Goal: Task Accomplishment & Management: Complete application form

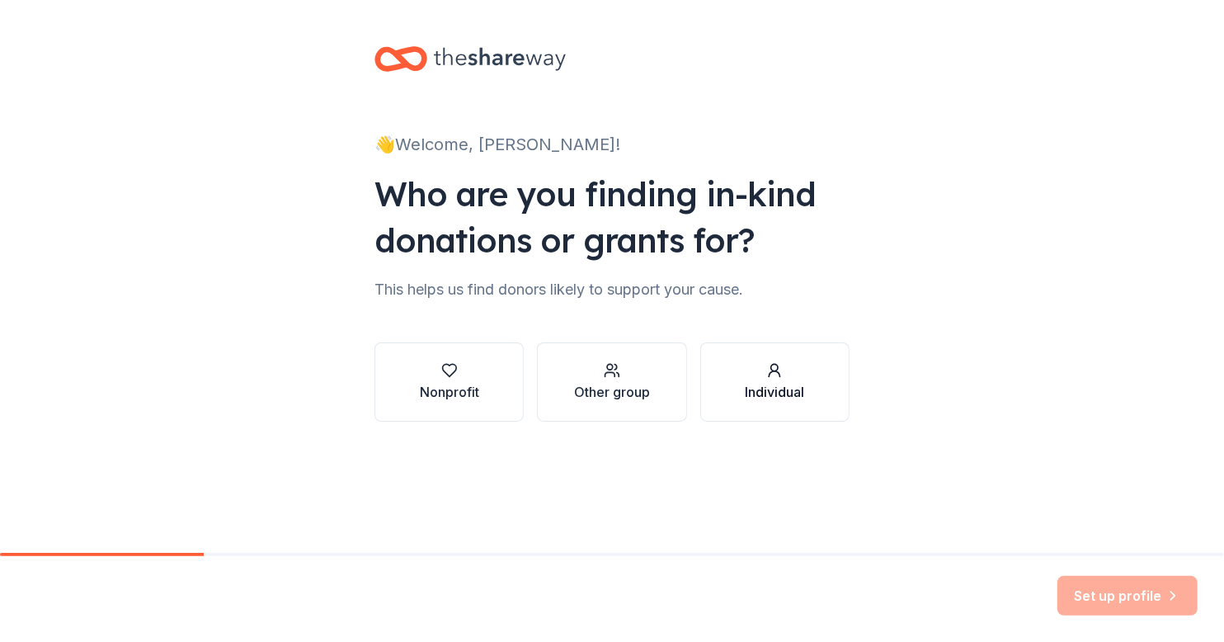
click at [787, 393] on div "Individual" at bounding box center [774, 392] width 59 height 20
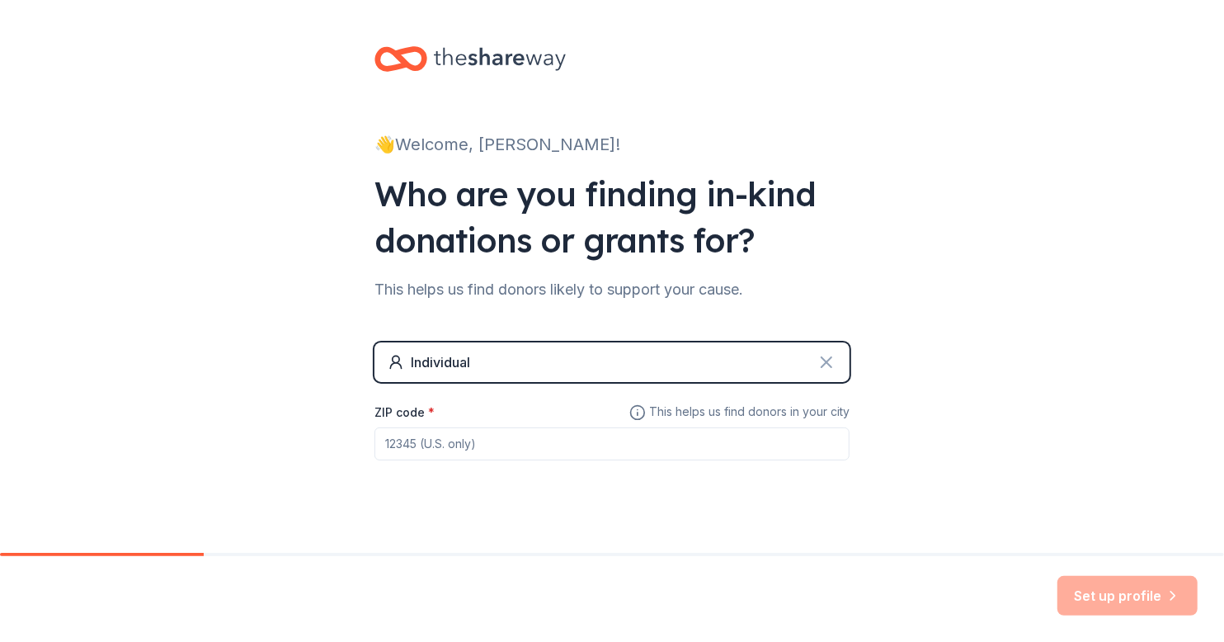
click at [819, 357] on icon at bounding box center [826, 362] width 20 height 20
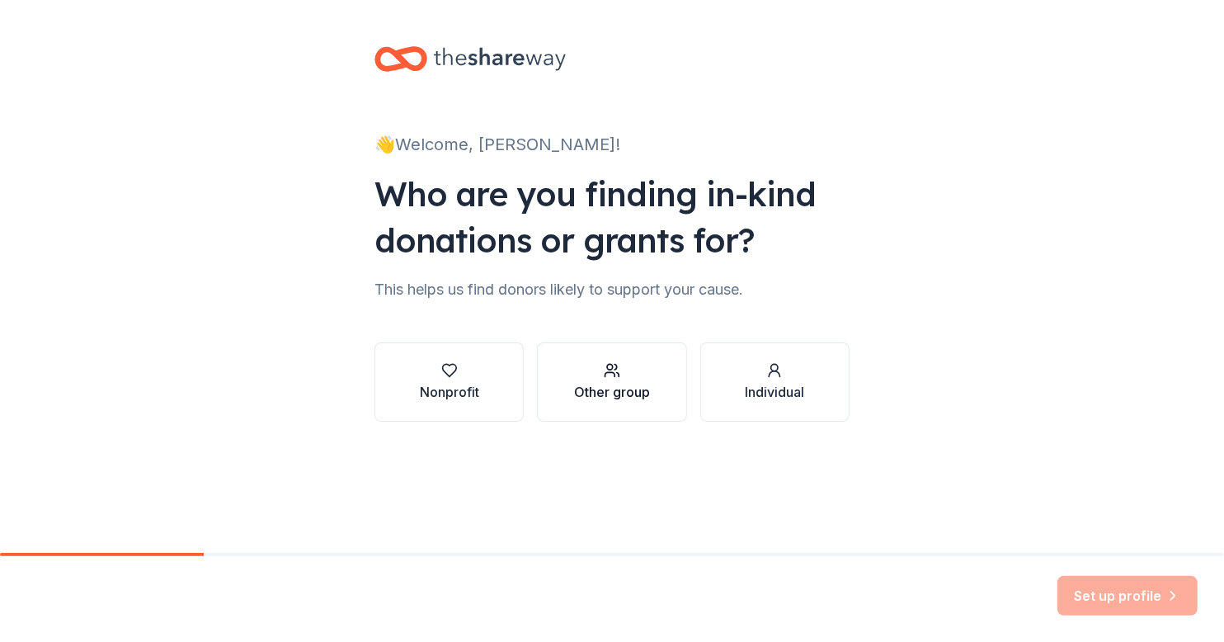
click at [607, 368] on circle "button" at bounding box center [610, 367] width 6 height 6
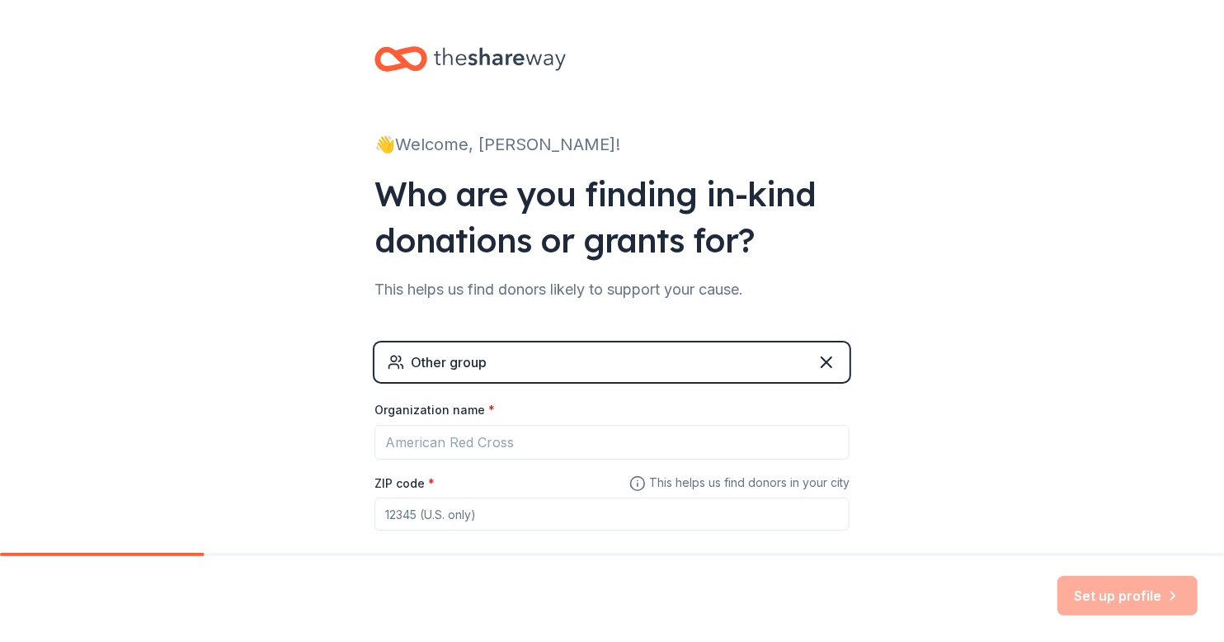
scroll to position [88, 0]
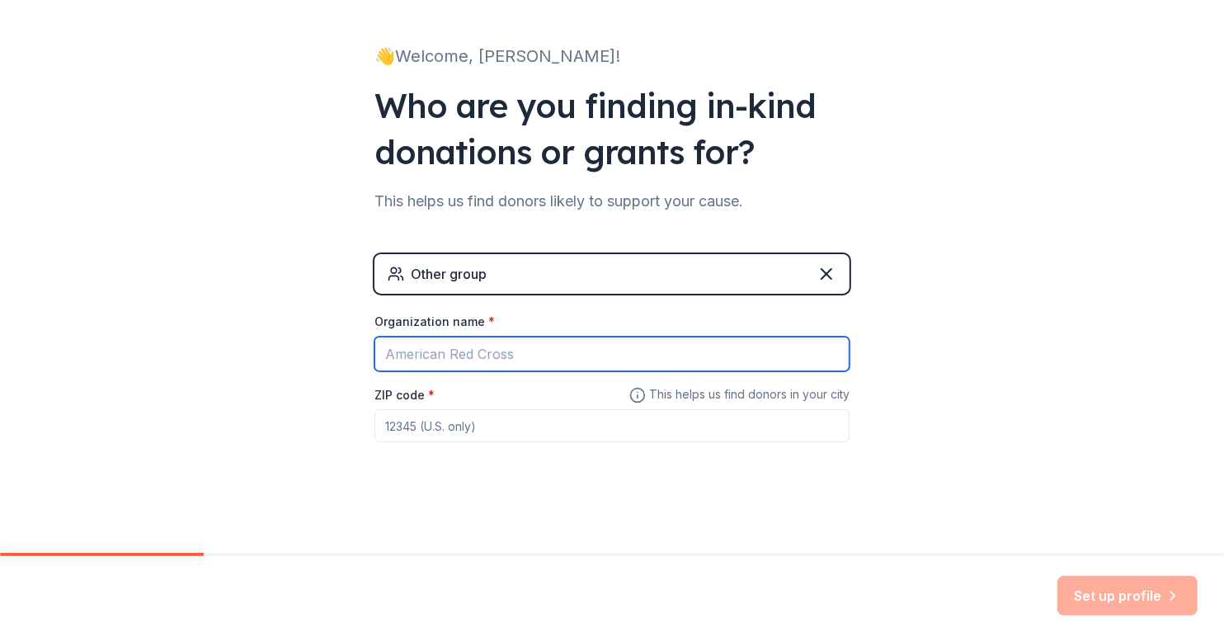
click at [533, 357] on input "Organization name *" at bounding box center [611, 353] width 475 height 35
type input "Unites Stated Veterans"
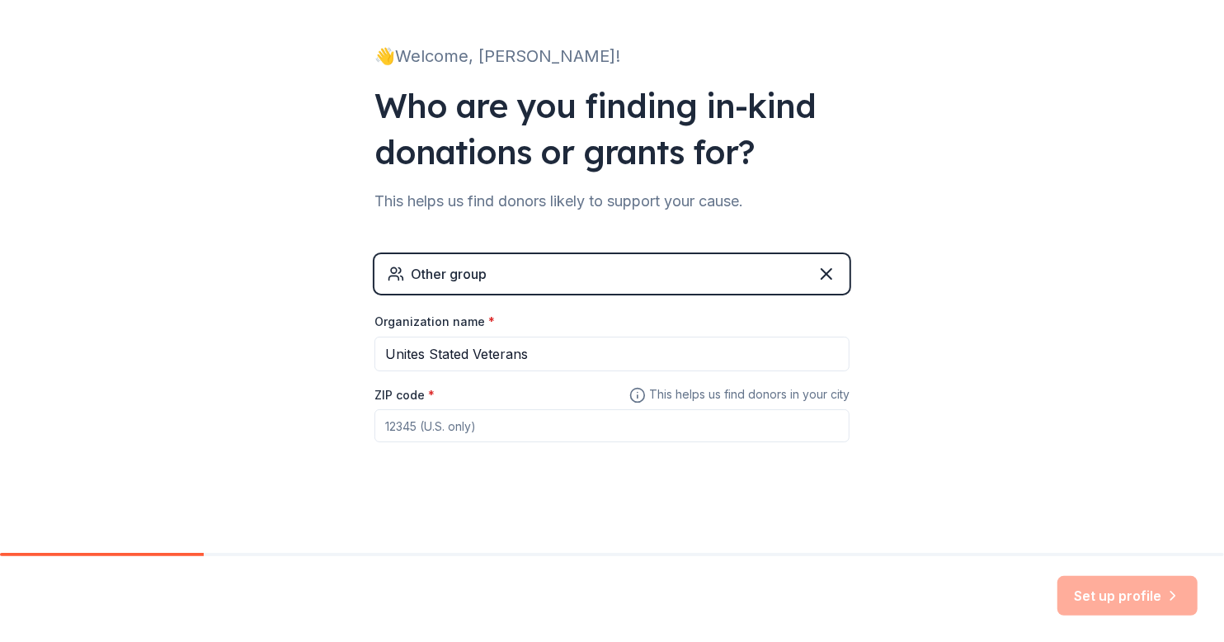
click at [471, 426] on input "ZIP code *" at bounding box center [611, 425] width 475 height 33
type input "53090"
click at [1133, 587] on button "Set up profile" at bounding box center [1127, 596] width 140 height 40
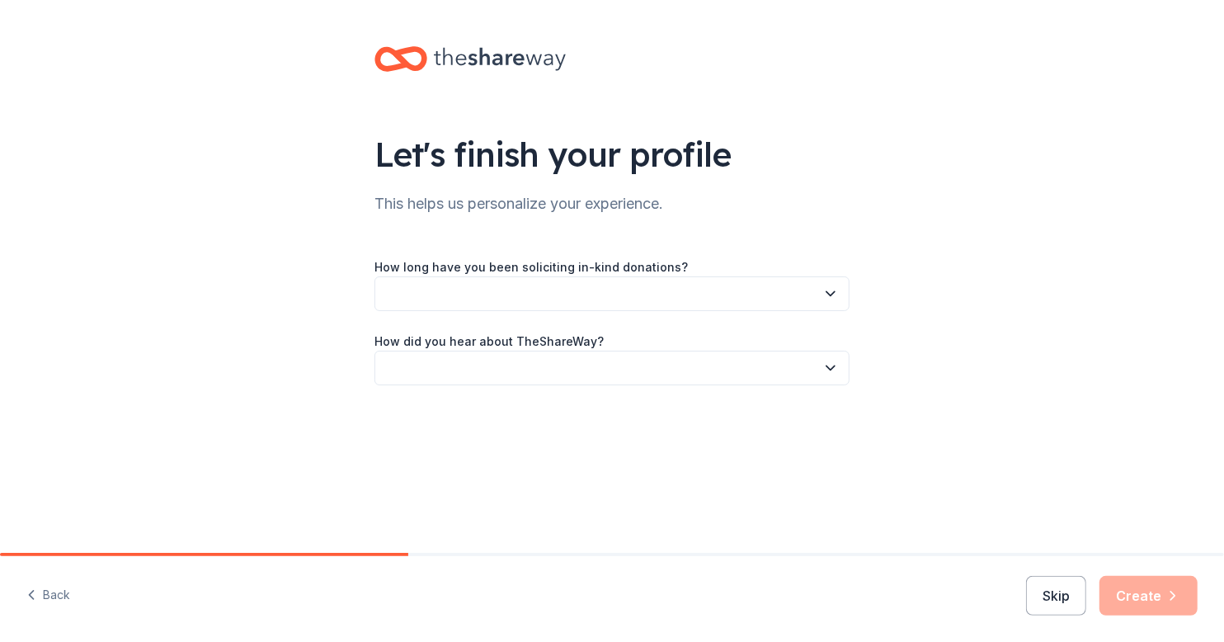
click at [828, 284] on button "button" at bounding box center [611, 293] width 475 height 35
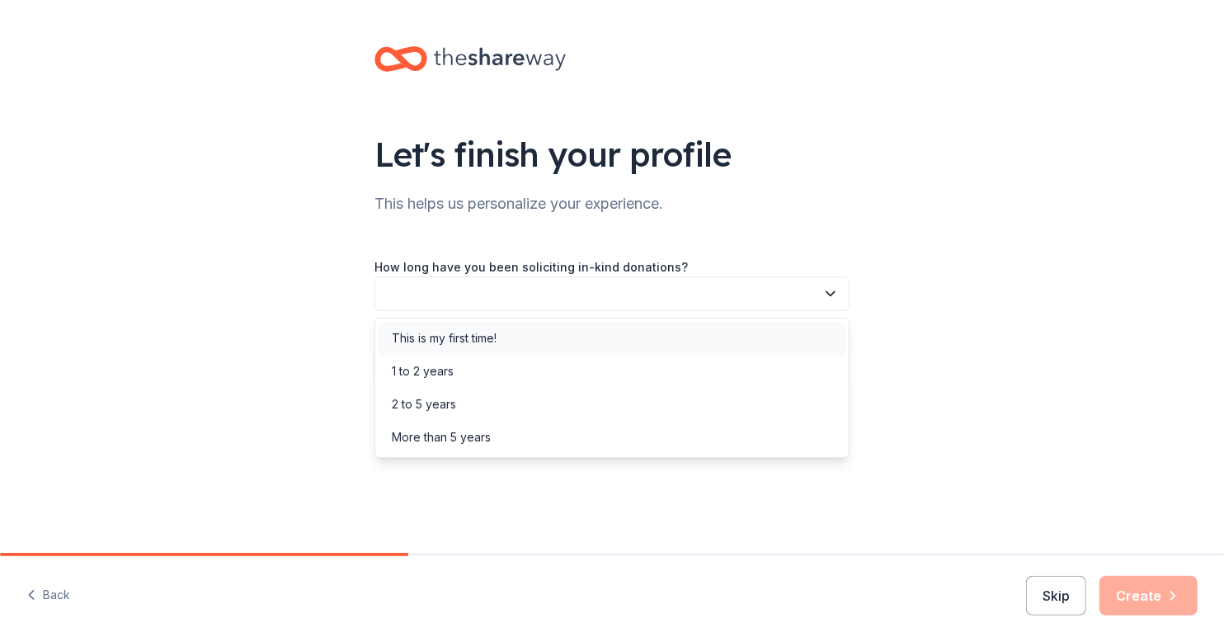
click at [783, 332] on div "This is my first time!" at bounding box center [612, 338] width 467 height 33
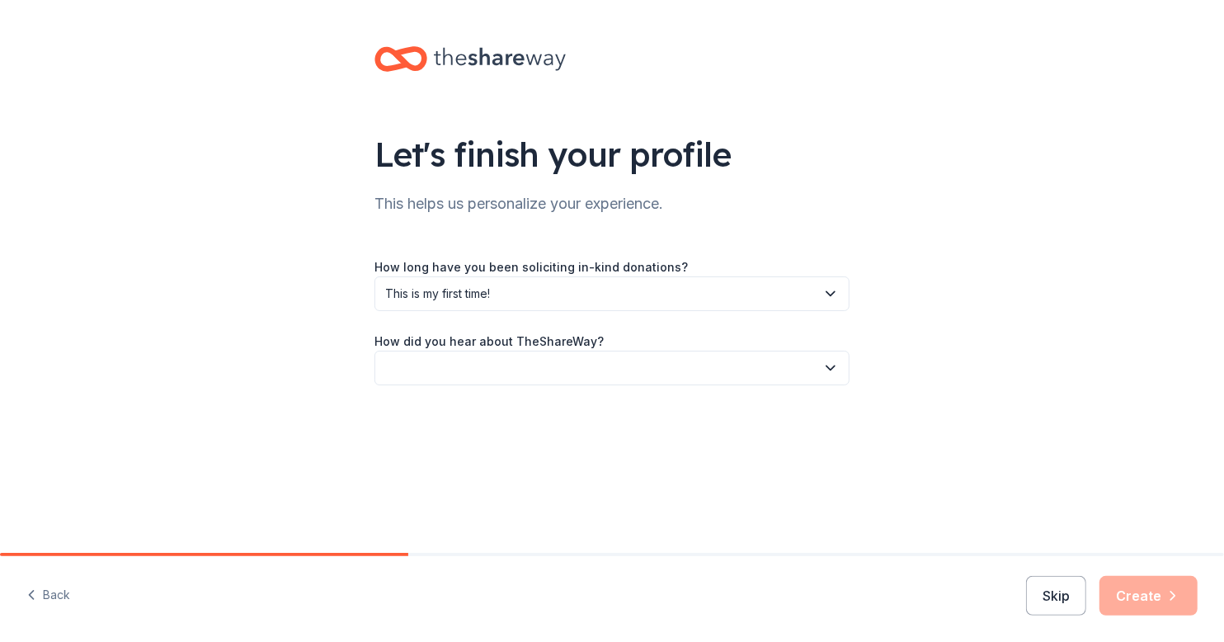
click at [777, 360] on button "button" at bounding box center [611, 367] width 475 height 35
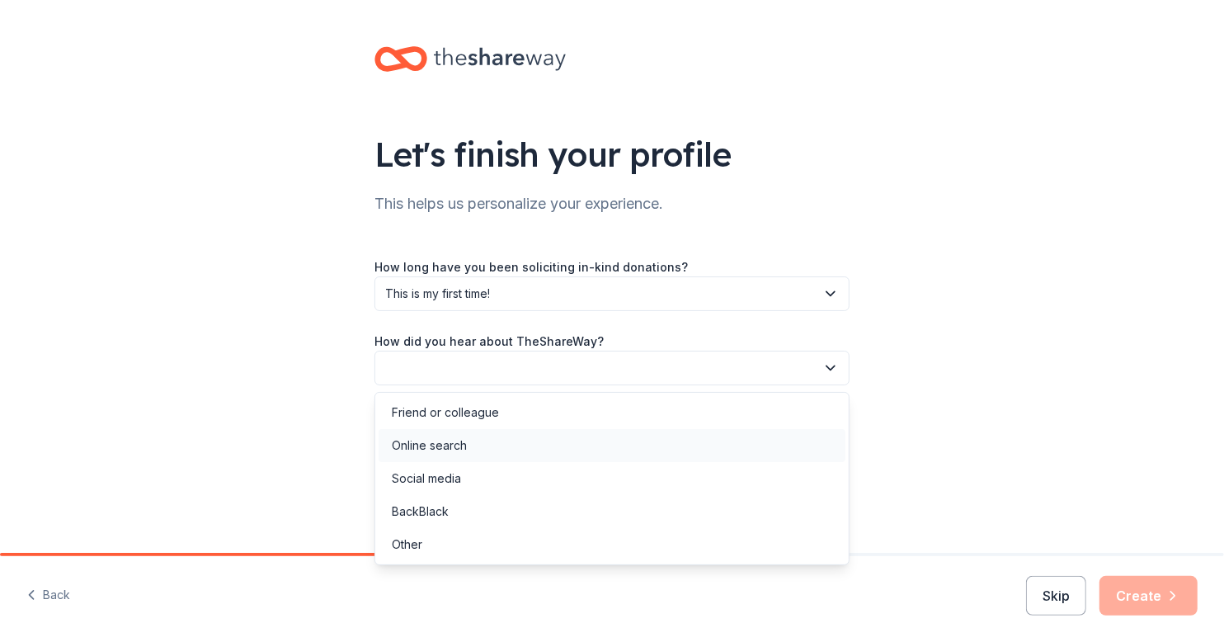
click at [642, 441] on div "Online search" at bounding box center [612, 445] width 467 height 33
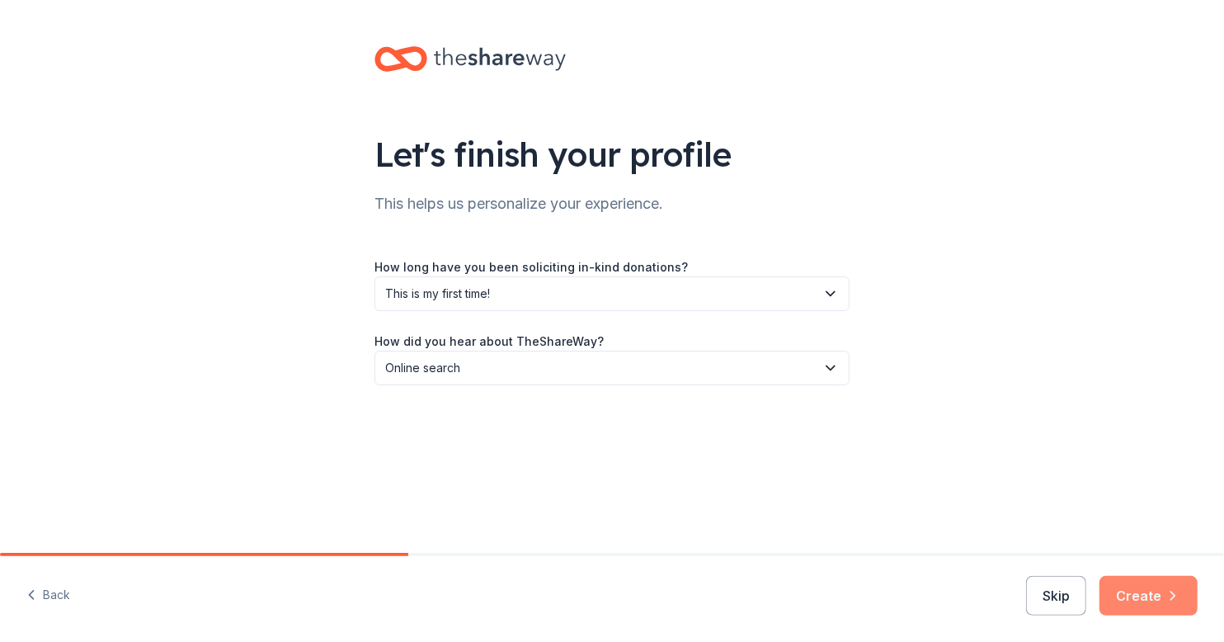
click at [1166, 600] on icon "button" at bounding box center [1172, 595] width 16 height 16
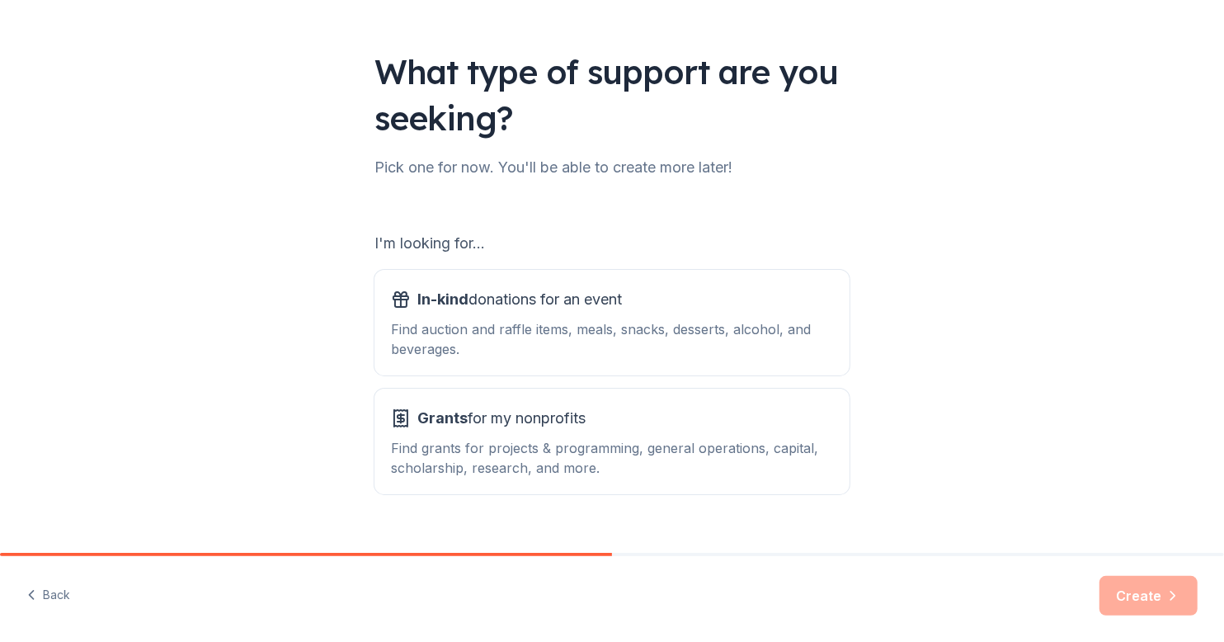
scroll to position [112, 0]
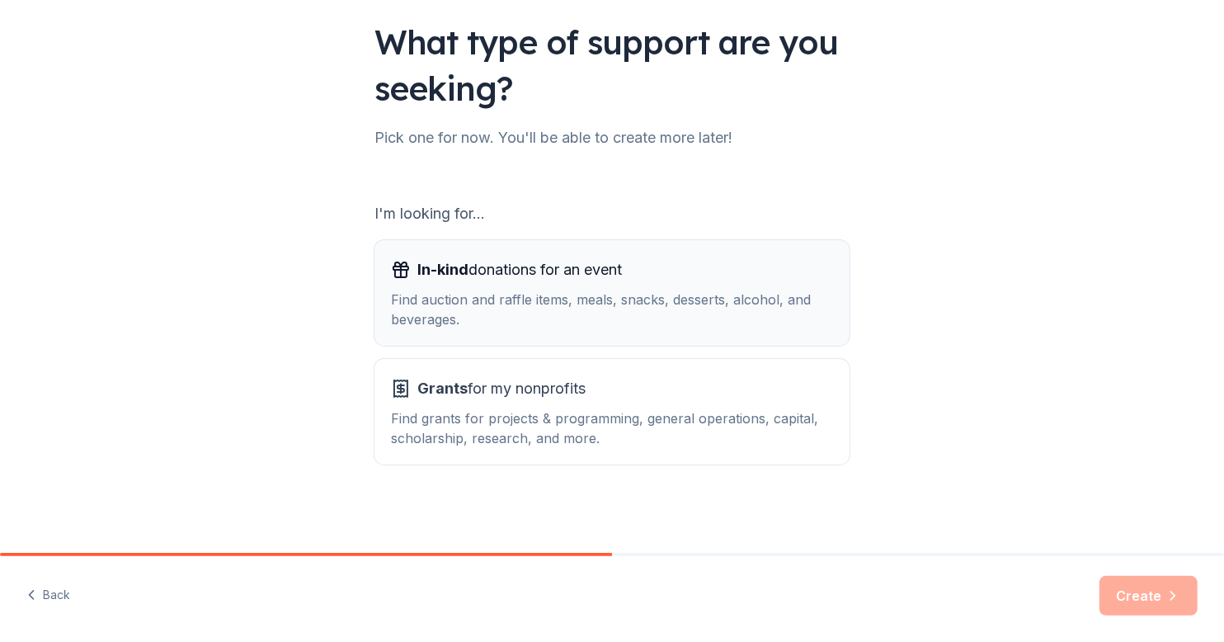
click at [600, 279] on span "In-kind donations for an event" at bounding box center [519, 269] width 205 height 26
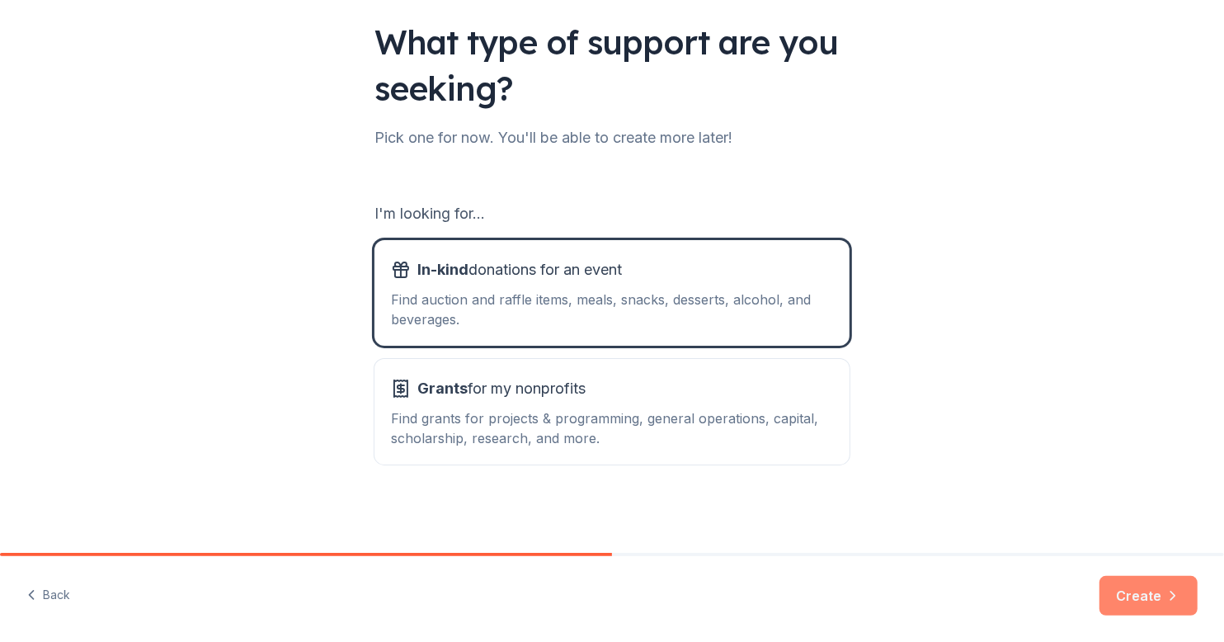
click at [1158, 594] on button "Create" at bounding box center [1148, 596] width 98 height 40
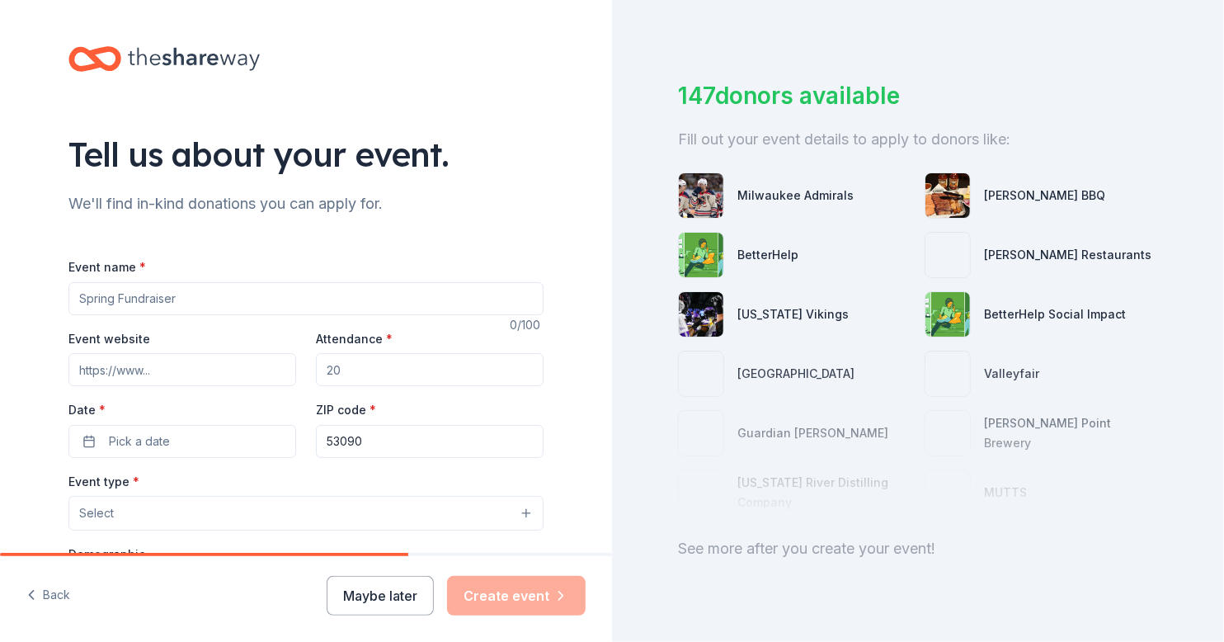
scroll to position [91, 0]
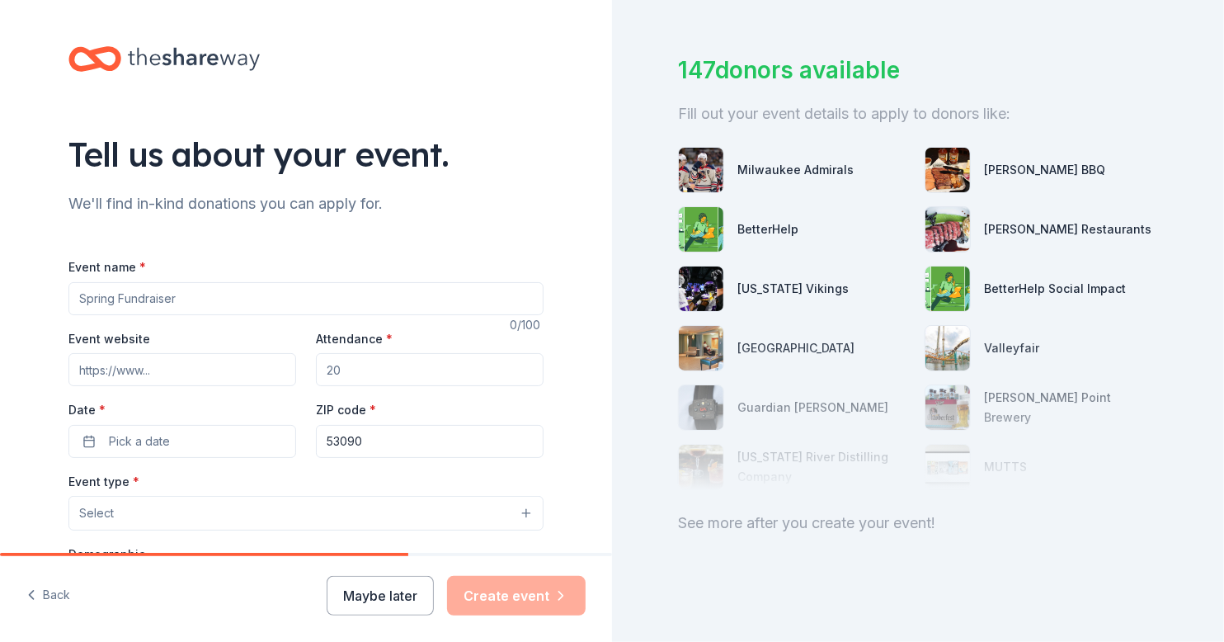
click at [200, 308] on input "Event name *" at bounding box center [305, 298] width 475 height 33
type input "Succeeding After Service Veterans Resource and Job Fair"
click at [161, 366] on input "Event website" at bounding box center [182, 369] width 228 height 33
paste input "https://www.eventbrite.com/e/3rd-annual-succeeding-after-service-job-resource-f…"
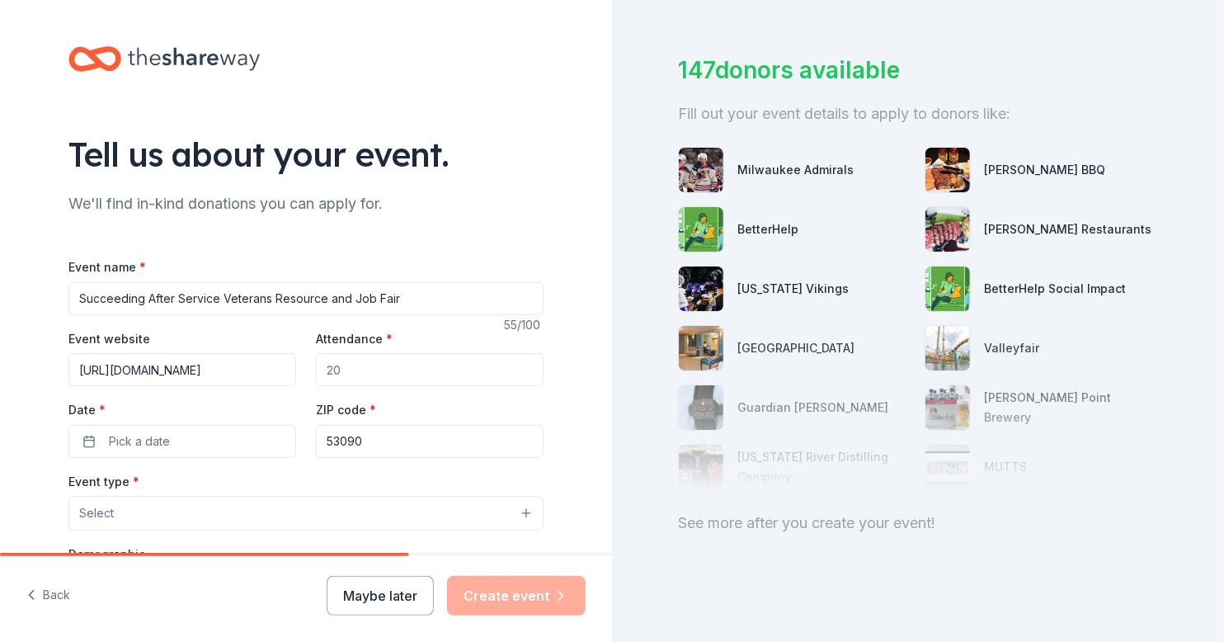
type input "https://www.eventbrite.com/e/3rd-annual-succeeding-after-service-job-resource-f…"
click at [341, 366] on input "Attendance *" at bounding box center [430, 369] width 228 height 33
type input "250"
click at [129, 439] on span "Pick a date" at bounding box center [139, 441] width 61 height 20
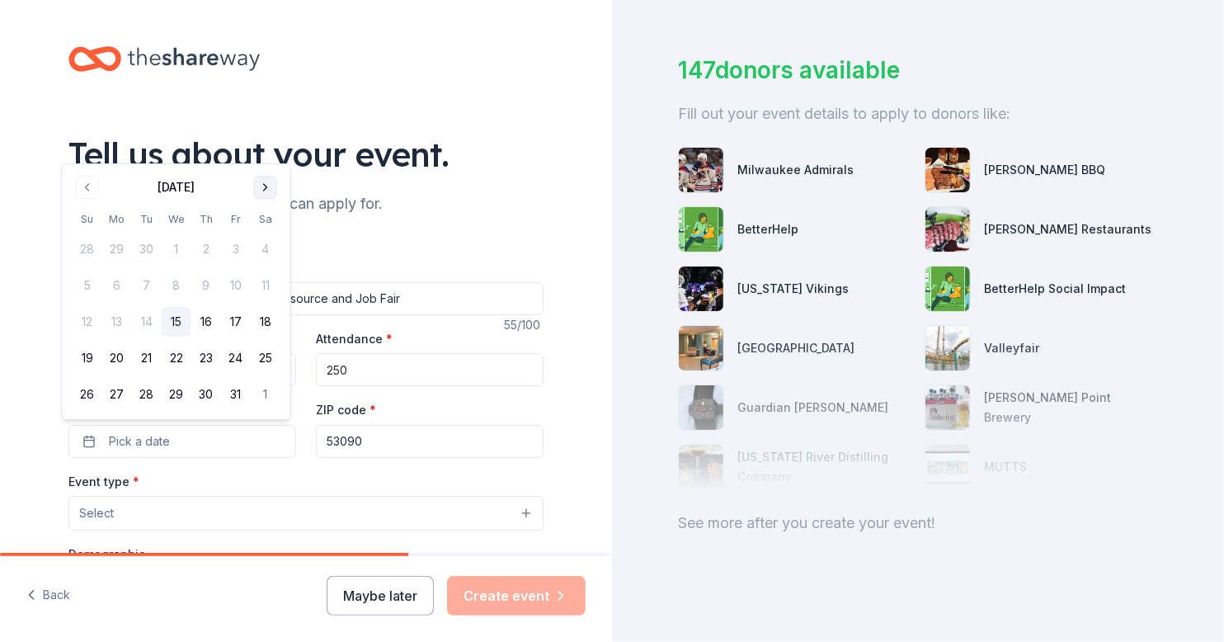
click at [258, 177] on button "Go to next month" at bounding box center [265, 187] width 23 height 23
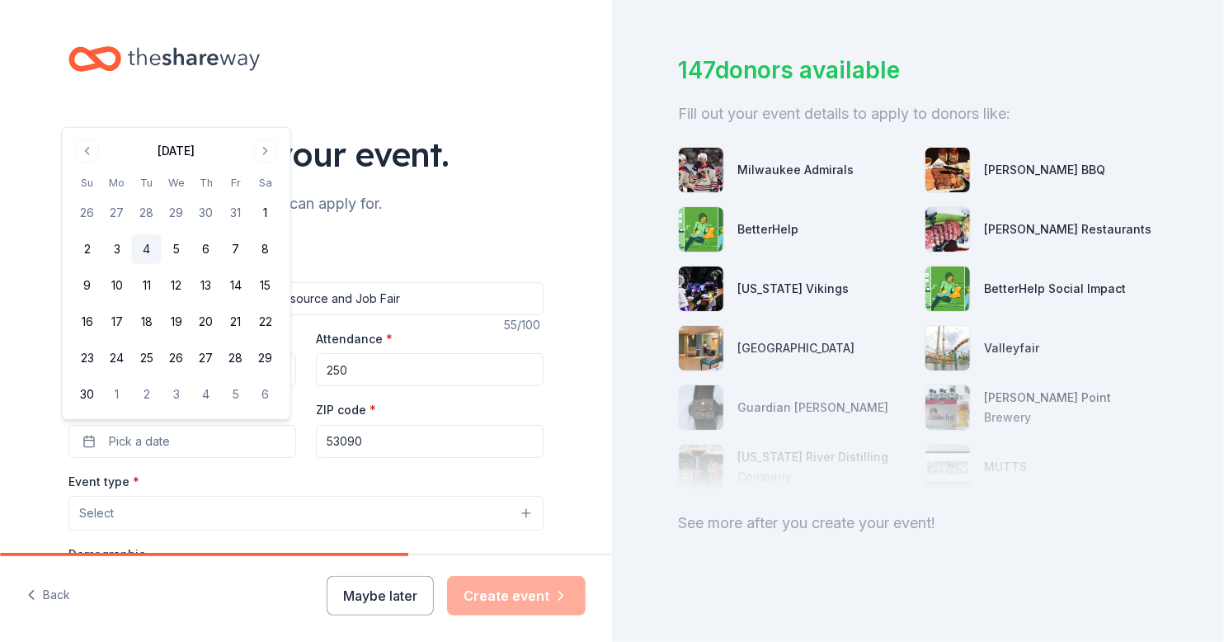
click at [146, 250] on button "4" at bounding box center [147, 249] width 30 height 30
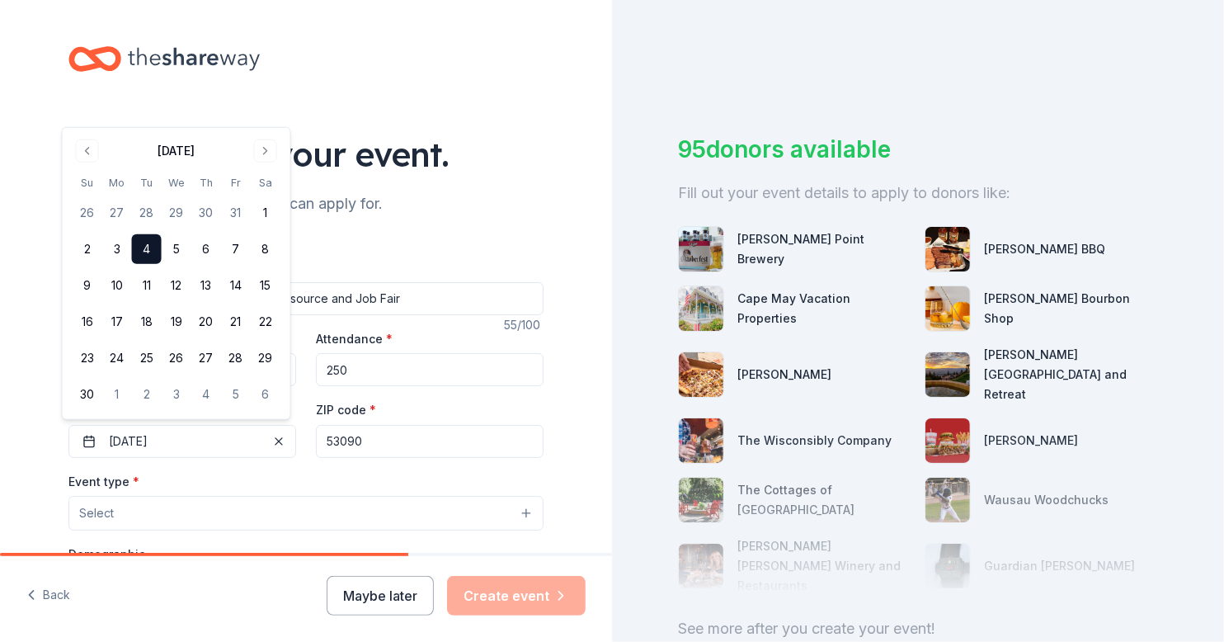
click at [369, 442] on input "53090" at bounding box center [430, 441] width 228 height 33
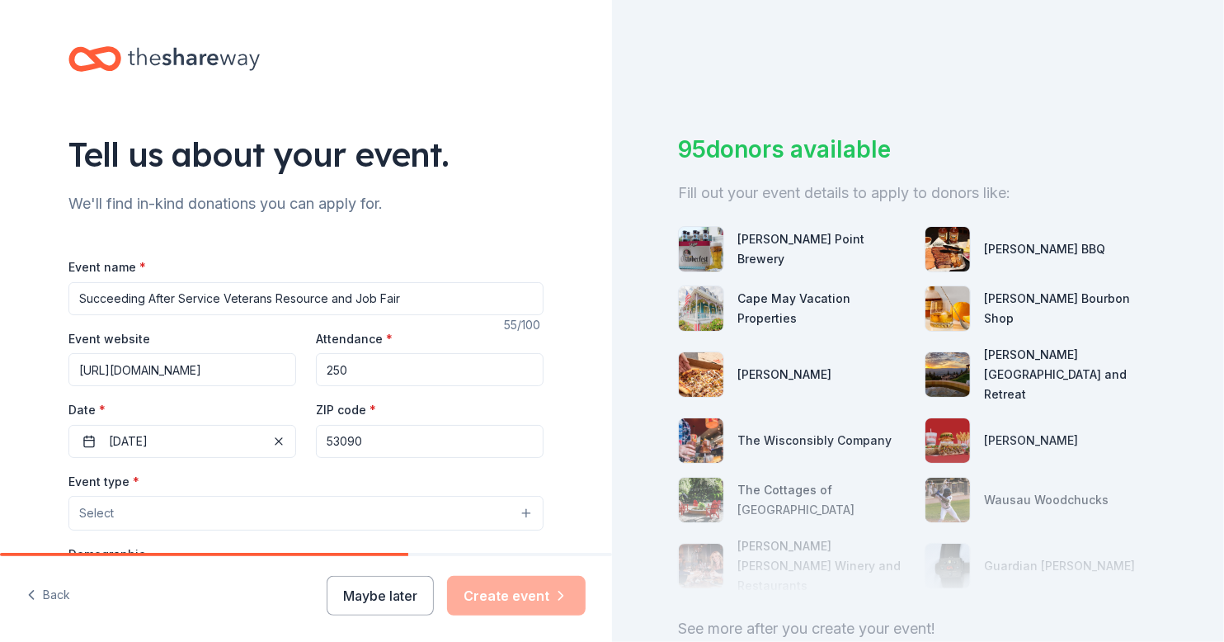
click at [378, 434] on input "53090" at bounding box center [430, 441] width 228 height 33
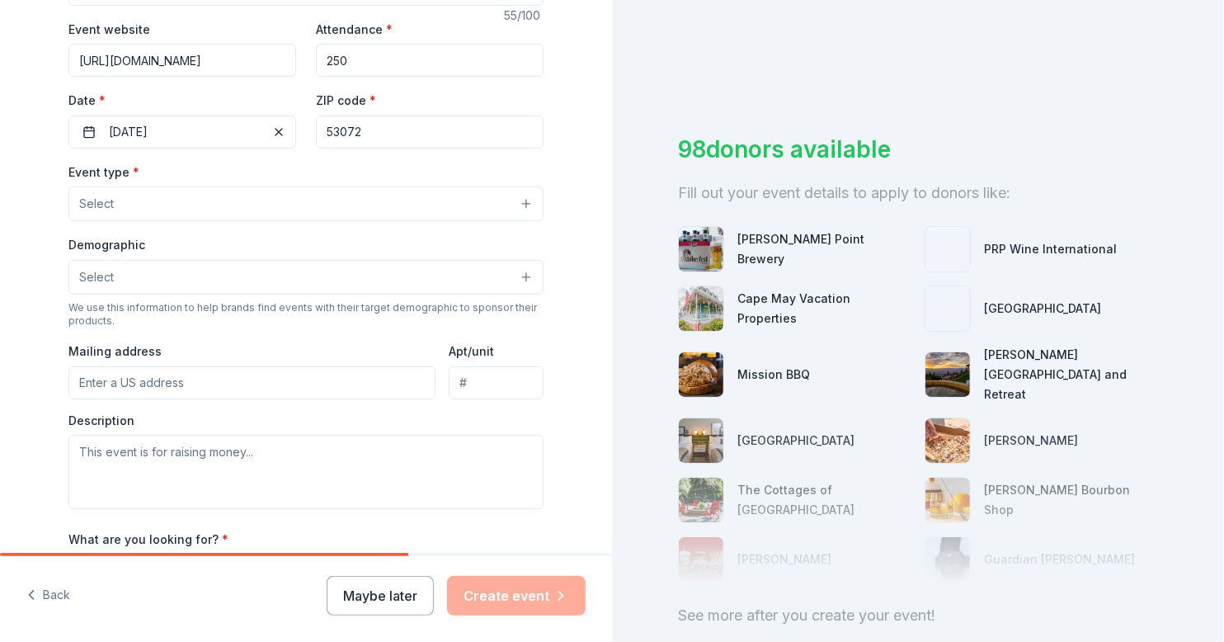
scroll to position [330, 0]
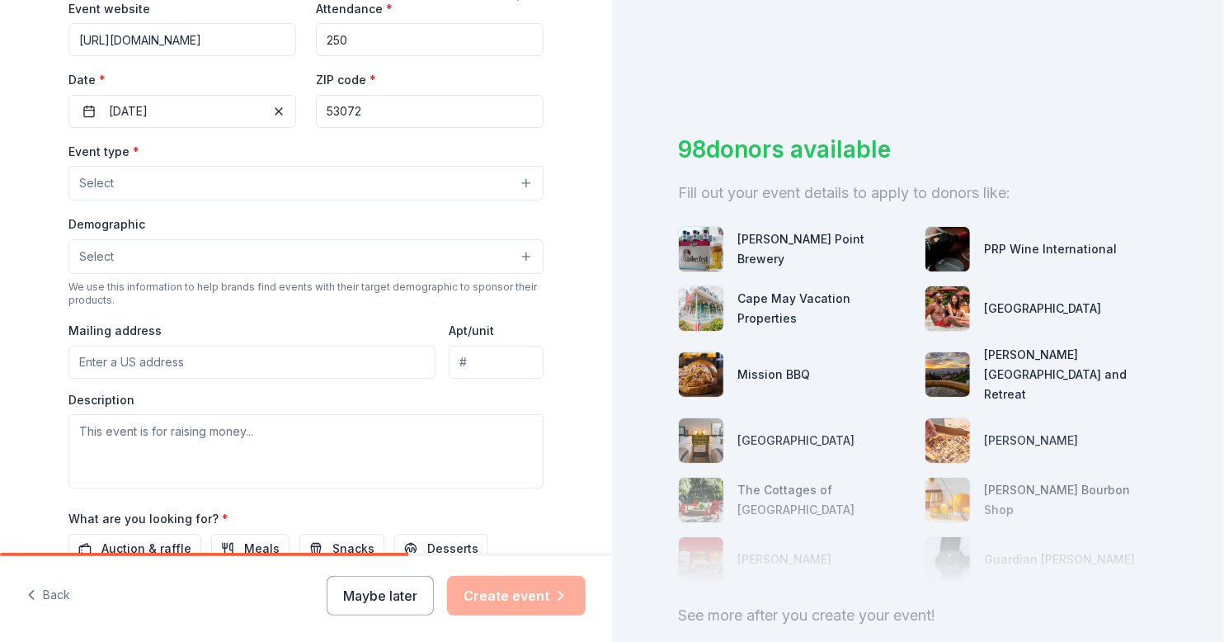
type input "53072"
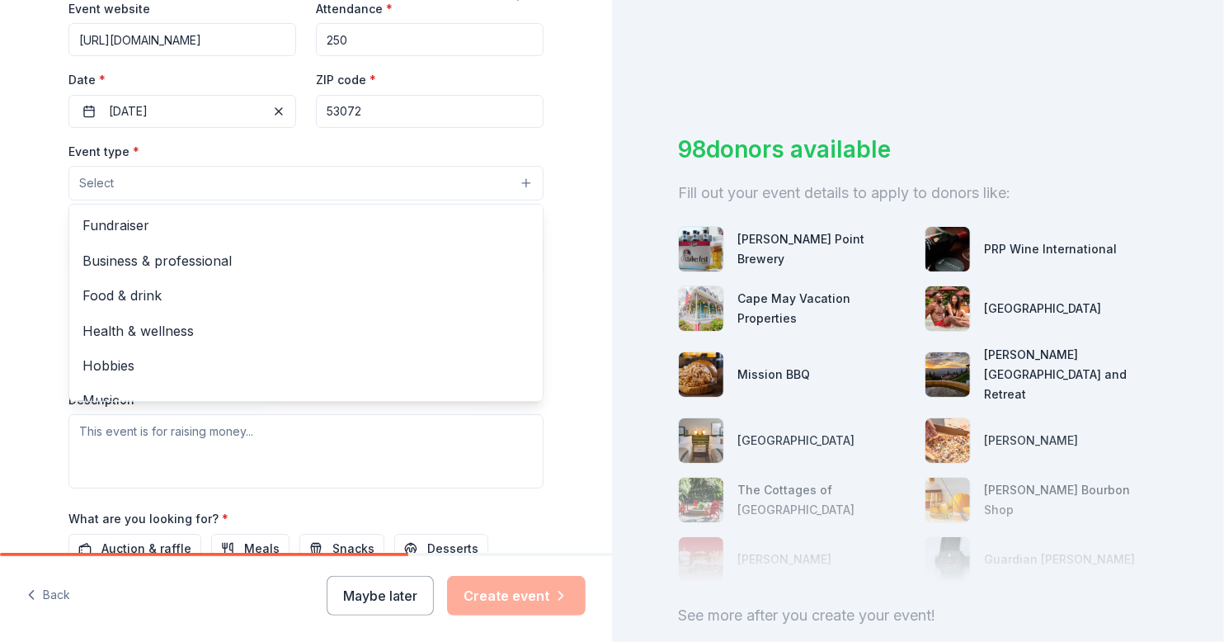
click at [244, 168] on button "Select" at bounding box center [305, 183] width 475 height 35
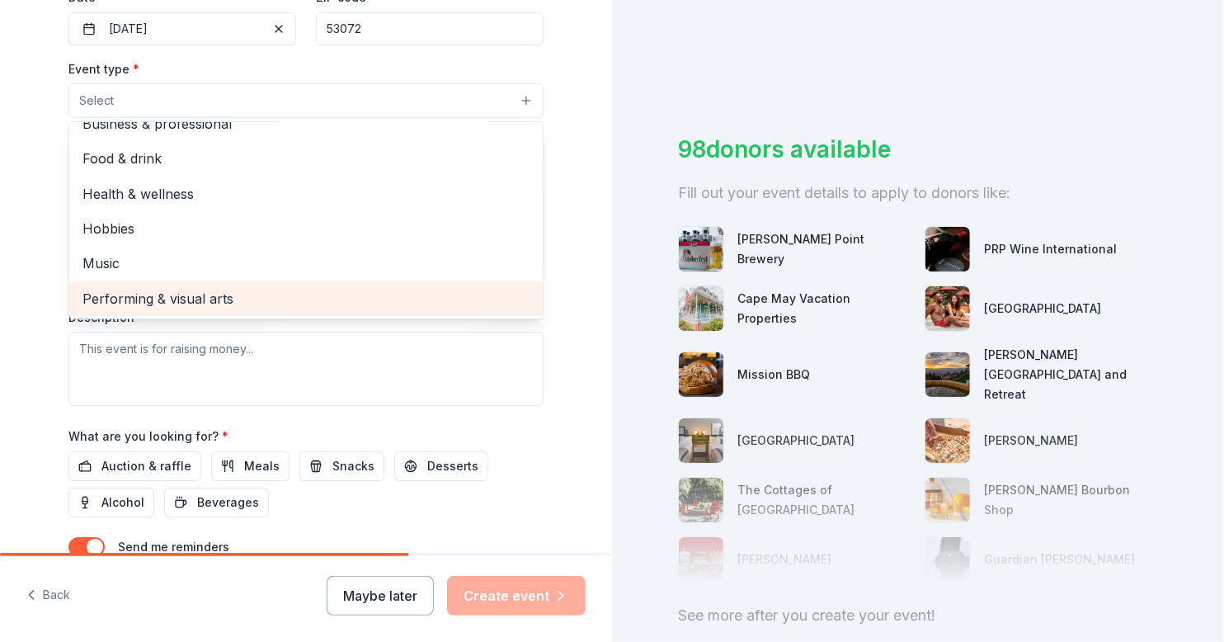
scroll to position [0, 0]
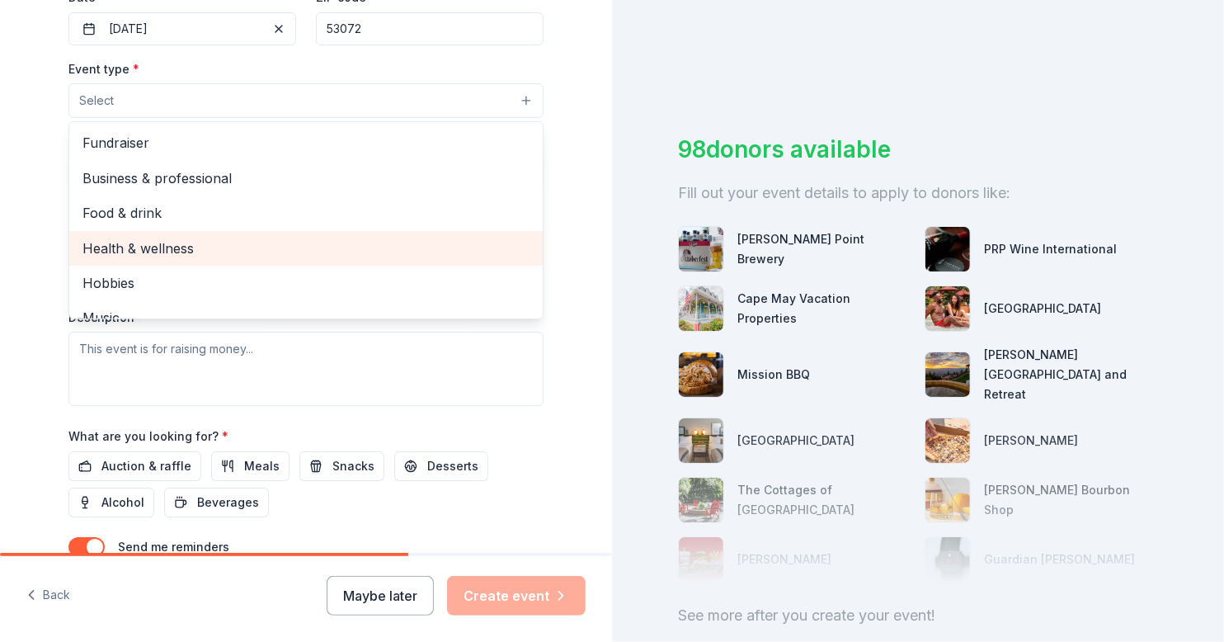
click at [206, 242] on span "Health & wellness" at bounding box center [305, 247] width 447 height 21
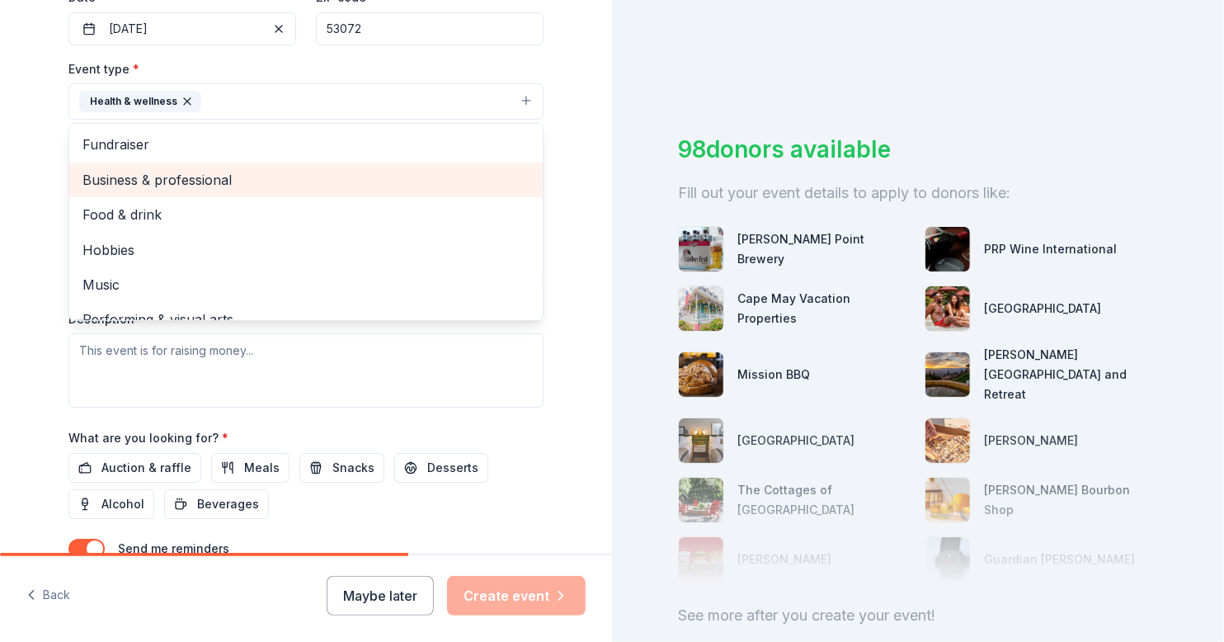
click at [235, 175] on span "Business & professional" at bounding box center [305, 179] width 447 height 21
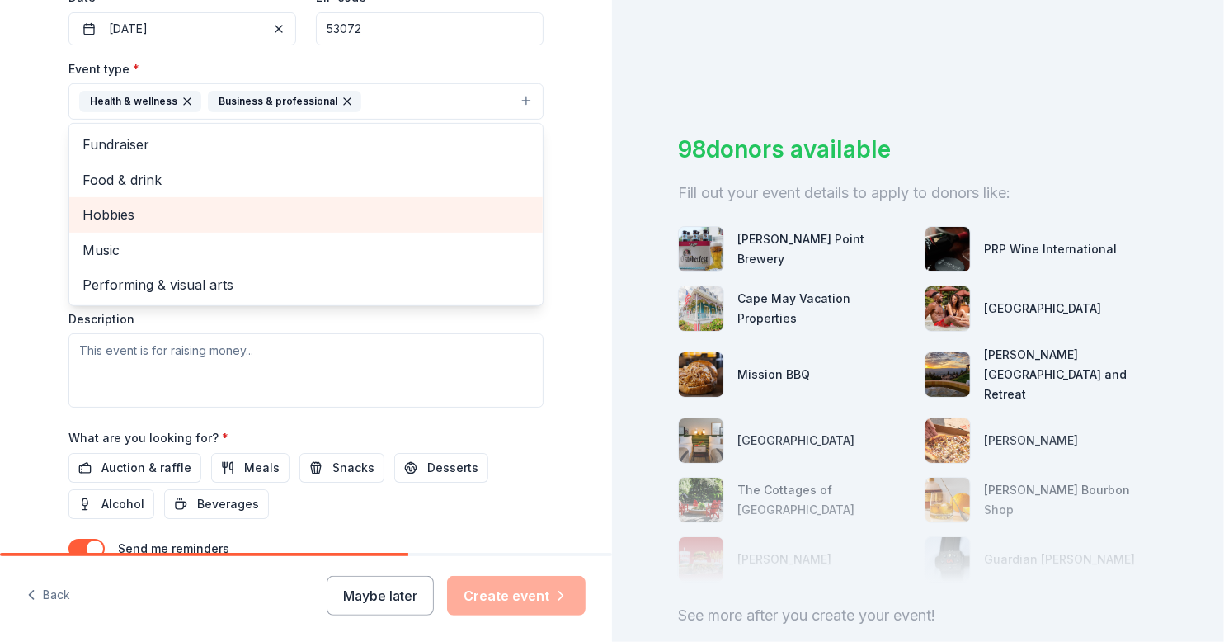
click at [223, 219] on span "Hobbies" at bounding box center [305, 214] width 447 height 21
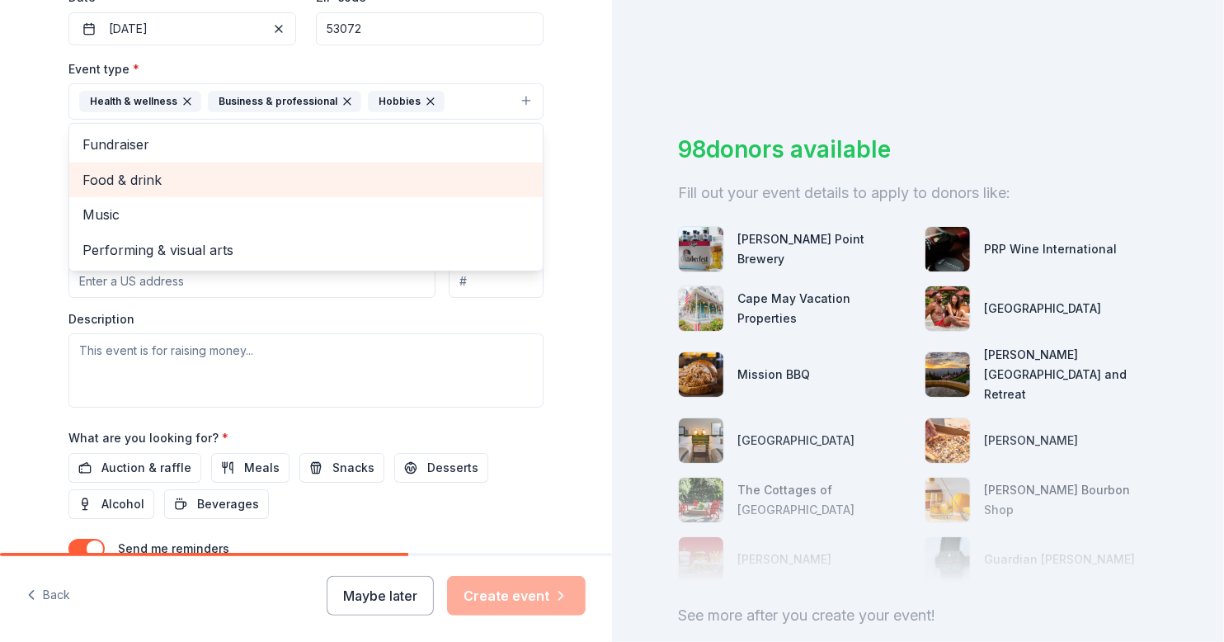
click at [293, 182] on span "Food & drink" at bounding box center [305, 179] width 447 height 21
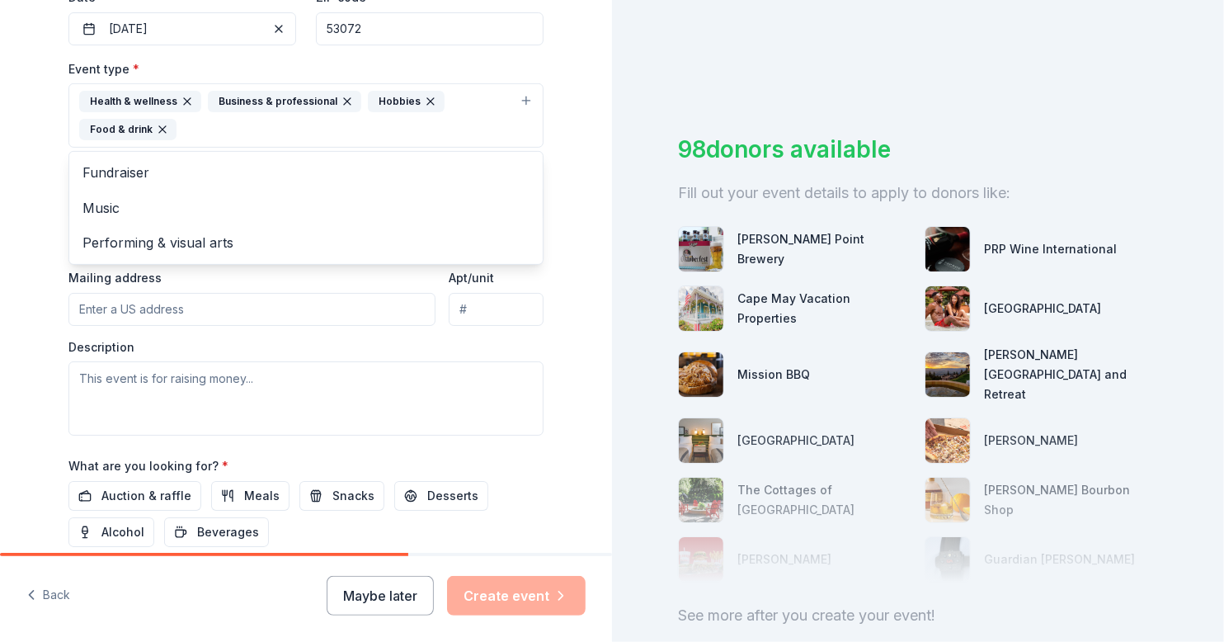
click at [16, 280] on div "Tell us about your event. We'll find in-kind donations you can apply for. Event…" at bounding box center [306, 151] width 612 height 1127
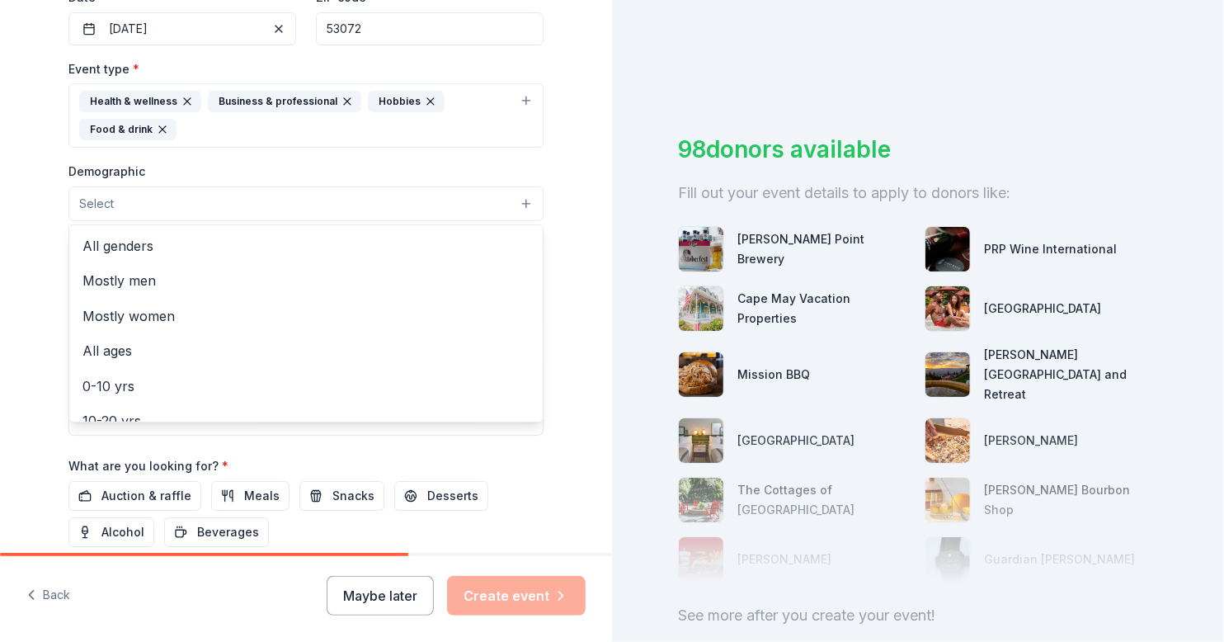
click at [139, 195] on button "Select" at bounding box center [305, 203] width 475 height 35
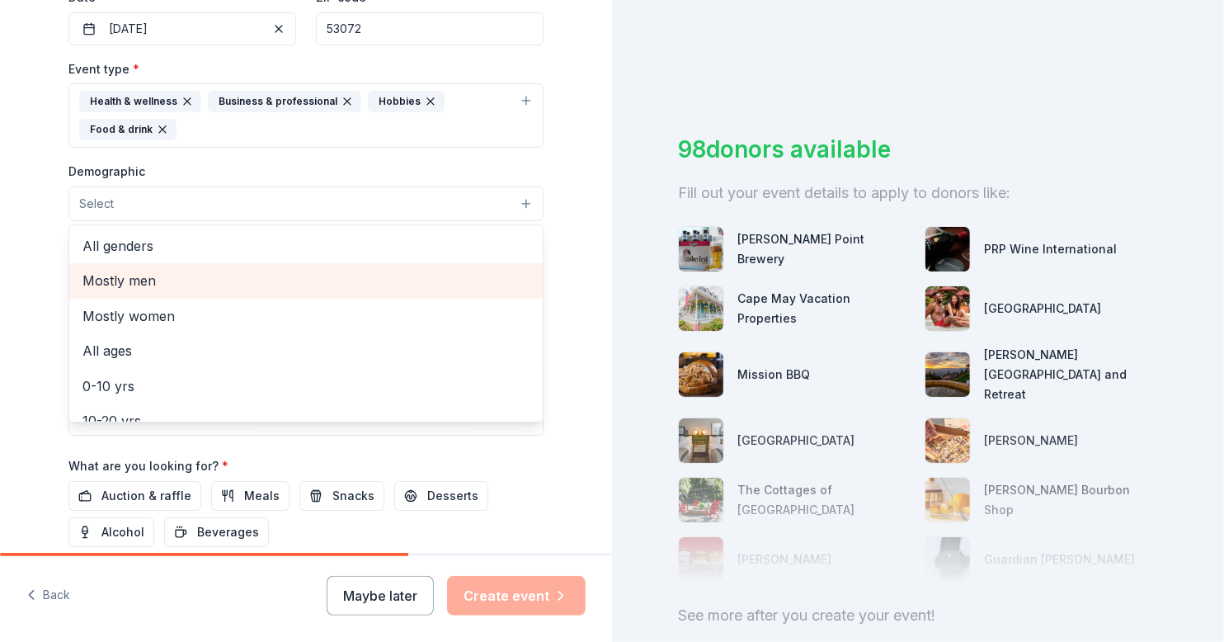
click at [160, 275] on span "Mostly men" at bounding box center [305, 280] width 447 height 21
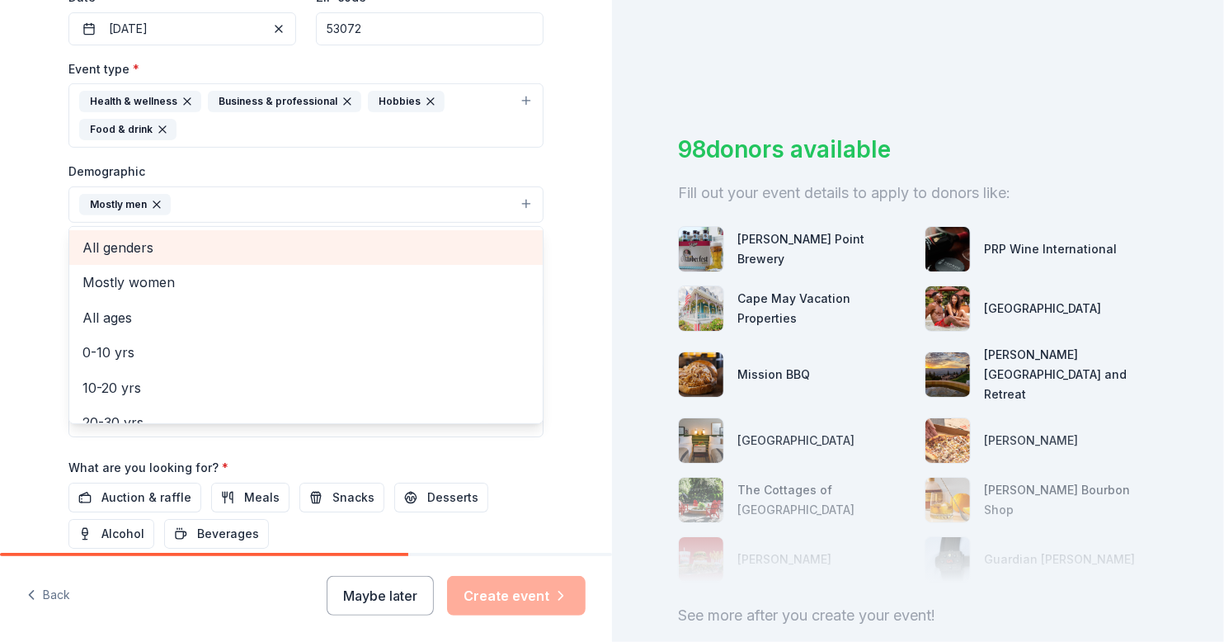
click at [158, 251] on span "All genders" at bounding box center [305, 247] width 447 height 21
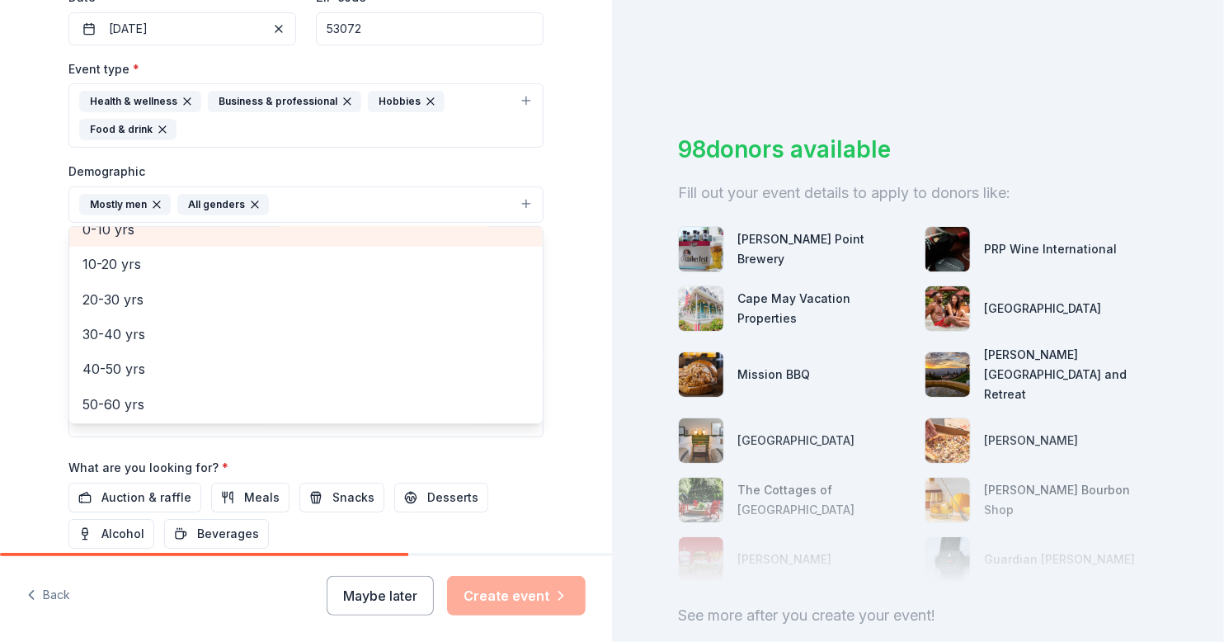
scroll to position [111, 0]
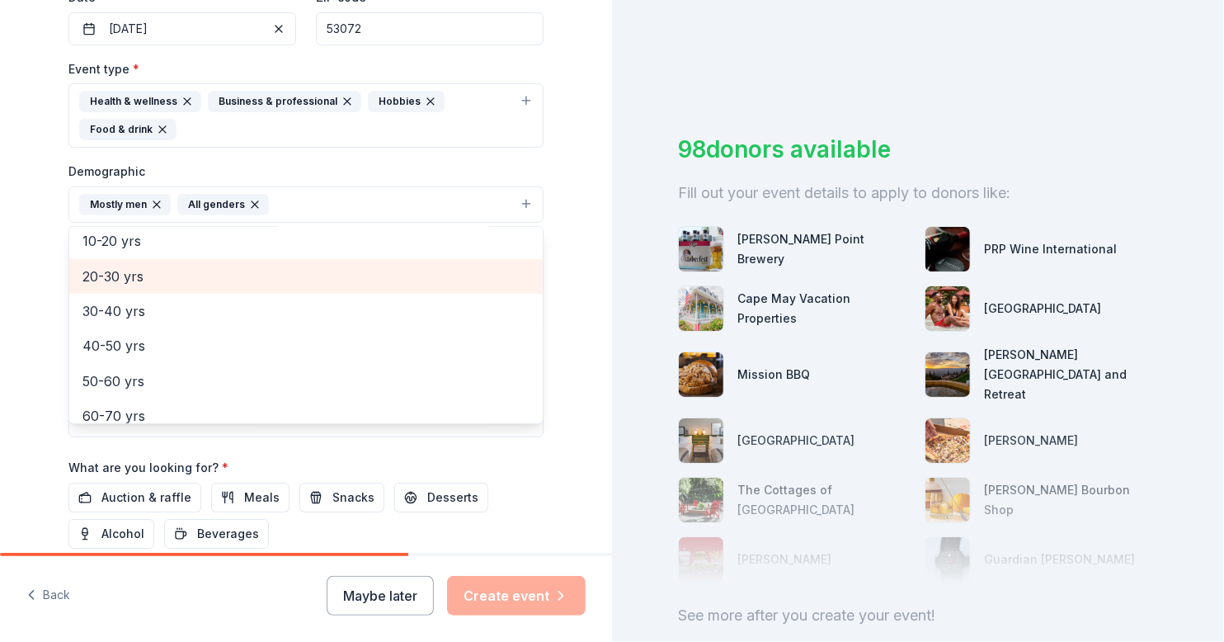
click at [168, 266] on span "20-30 yrs" at bounding box center [305, 276] width 447 height 21
click at [168, 266] on span "30-40 yrs" at bounding box center [305, 276] width 447 height 21
click at [168, 266] on span "40-50 yrs" at bounding box center [305, 276] width 447 height 21
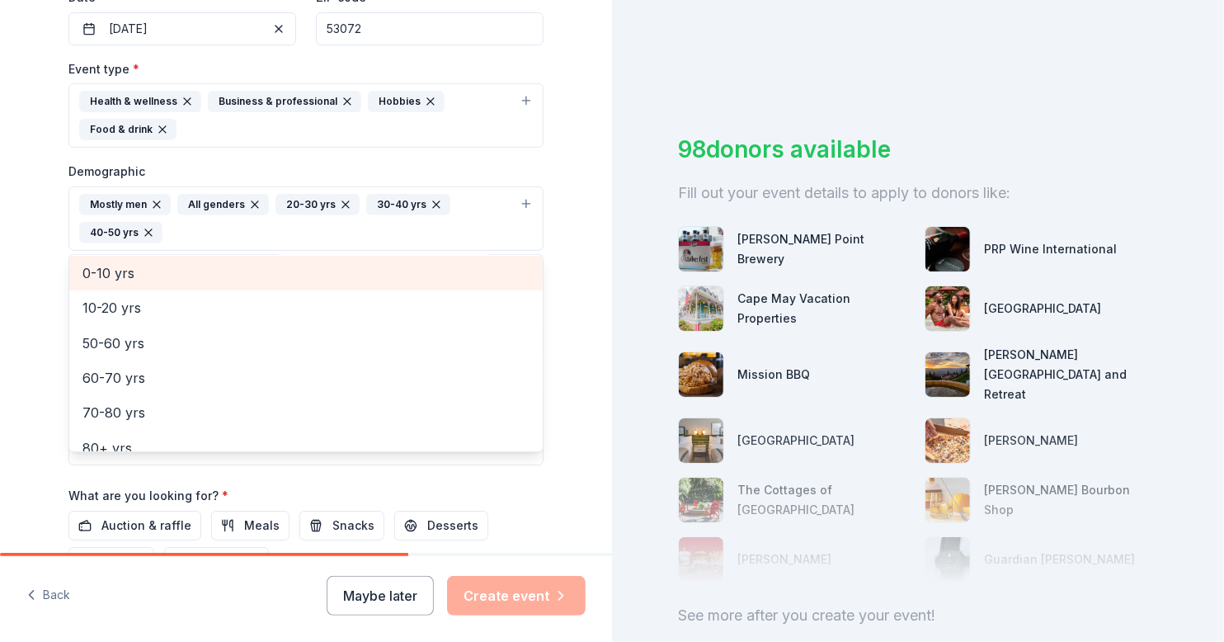
click at [168, 262] on div "0-10 yrs" at bounding box center [305, 273] width 473 height 35
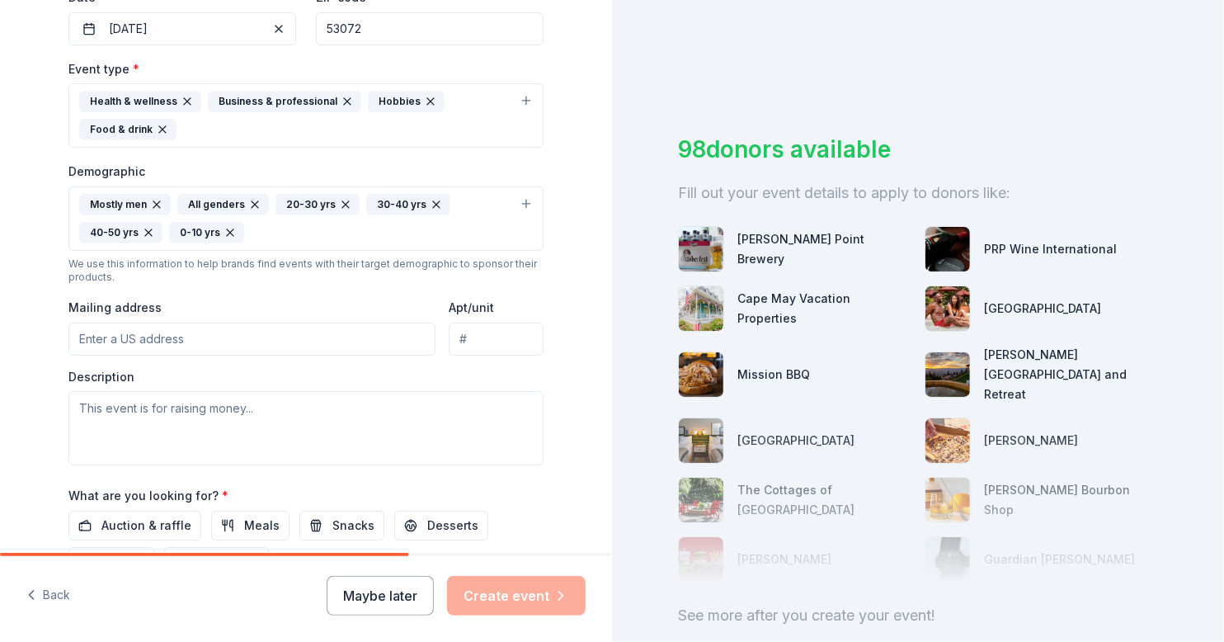
click at [223, 226] on icon "button" at bounding box center [229, 232] width 13 height 13
click at [201, 227] on div "Mostly men All genders 20-30 yrs 30-40 yrs 40-50 yrs" at bounding box center [296, 218] width 434 height 49
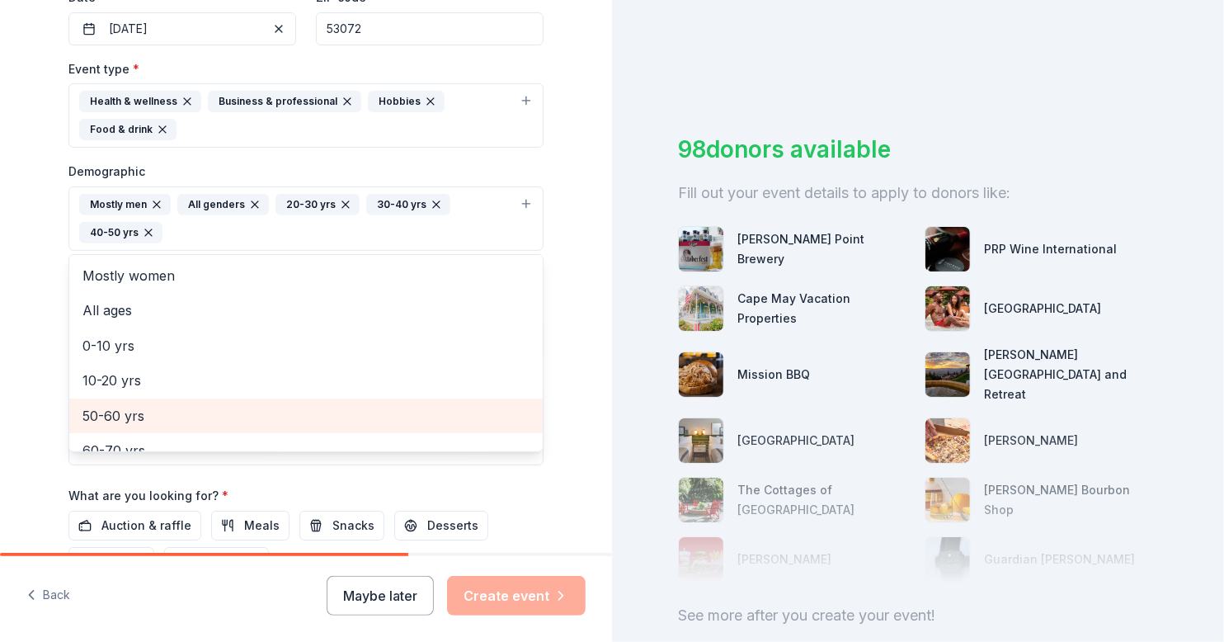
click at [120, 407] on span "50-60 yrs" at bounding box center [305, 415] width 447 height 21
click at [120, 407] on span "60-70 yrs" at bounding box center [305, 415] width 447 height 21
click at [120, 407] on span "70-80 yrs" at bounding box center [305, 415] width 447 height 21
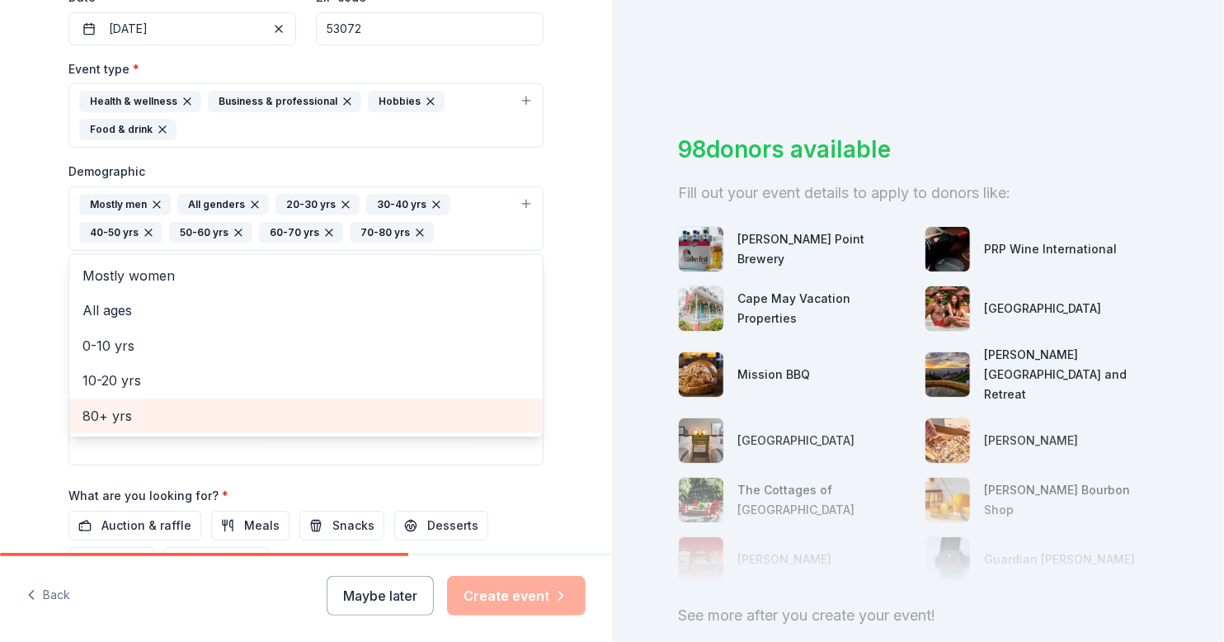
click at [120, 407] on span "80+ yrs" at bounding box center [305, 415] width 447 height 21
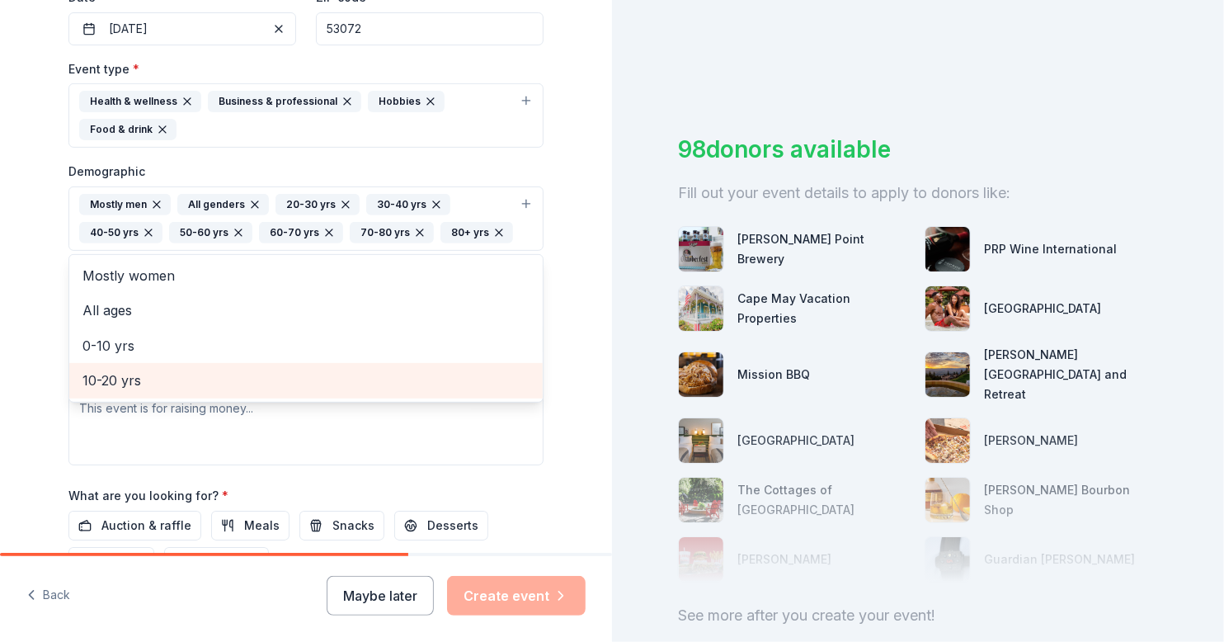
click at [87, 372] on span "10-20 yrs" at bounding box center [305, 379] width 447 height 21
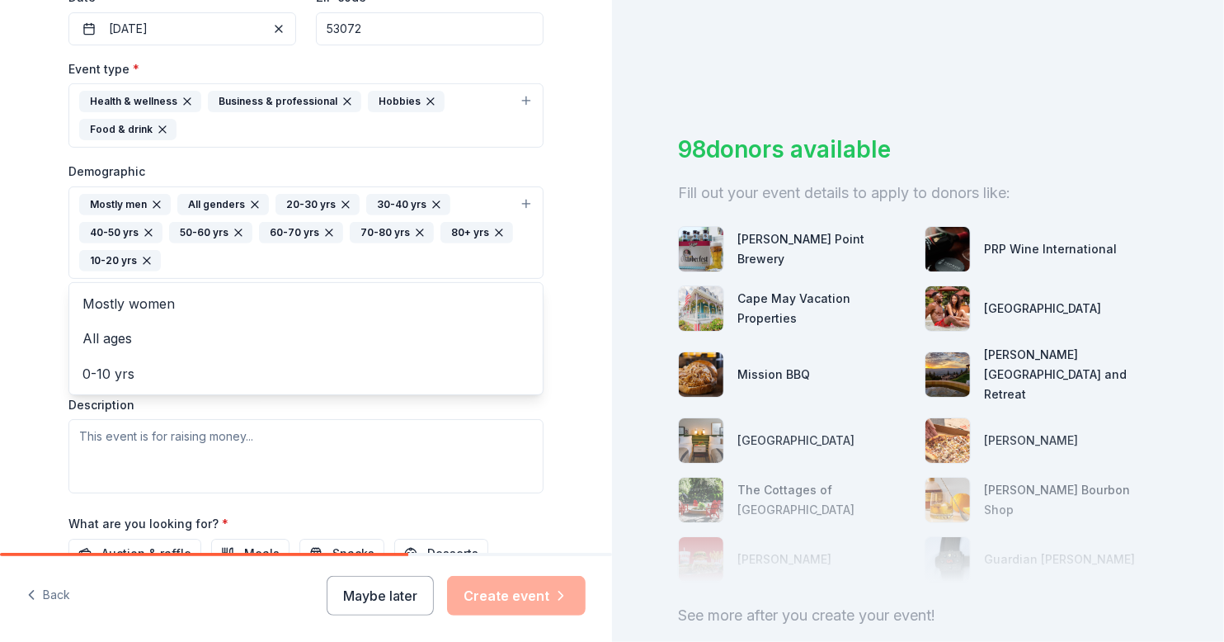
click at [26, 393] on div "Tell us about your event. We'll find in-kind donations you can apply for. Event…" at bounding box center [306, 180] width 612 height 1185
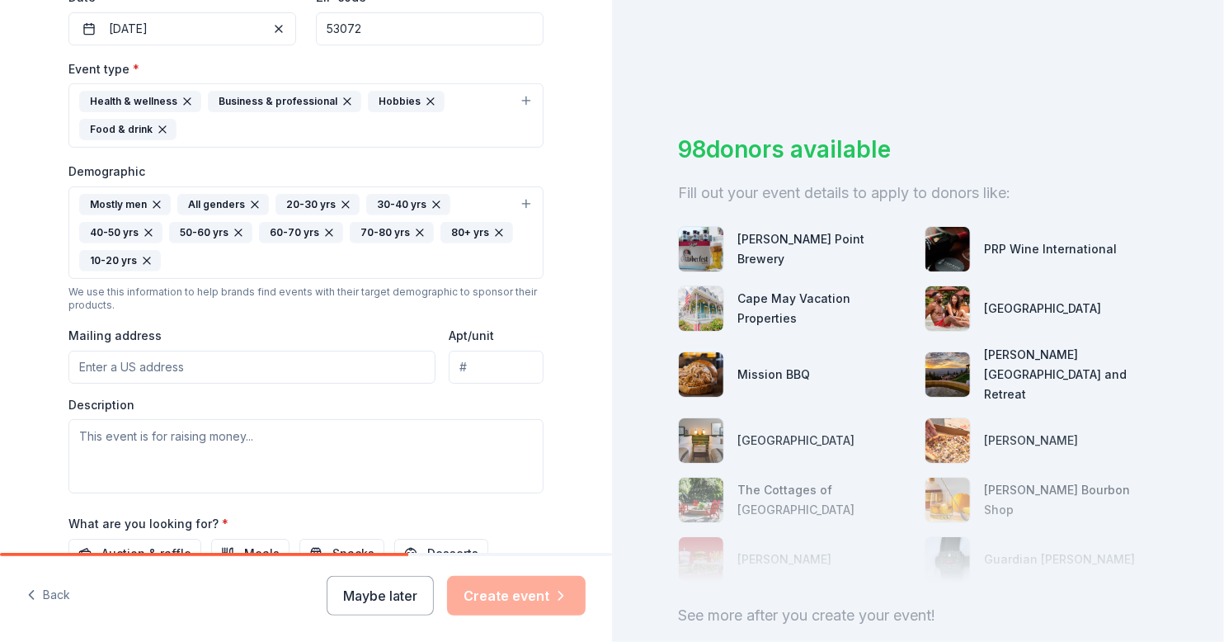
click at [120, 354] on input "Mailing address" at bounding box center [251, 366] width 367 height 33
type input "2200 Green Tree Rd, West Bend, Wi 53090"
type input "5353 N Green Bay Ave, Milwaukee, Wi 53209"
click at [524, 362] on input "5353 N Green Bay Ave, Milwaukee, Wi 53209" at bounding box center [496, 366] width 95 height 33
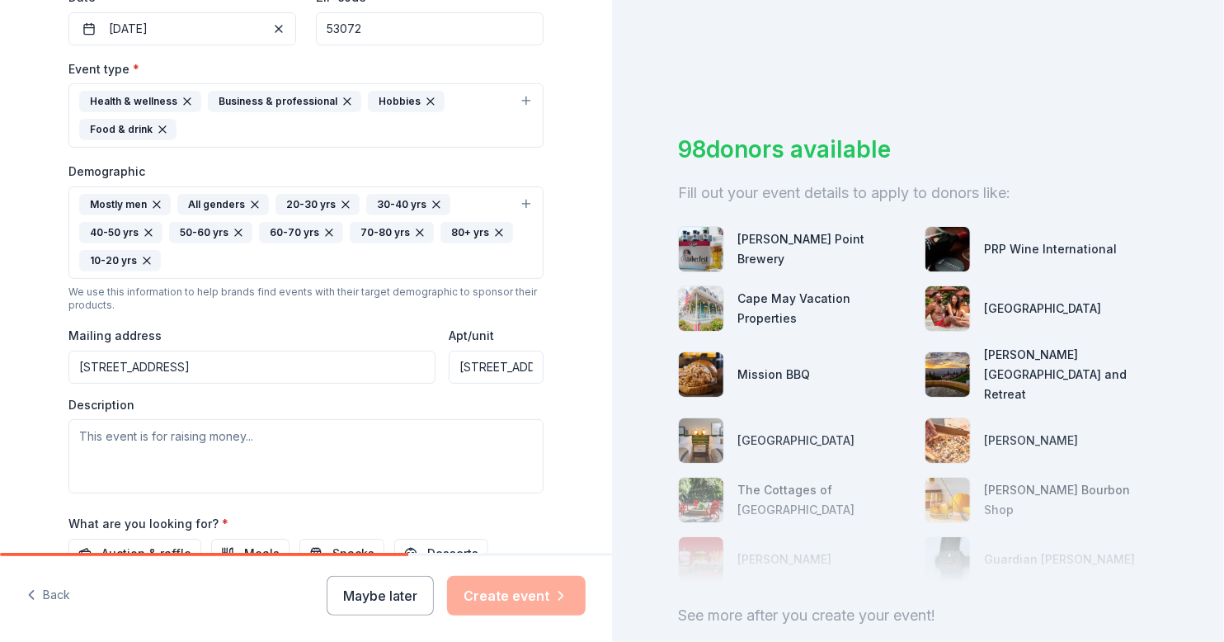
scroll to position [0, 43]
click at [524, 362] on input "5353 N Green Bay Ave, Milwaukee, Wi 53209" at bounding box center [496, 366] width 95 height 33
click at [21, 391] on div "Tell us about your event. We'll find in-kind donations you can apply for. Event…" at bounding box center [306, 180] width 612 height 1185
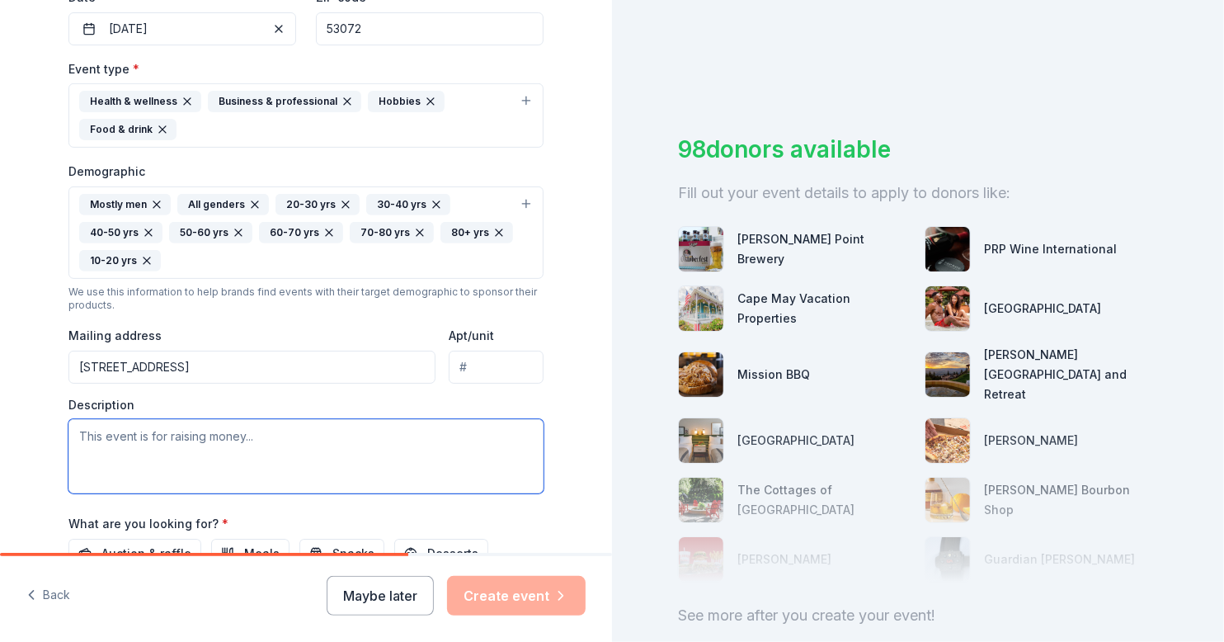
click at [96, 425] on textarea at bounding box center [305, 456] width 475 height 74
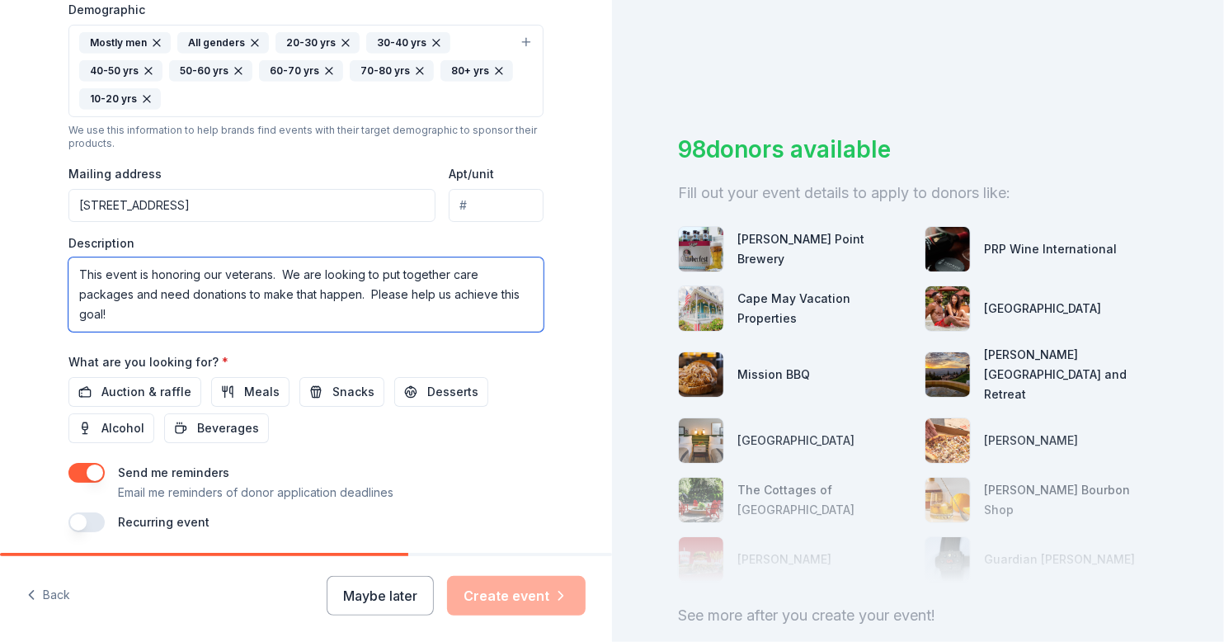
scroll to position [625, 0]
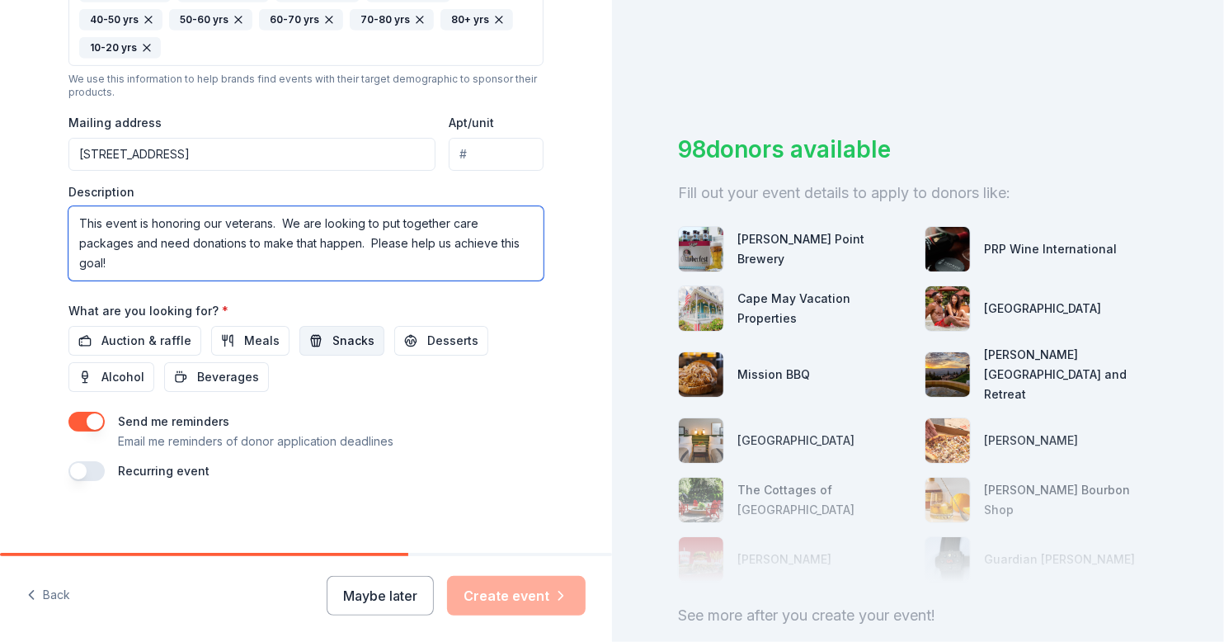
type textarea "This event is honoring our veterans. We are looking to put together care packag…"
click at [332, 331] on span "Snacks" at bounding box center [353, 341] width 42 height 20
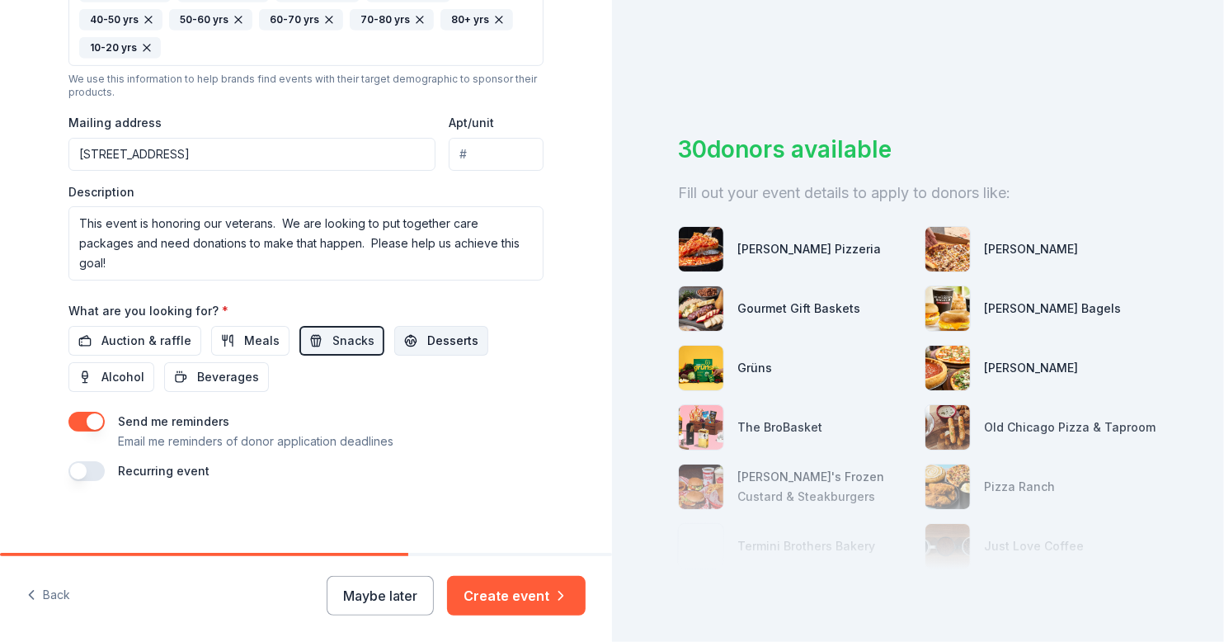
click at [434, 331] on span "Desserts" at bounding box center [452, 341] width 51 height 20
click at [227, 376] on span "Beverages" at bounding box center [228, 377] width 62 height 20
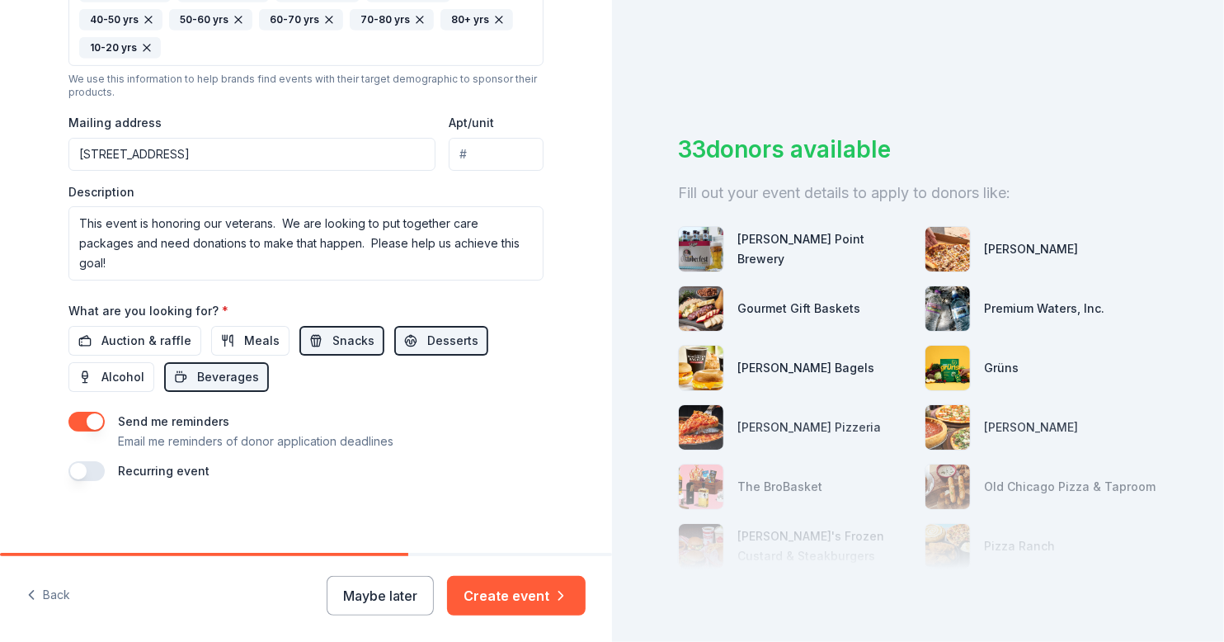
click at [82, 461] on button "button" at bounding box center [86, 471] width 36 height 20
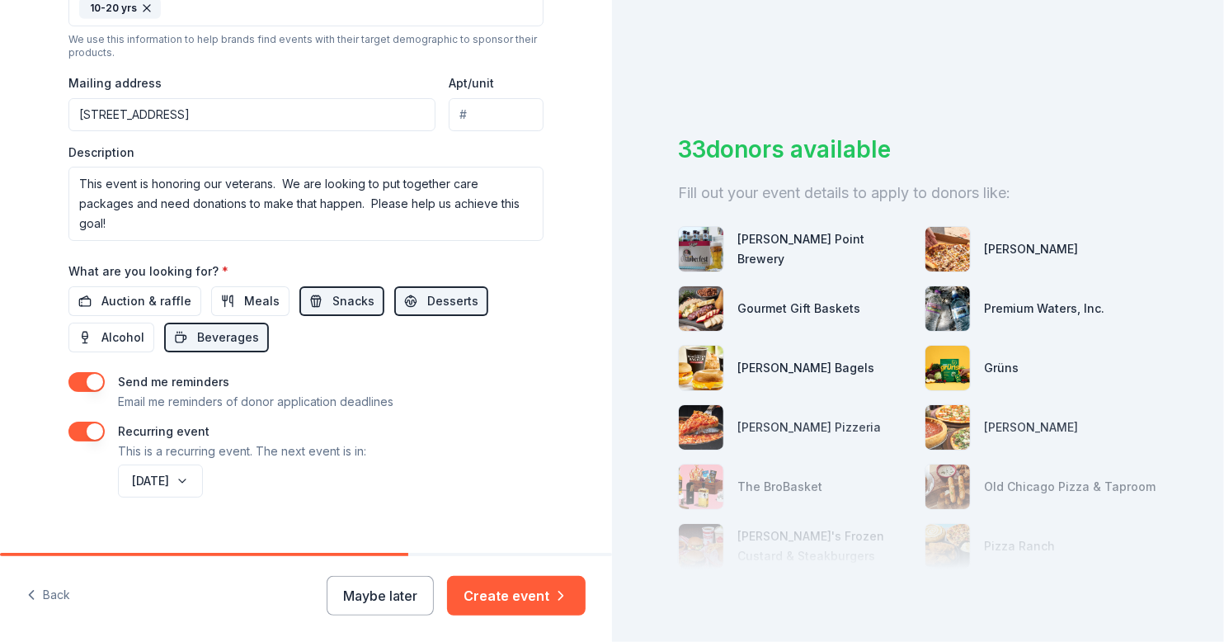
scroll to position [684, 0]
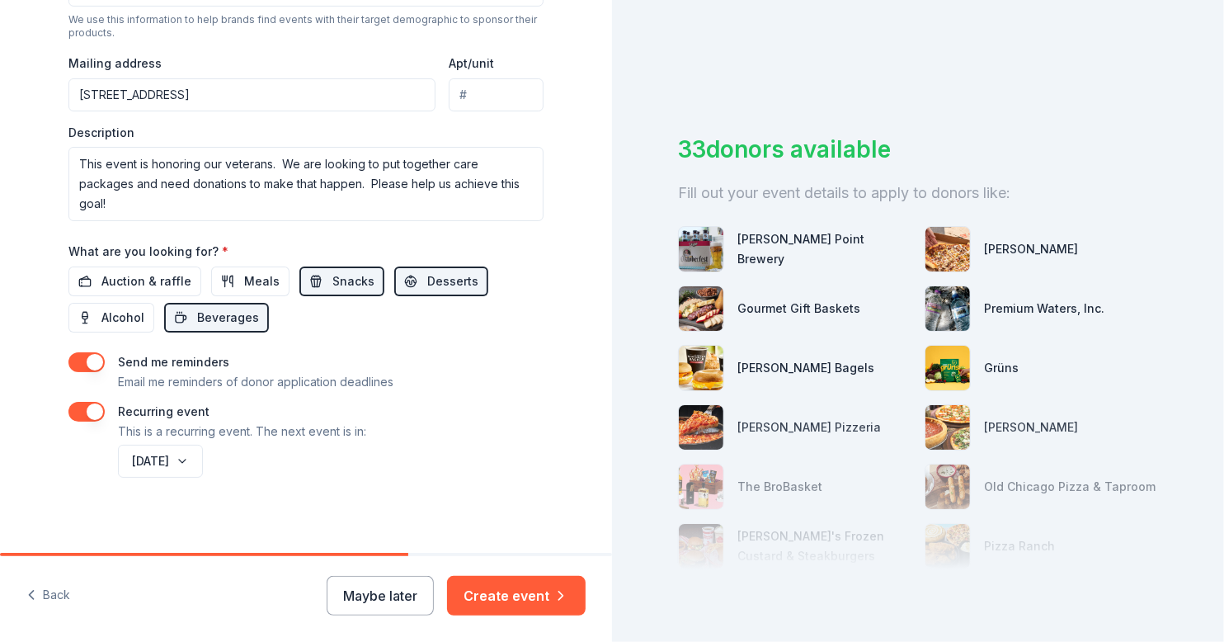
click at [357, 469] on div "November 2026" at bounding box center [329, 461] width 429 height 40
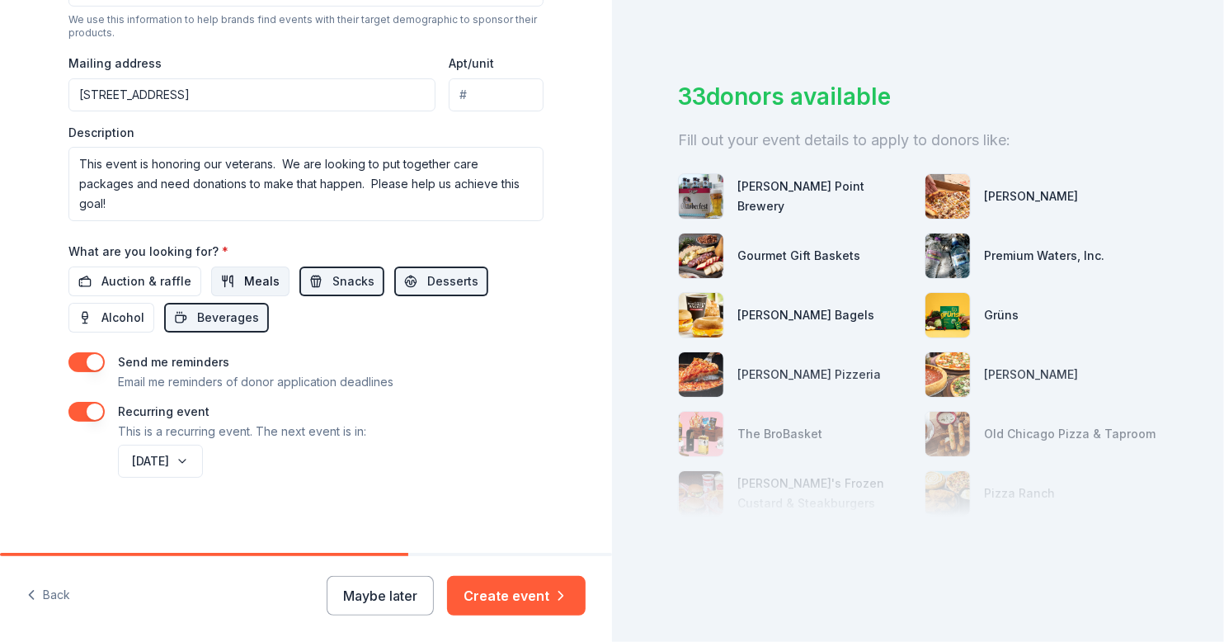
click at [247, 271] on span "Meals" at bounding box center [261, 281] width 35 height 20
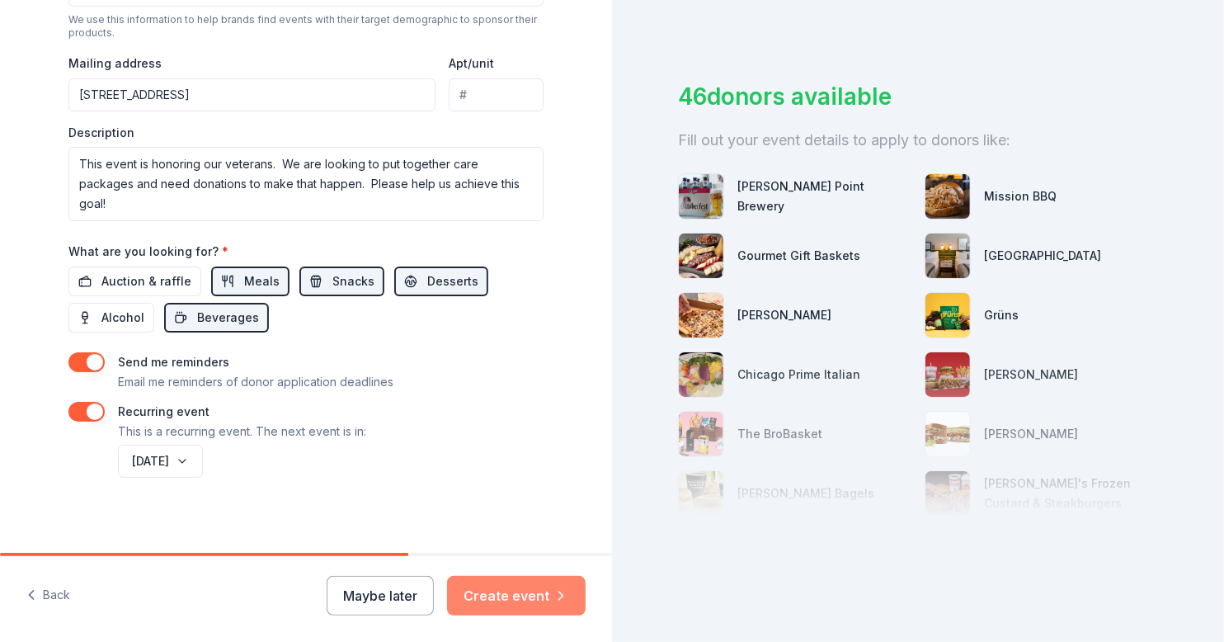
click at [524, 604] on button "Create event" at bounding box center [516, 596] width 139 height 40
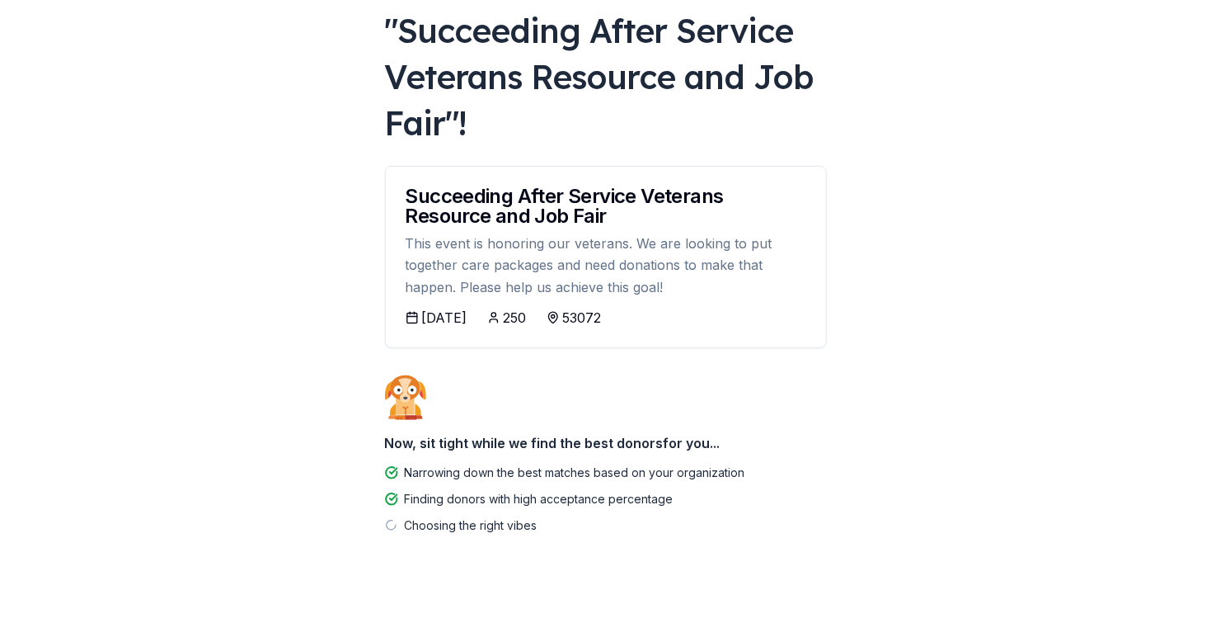
scroll to position [144, 0]
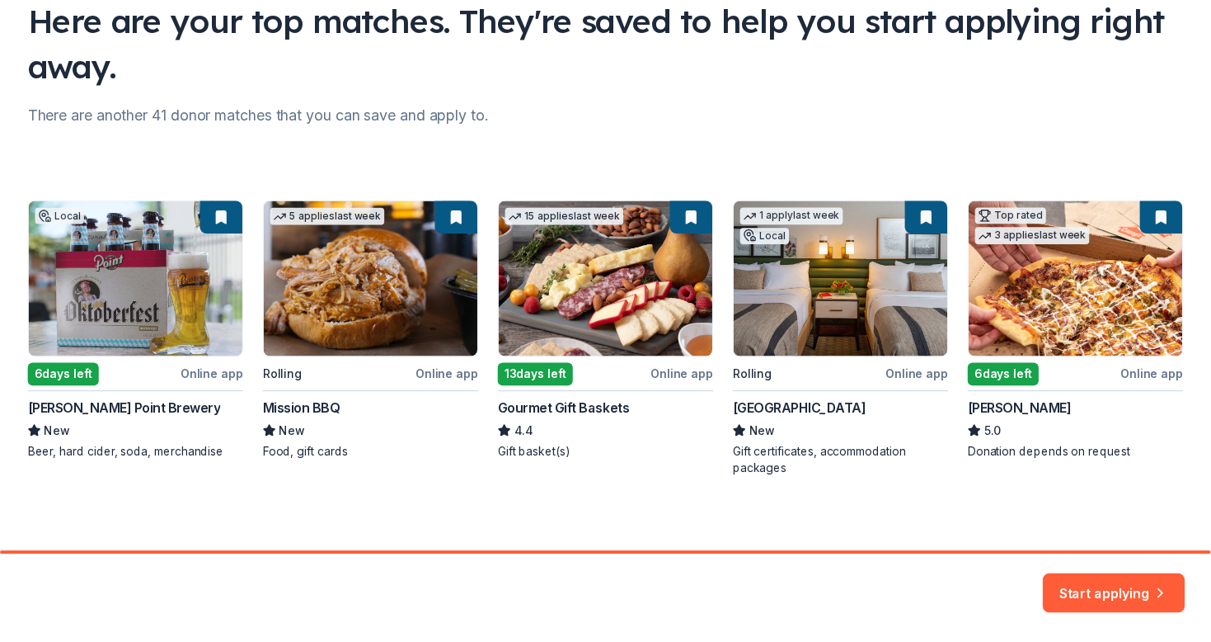
scroll to position [140, 0]
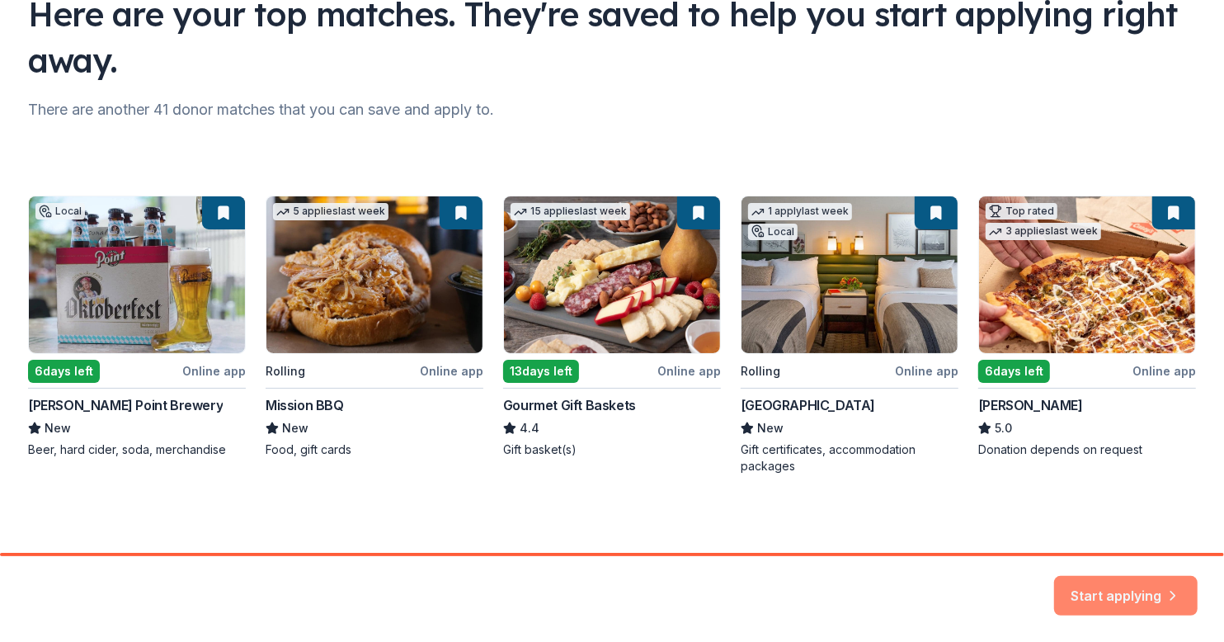
click at [1107, 574] on button "Start applying" at bounding box center [1125, 586] width 143 height 40
click at [1112, 587] on div "Start applying" at bounding box center [1125, 596] width 143 height 40
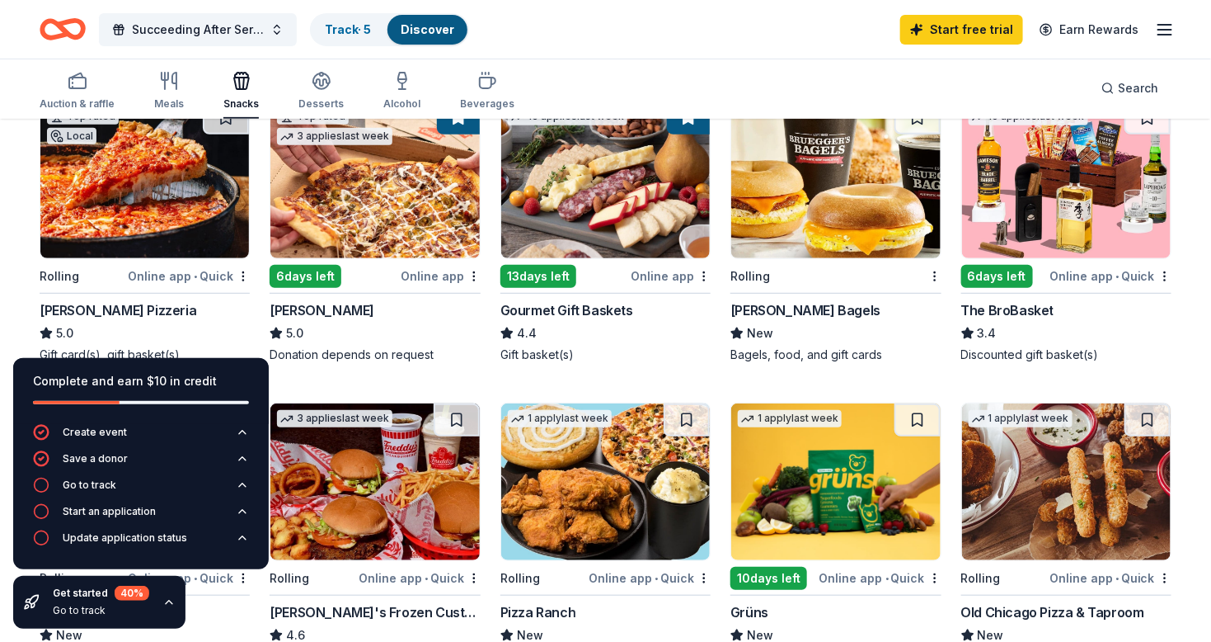
scroll to position [164, 0]
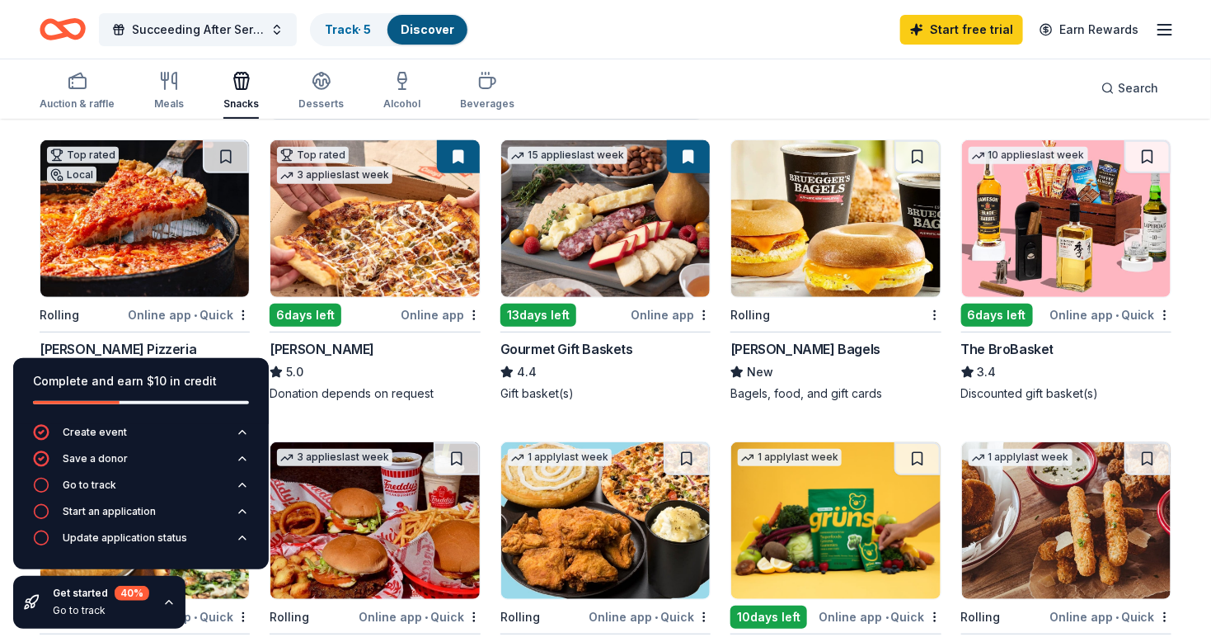
click at [1099, 315] on div "Online app • Quick" at bounding box center [1111, 314] width 122 height 21
click at [933, 317] on html "Succeeding After Service Veterans Resource and Job Fair Track · 5 Discover Star…" at bounding box center [605, 157] width 1211 height 642
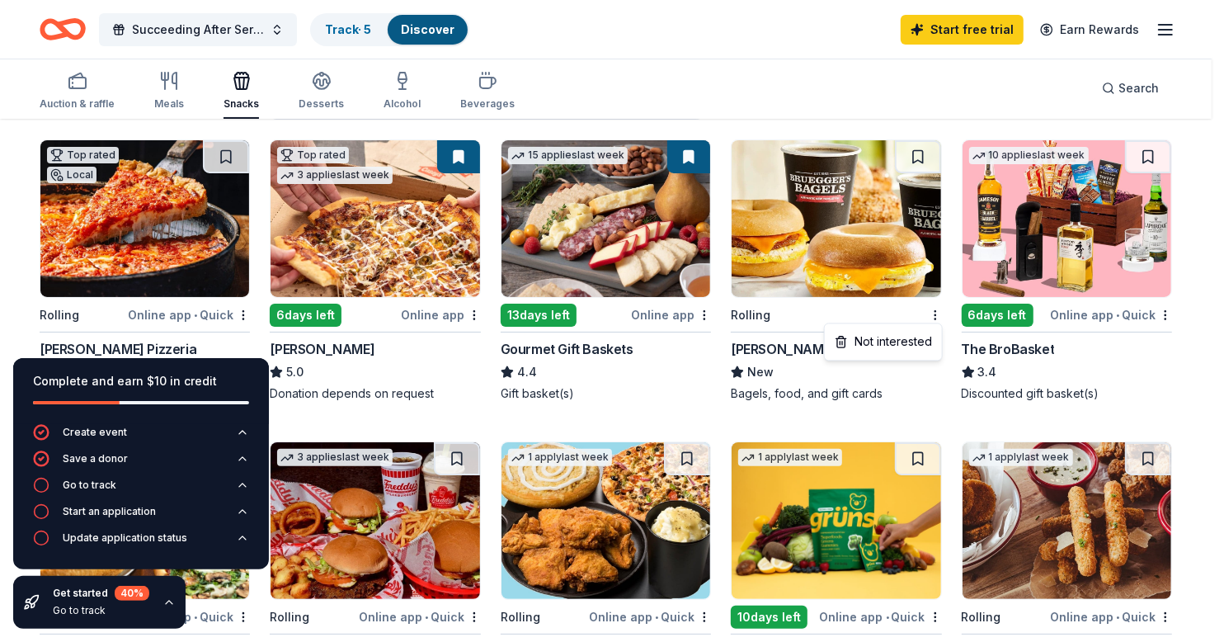
click at [877, 201] on html "Succeeding After Service Veterans Resource and Job Fair Track · 5 Discover Star…" at bounding box center [612, 157] width 1224 height 642
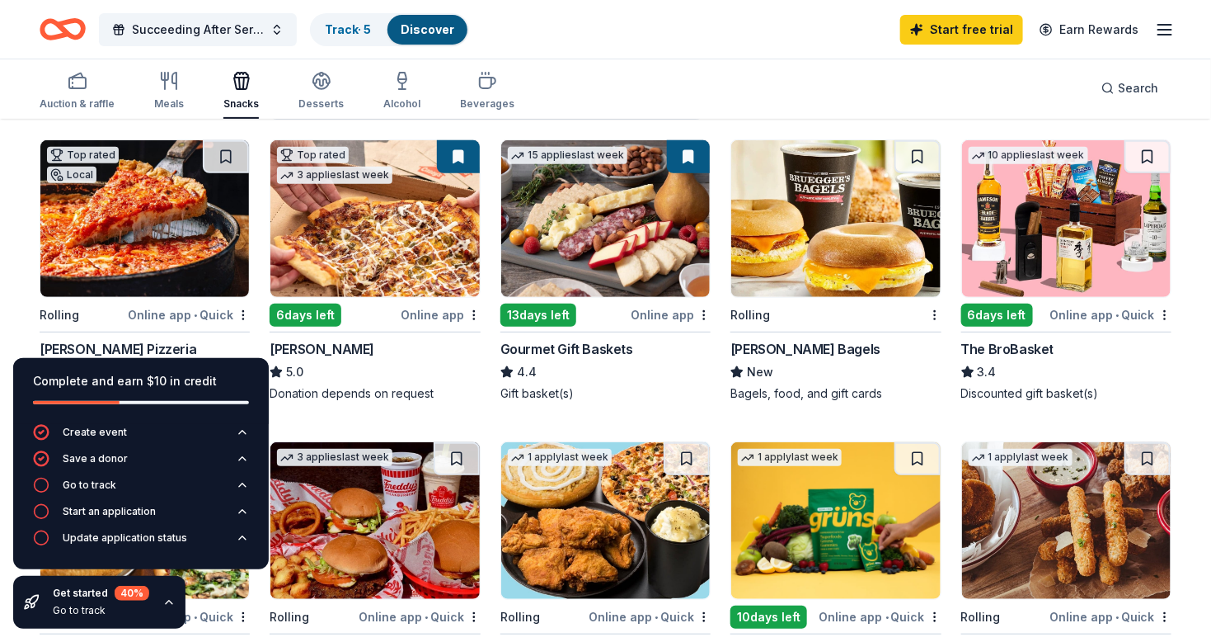
click at [877, 197] on img at bounding box center [835, 218] width 209 height 157
click at [608, 233] on img at bounding box center [605, 218] width 209 height 157
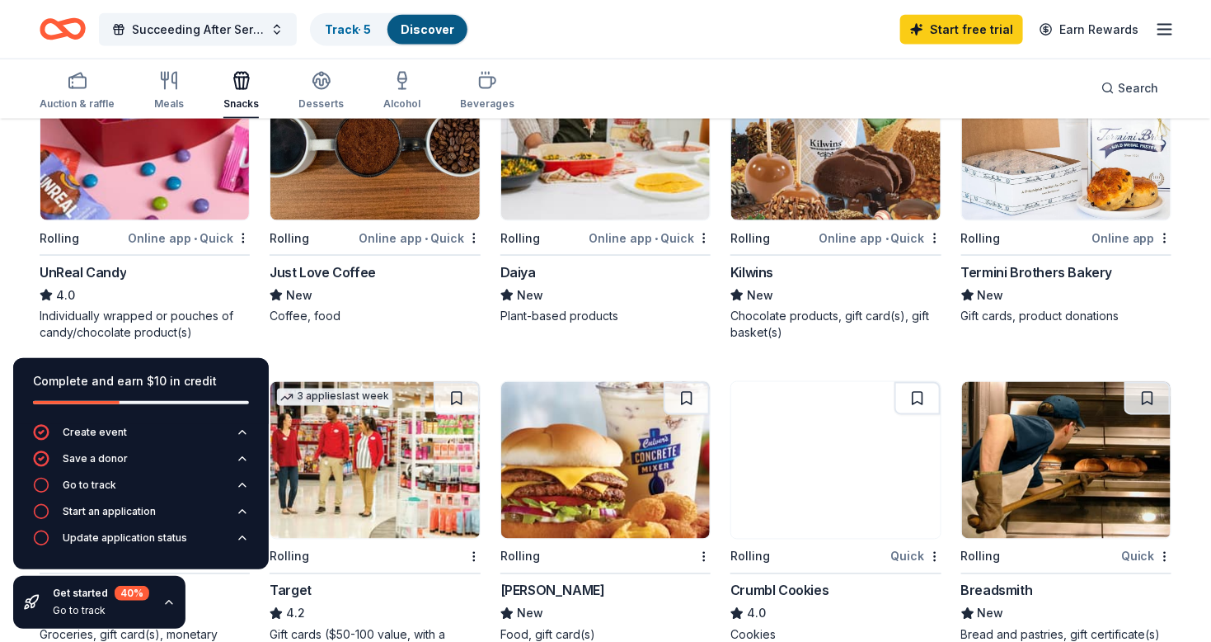
scroll to position [824, 0]
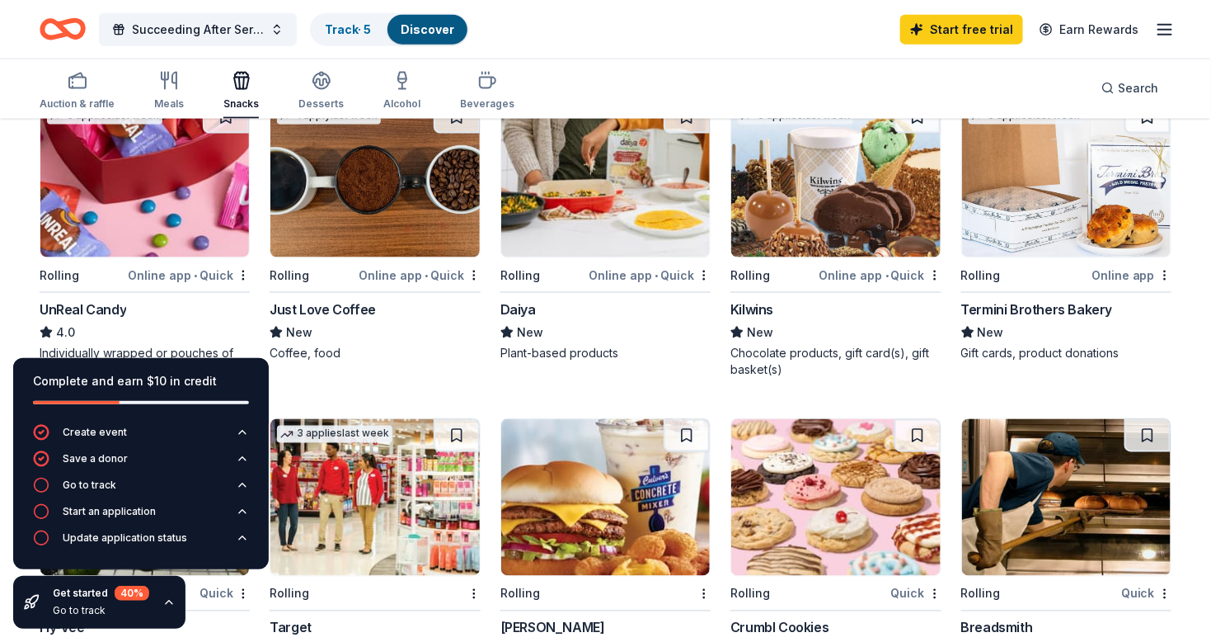
click at [137, 186] on img at bounding box center [144, 179] width 209 height 157
click at [467, 275] on div "Online app • Quick" at bounding box center [420, 275] width 122 height 21
click at [365, 163] on img at bounding box center [374, 179] width 209 height 157
click at [839, 214] on img at bounding box center [835, 179] width 209 height 157
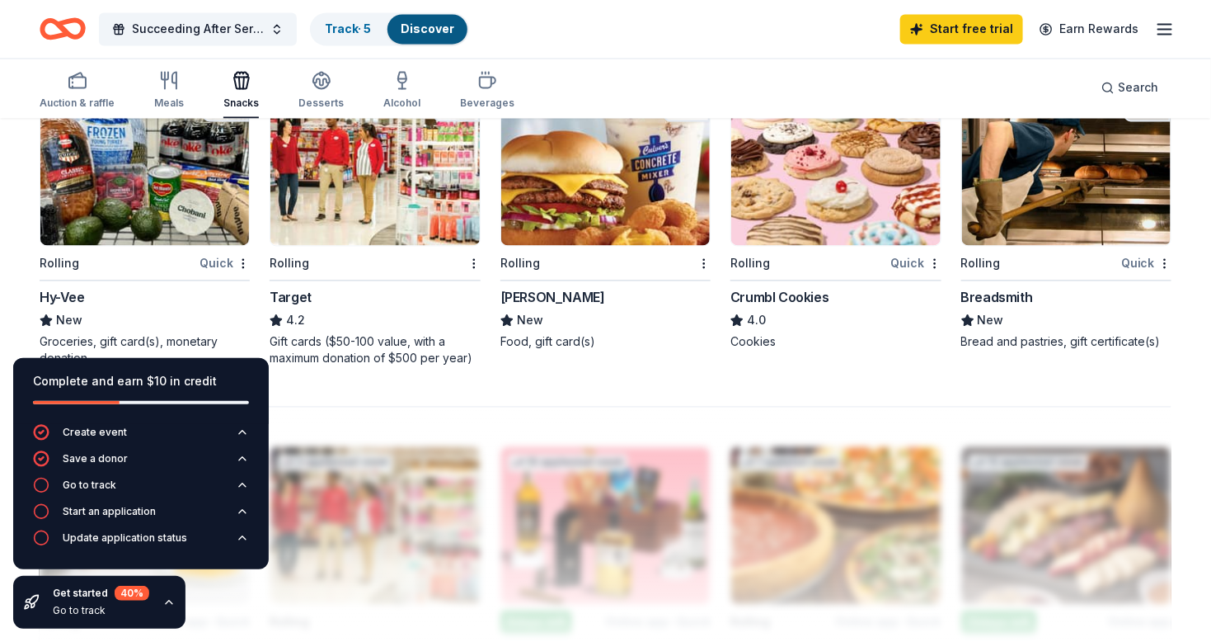
scroll to position [1072, 0]
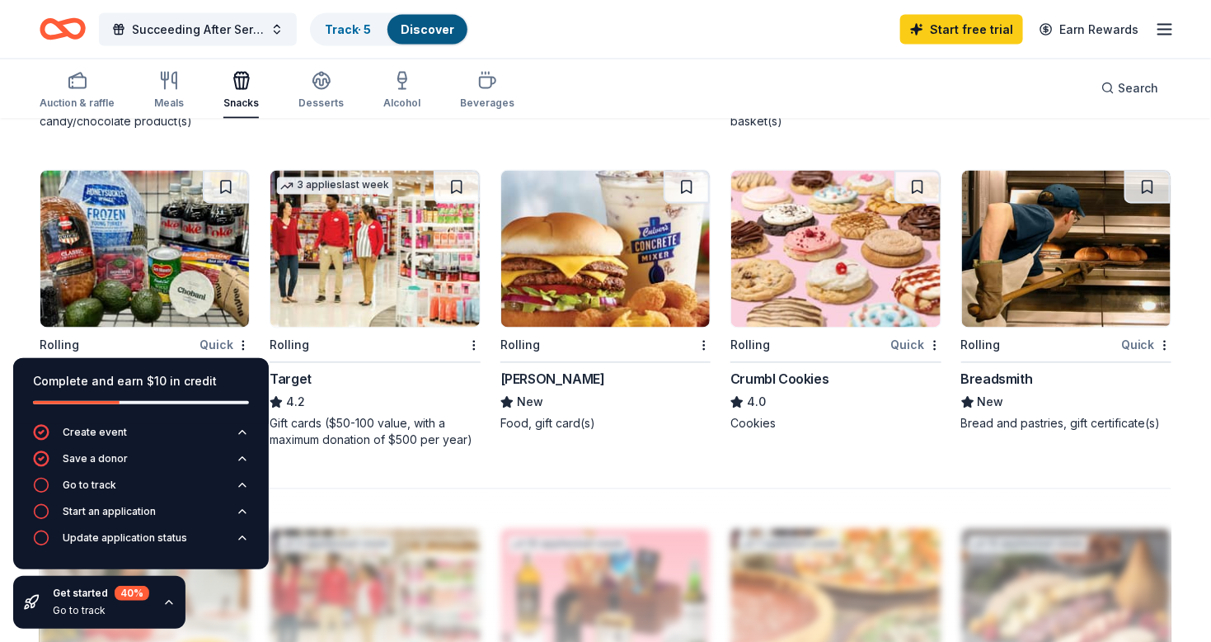
click at [142, 212] on img at bounding box center [144, 249] width 209 height 157
click at [404, 247] on img at bounding box center [374, 249] width 209 height 157
click at [577, 271] on img at bounding box center [605, 249] width 209 height 157
click at [839, 231] on img at bounding box center [835, 249] width 209 height 157
click at [1053, 270] on img at bounding box center [1066, 249] width 209 height 157
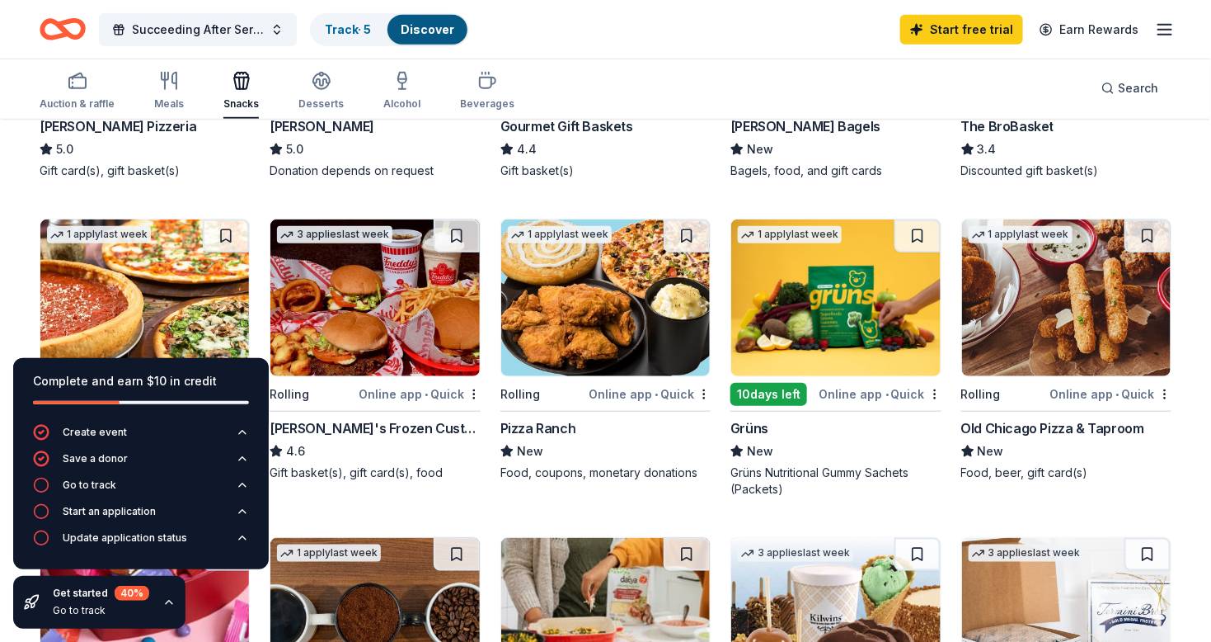
scroll to position [412, 0]
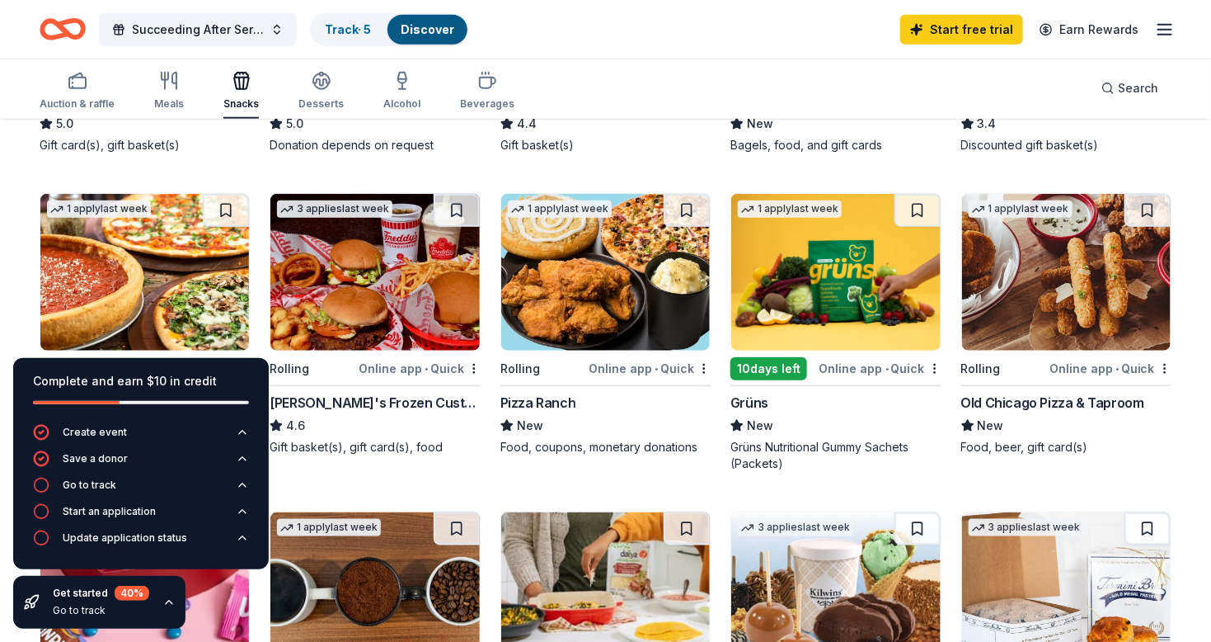
click at [606, 262] on img at bounding box center [605, 272] width 209 height 157
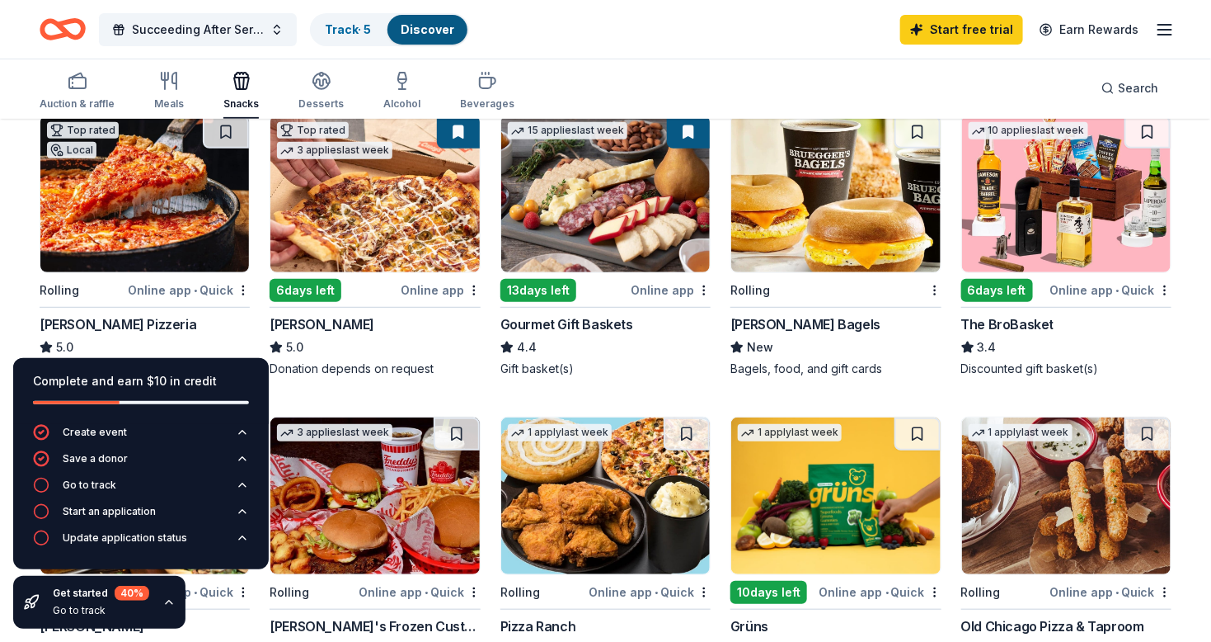
scroll to position [0, 0]
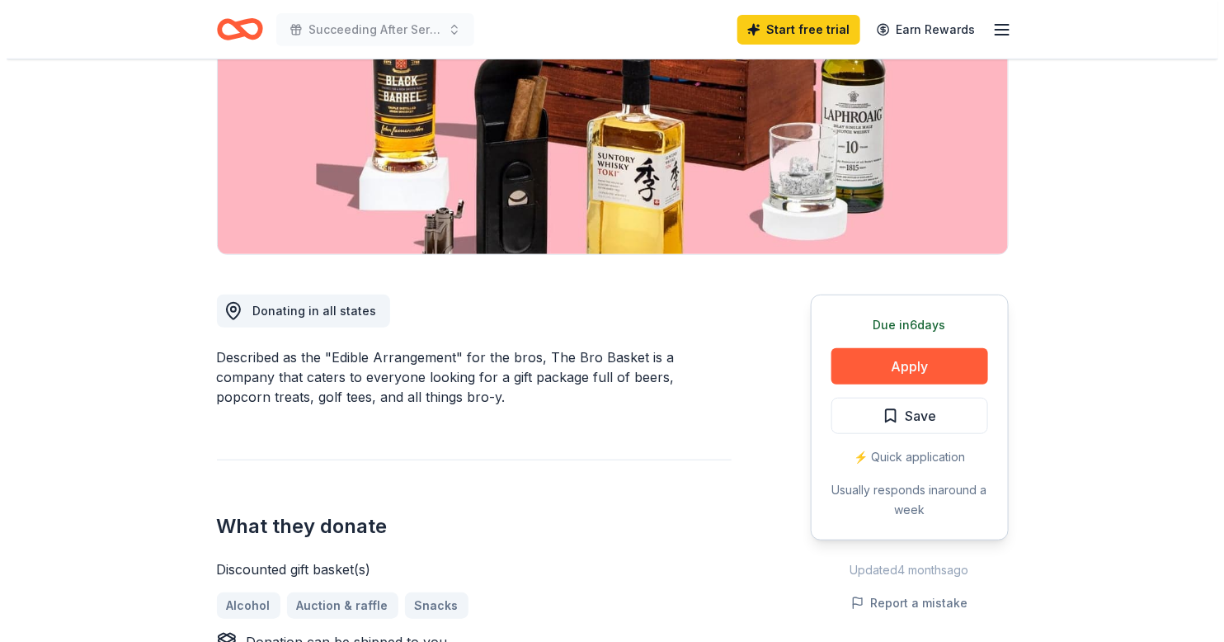
scroll to position [330, 0]
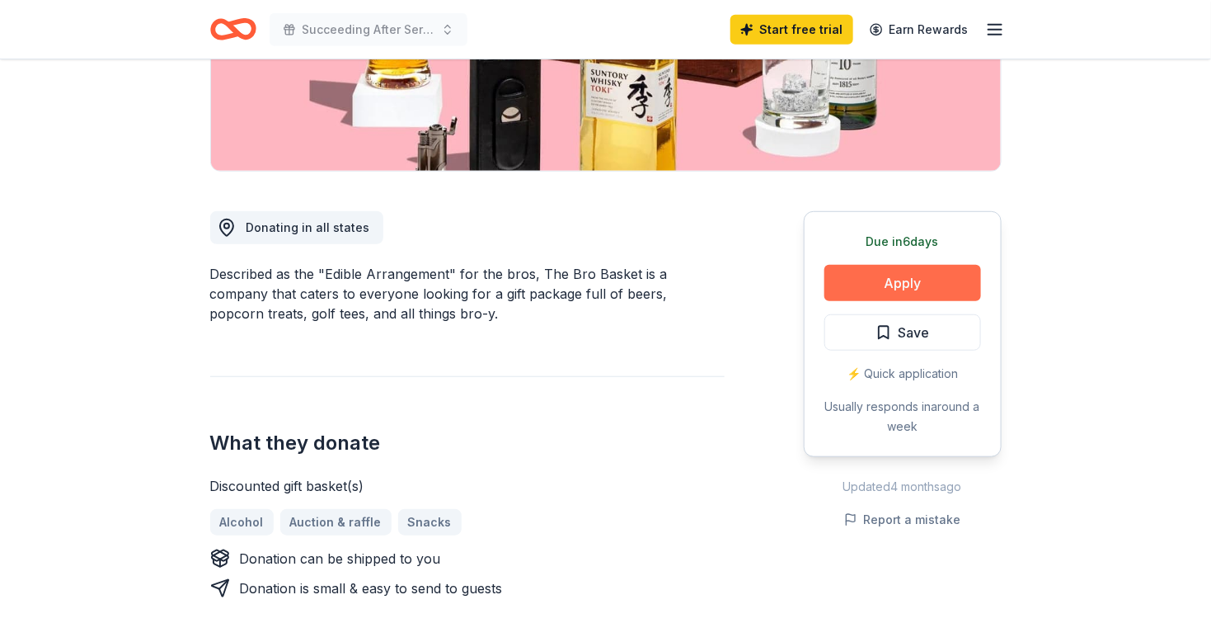
click at [931, 282] on button "Apply" at bounding box center [903, 283] width 157 height 36
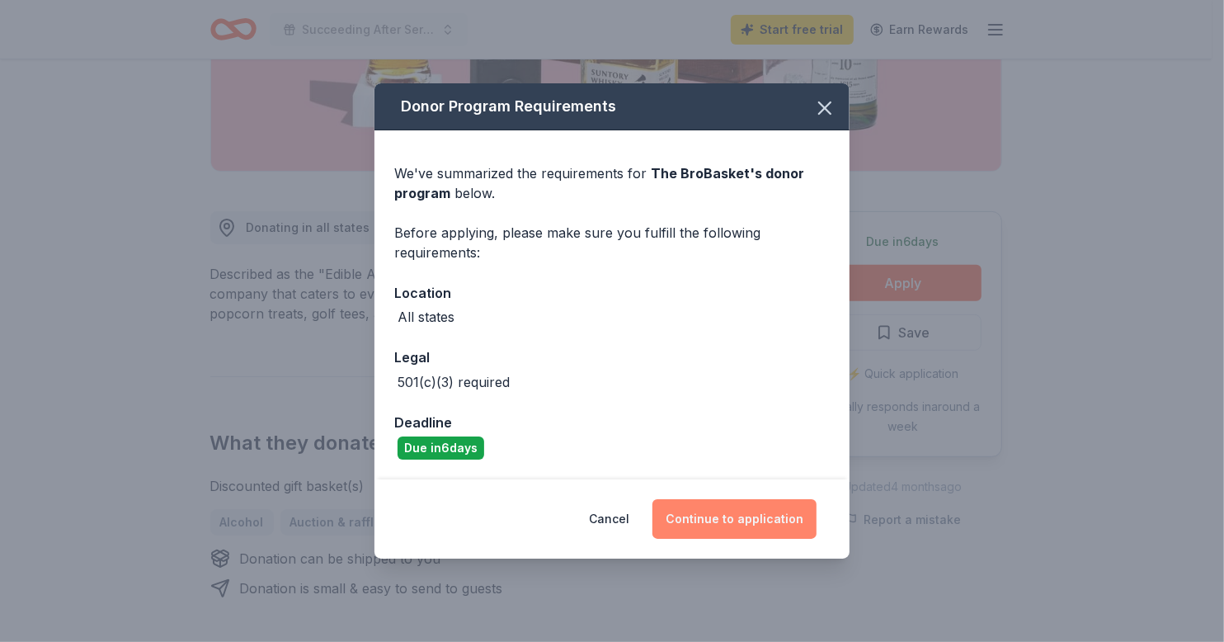
click at [715, 513] on button "Continue to application" at bounding box center [734, 519] width 164 height 40
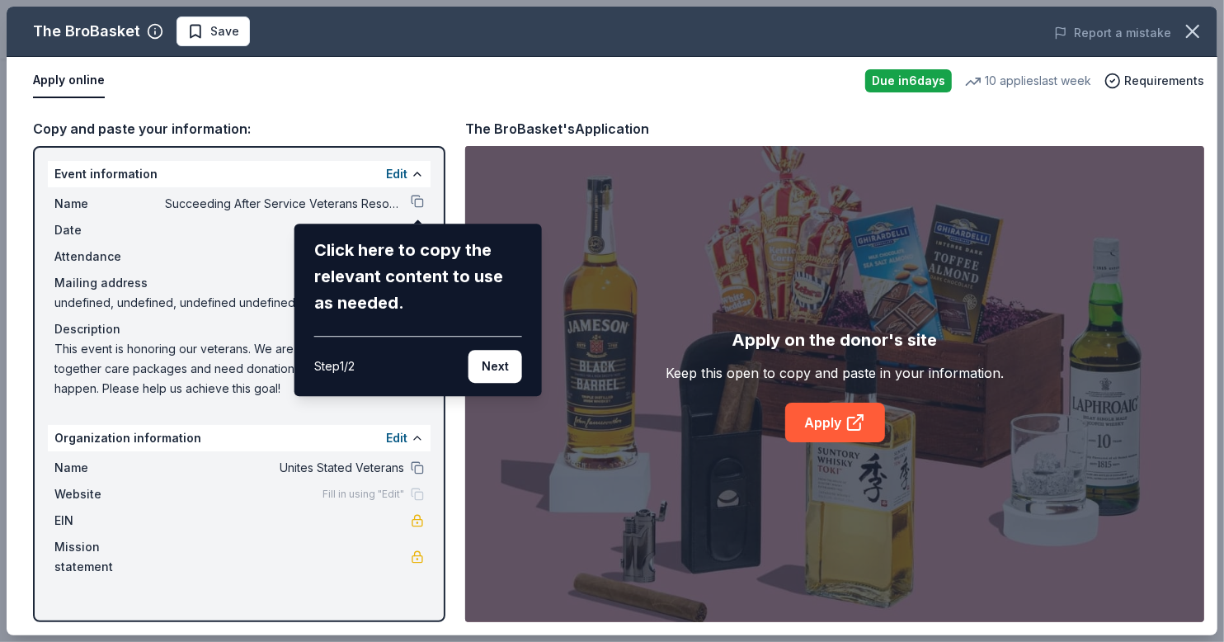
click at [416, 191] on div "The BroBasket Save Report a mistake Apply online Due in 6 days 10 applies last …" at bounding box center [612, 321] width 1211 height 628
click at [411, 198] on div "The BroBasket Save Report a mistake Apply online Due in 6 days 10 applies last …" at bounding box center [612, 321] width 1211 height 628
click at [487, 372] on button "Next" at bounding box center [495, 366] width 54 height 33
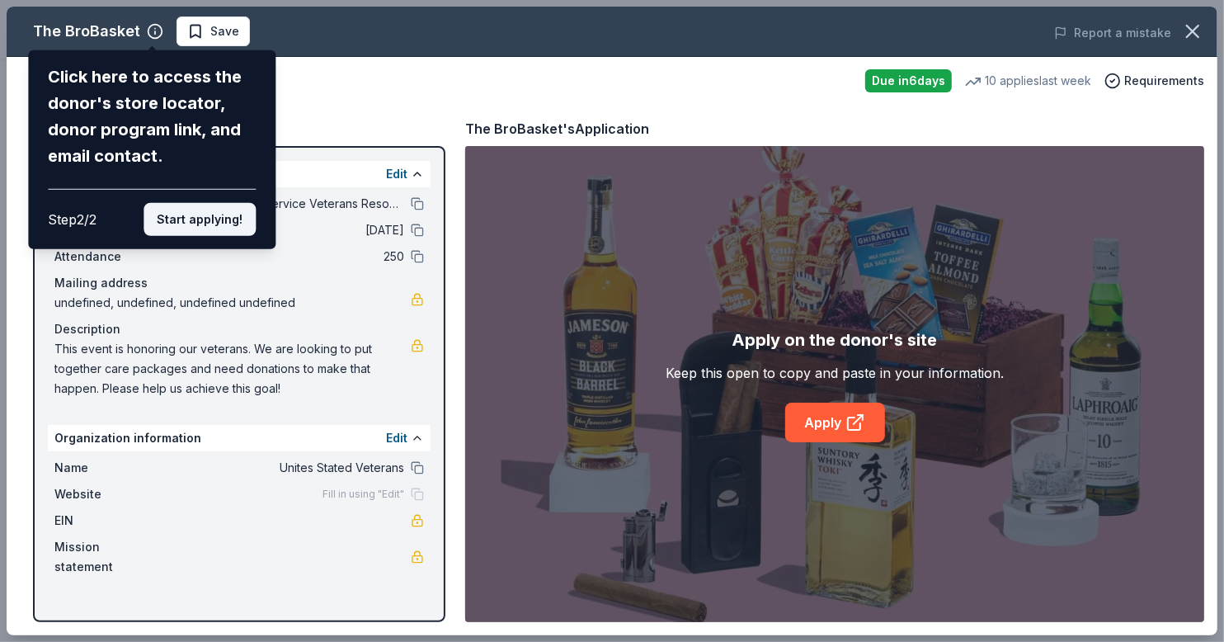
click at [223, 218] on button "Start applying!" at bounding box center [199, 219] width 112 height 33
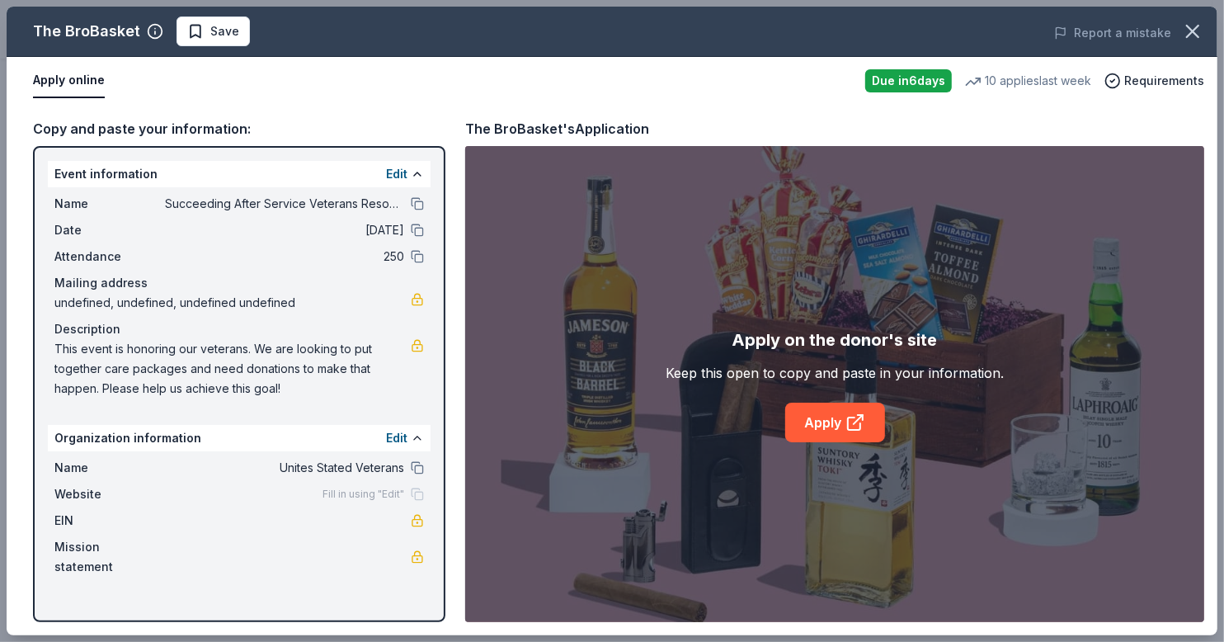
click at [416, 201] on button at bounding box center [417, 203] width 13 height 13
click at [415, 297] on link at bounding box center [417, 299] width 13 height 13
click at [378, 404] on div "Event information Edit Name Succeeding After Service Veterans Resource and Job …" at bounding box center [239, 384] width 412 height 476
click at [418, 301] on link at bounding box center [417, 299] width 13 height 13
click at [335, 463] on span "Unites Stated Veterans" at bounding box center [284, 468] width 239 height 20
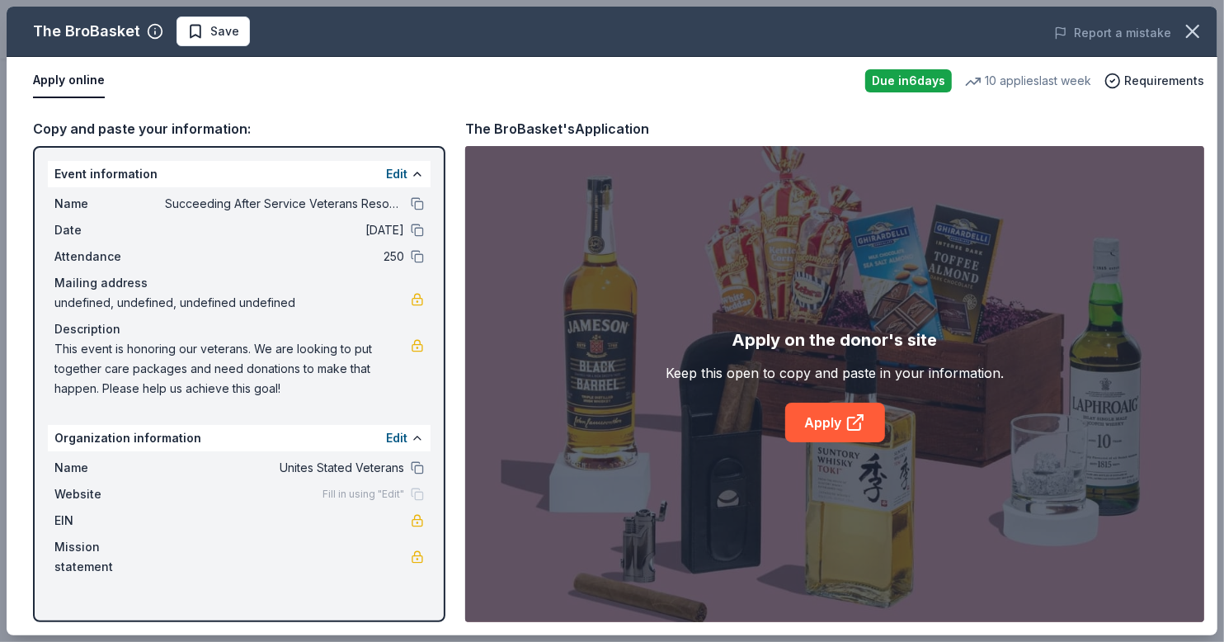
click at [368, 490] on span "Fill in using "Edit"" at bounding box center [363, 493] width 82 height 13
click at [403, 170] on button "Edit" at bounding box center [396, 174] width 21 height 20
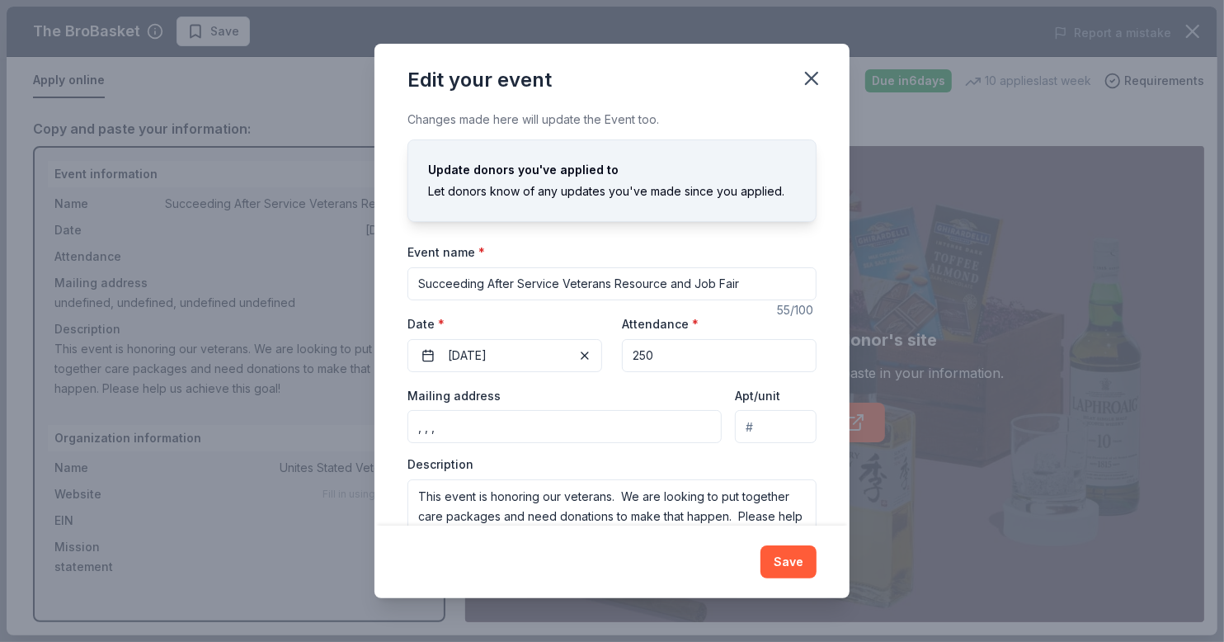
scroll to position [51, 0]
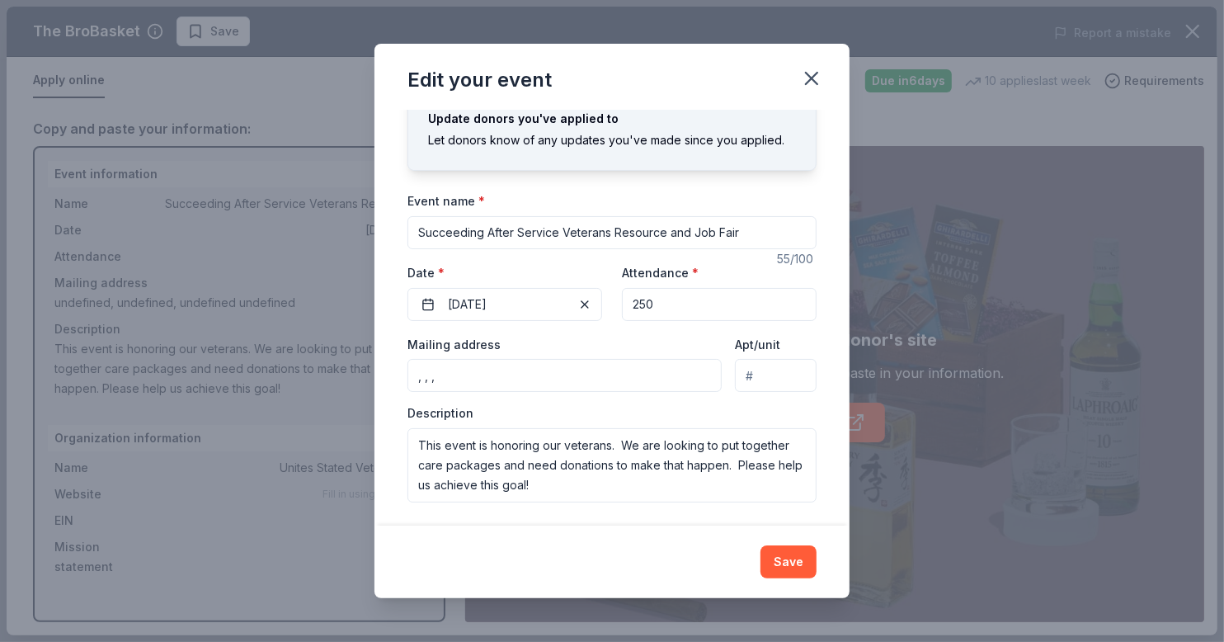
drag, startPoint x: 506, startPoint y: 376, endPoint x: 402, endPoint y: 379, distance: 103.9
click at [402, 379] on div "Changes made here will update the Event too. Update donors you've applied to Le…" at bounding box center [611, 317] width 475 height 415
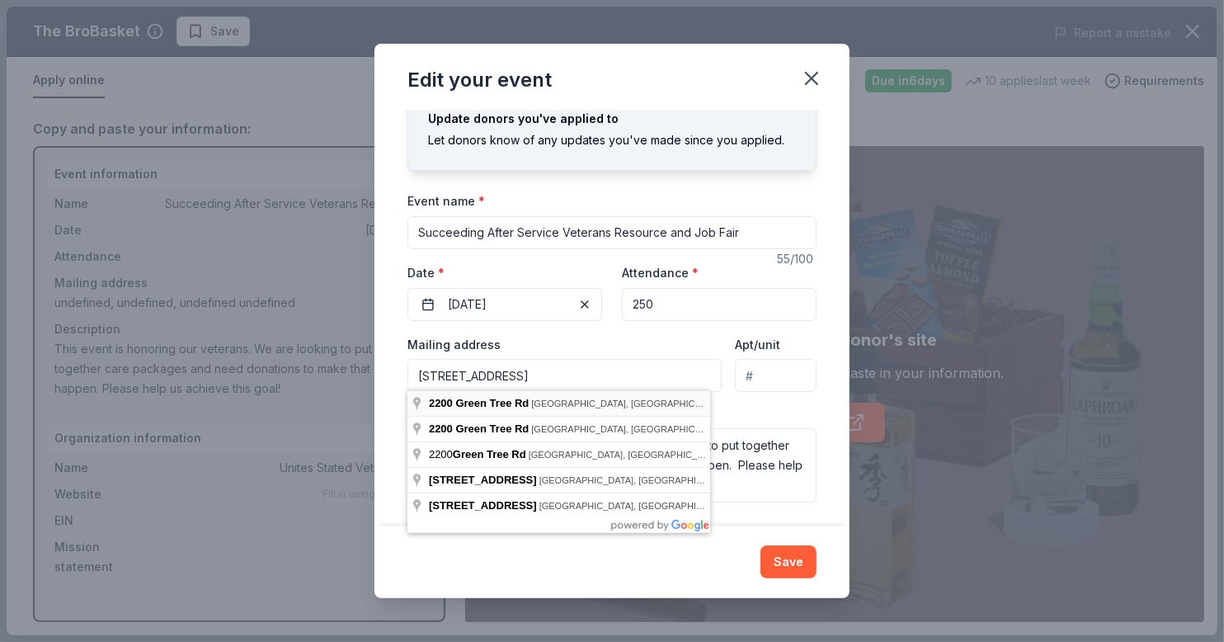
type input "2200 Green Tree Road, West Bend, WI, 53090"
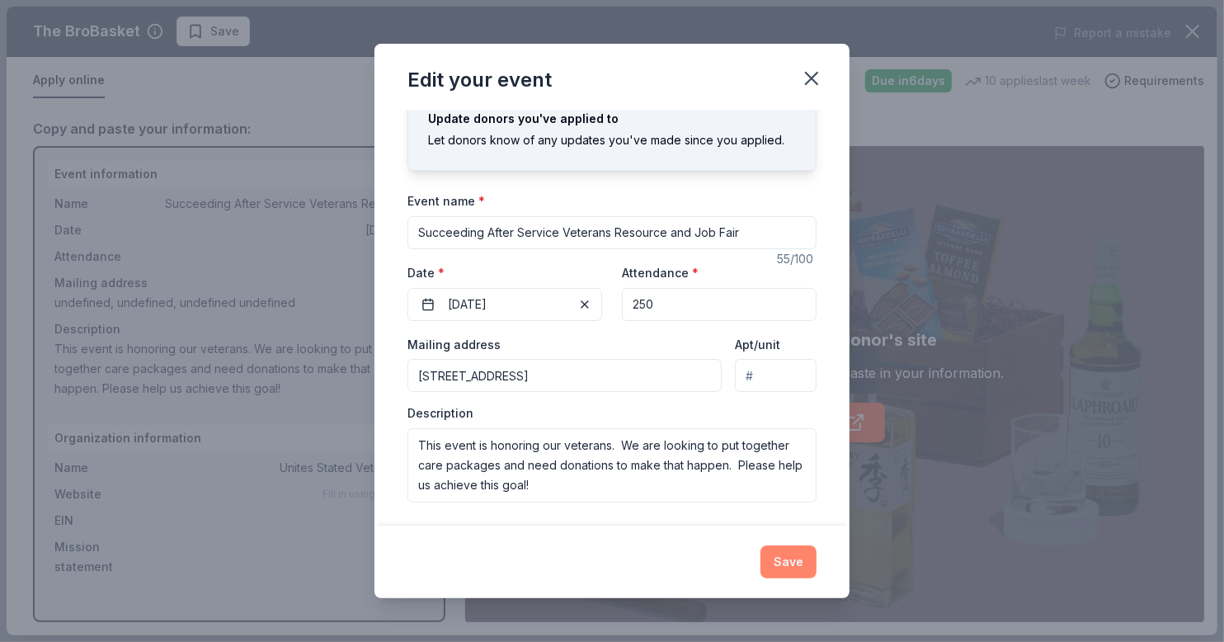
click at [779, 568] on button "Save" at bounding box center [788, 561] width 56 height 33
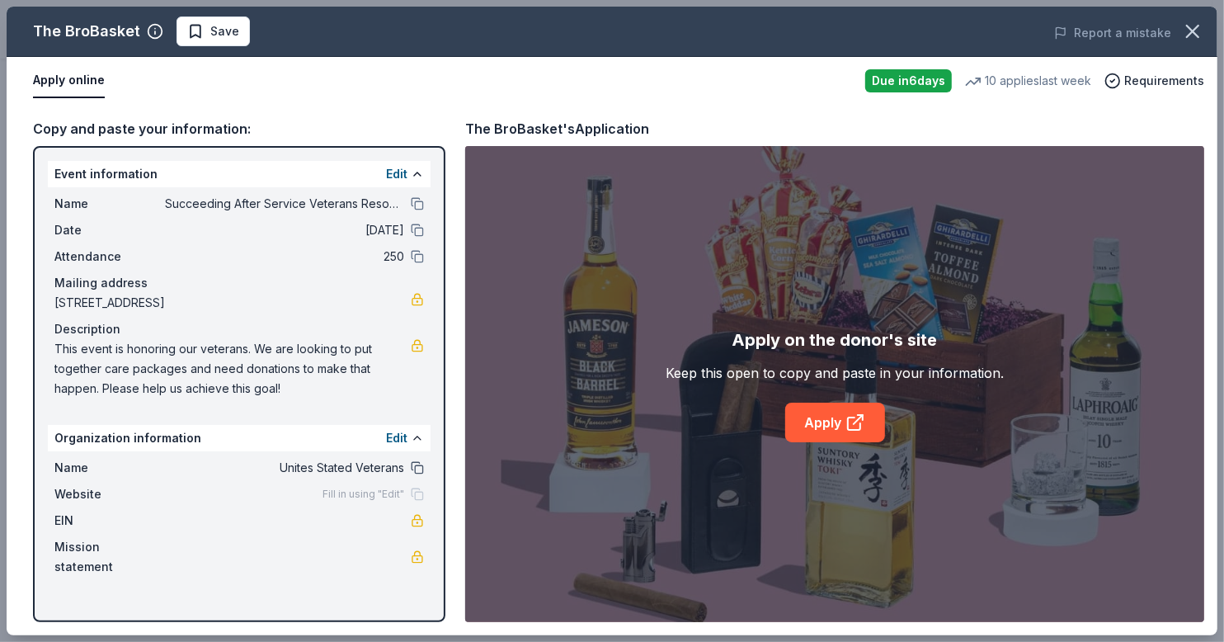
click at [415, 464] on button at bounding box center [417, 467] width 13 height 13
click at [398, 439] on button "Edit" at bounding box center [396, 438] width 21 height 20
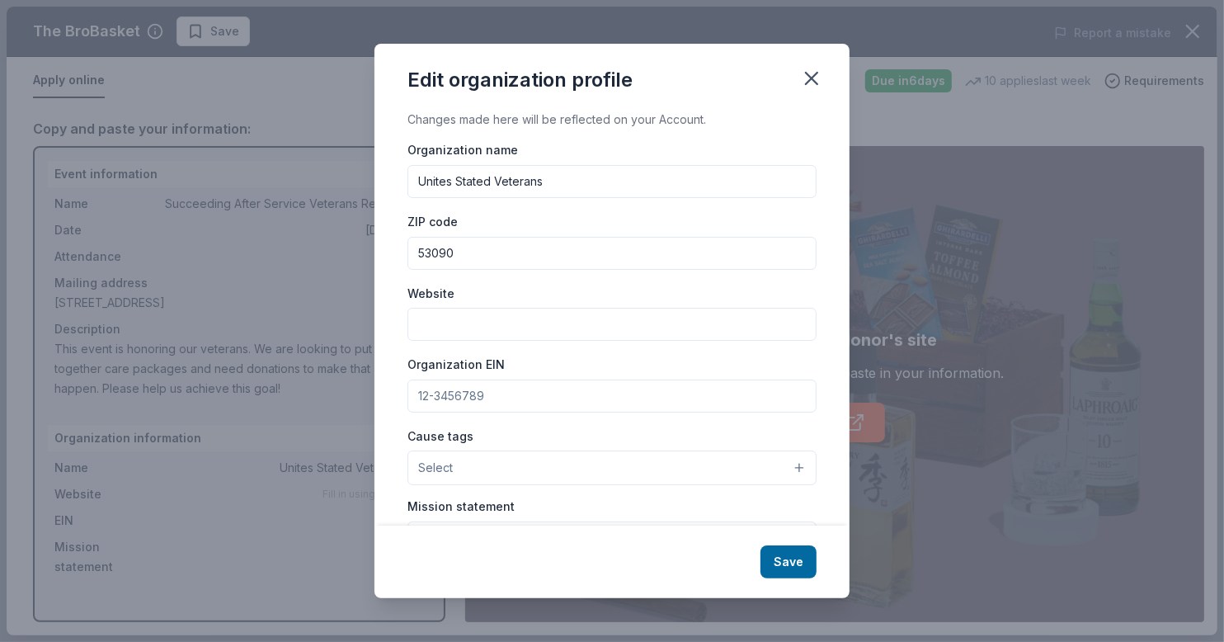
drag, startPoint x: 555, startPoint y: 181, endPoint x: 403, endPoint y: 183, distance: 151.8
click at [403, 183] on div "Changes made here will be reflected on your Account. Organization name Unites S…" at bounding box center [611, 317] width 475 height 415
type input "[US_STATE] Department of Workforce Development"
click at [534, 321] on input "Website" at bounding box center [611, 324] width 409 height 33
paste input "[URL][DOMAIN_NAME][US_STATE]"
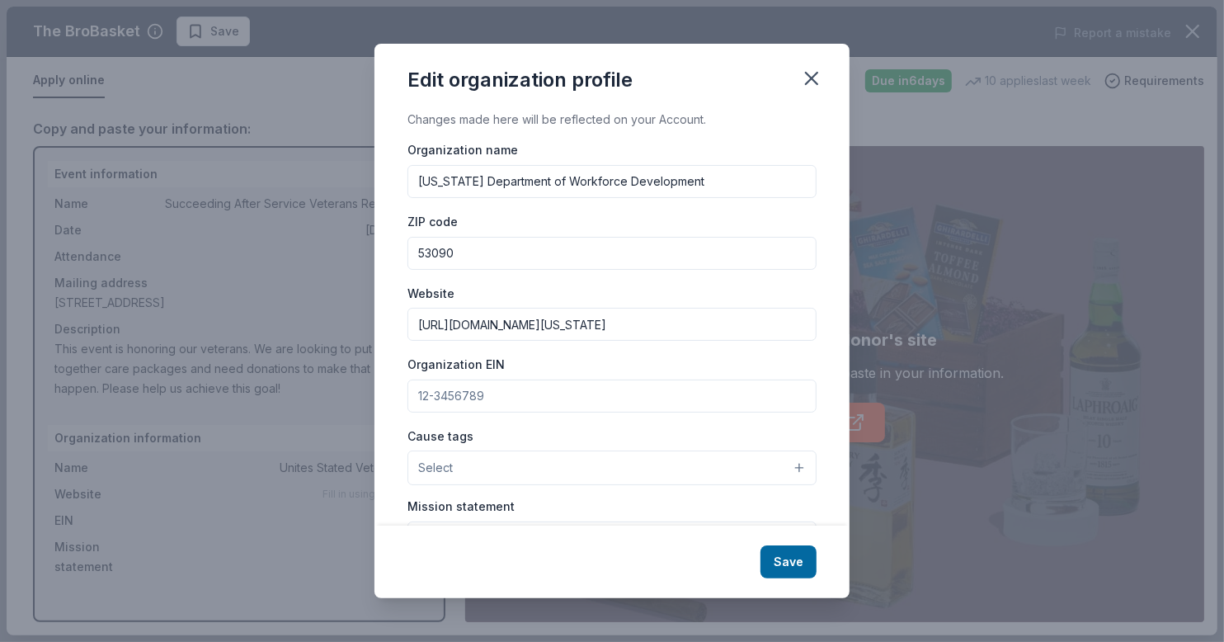
type input "[URL][DOMAIN_NAME][US_STATE]"
click at [493, 463] on button "Select" at bounding box center [611, 467] width 409 height 35
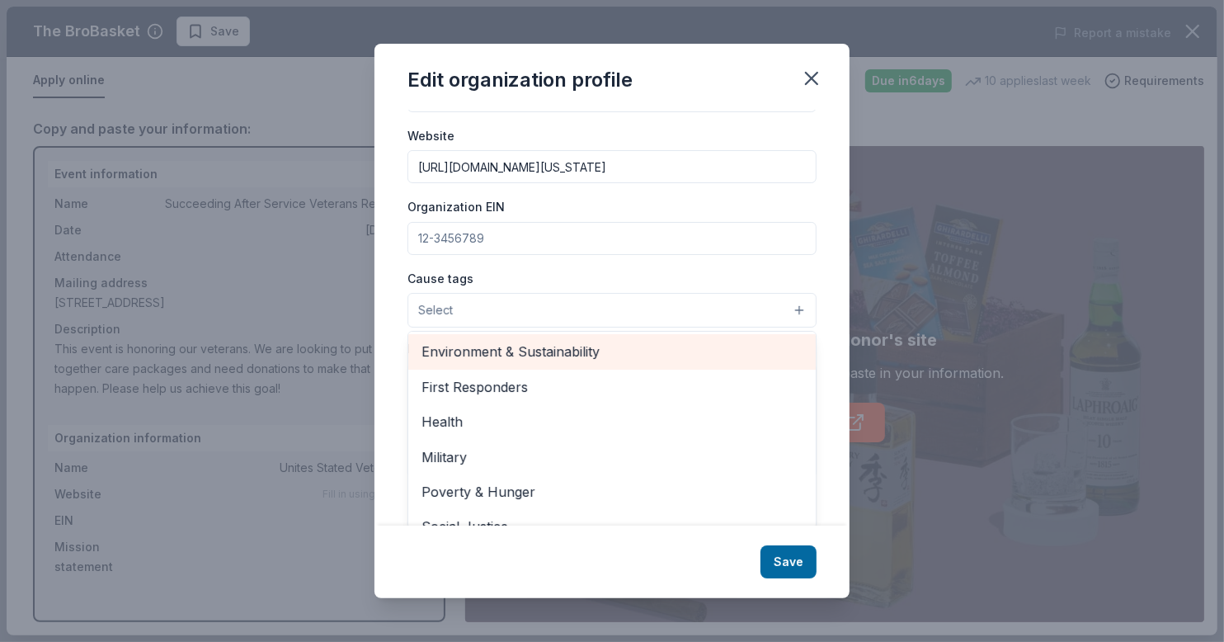
scroll to position [229, 0]
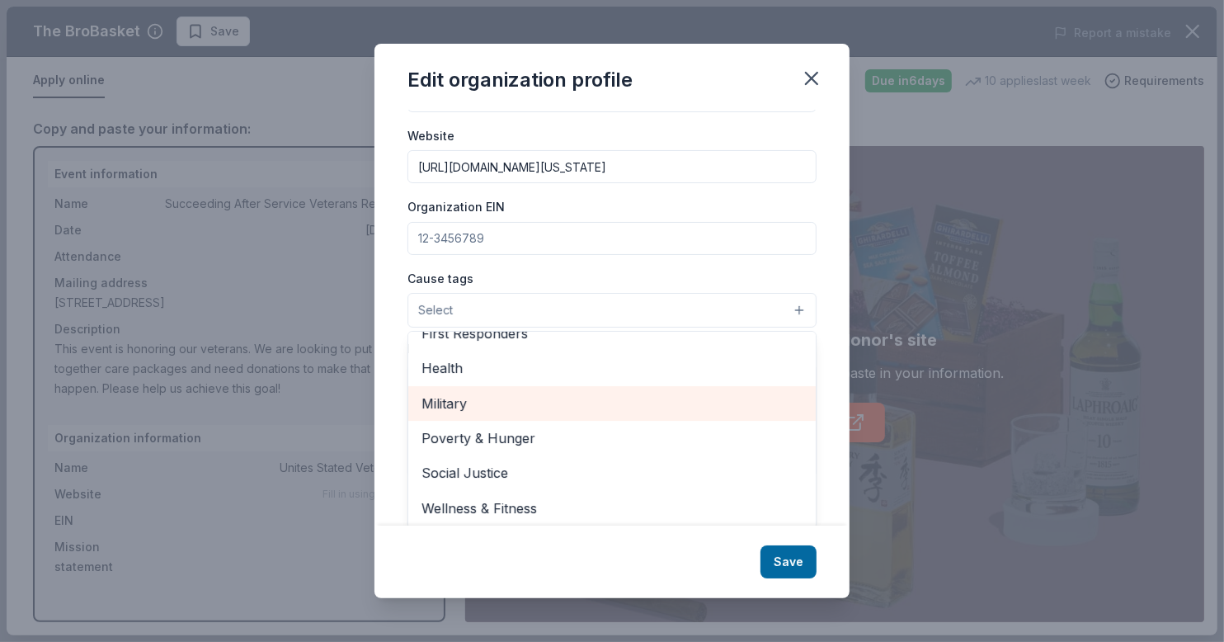
click at [547, 413] on div "Military" at bounding box center [611, 403] width 407 height 35
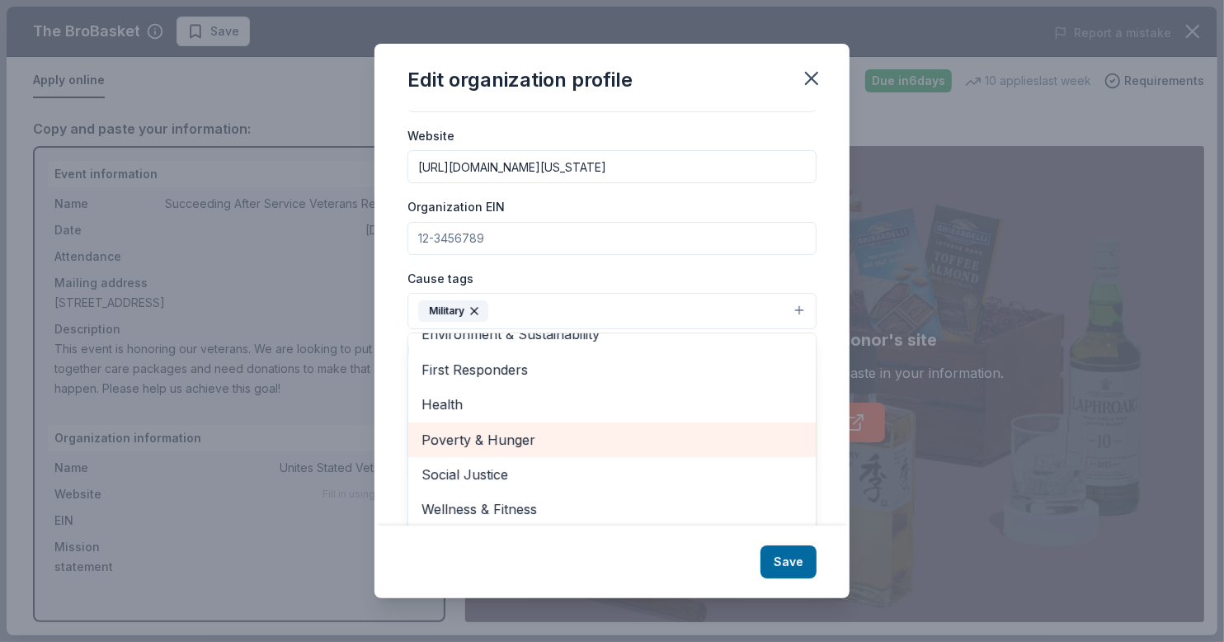
click at [513, 430] on span "Poverty & Hunger" at bounding box center [611, 439] width 381 height 21
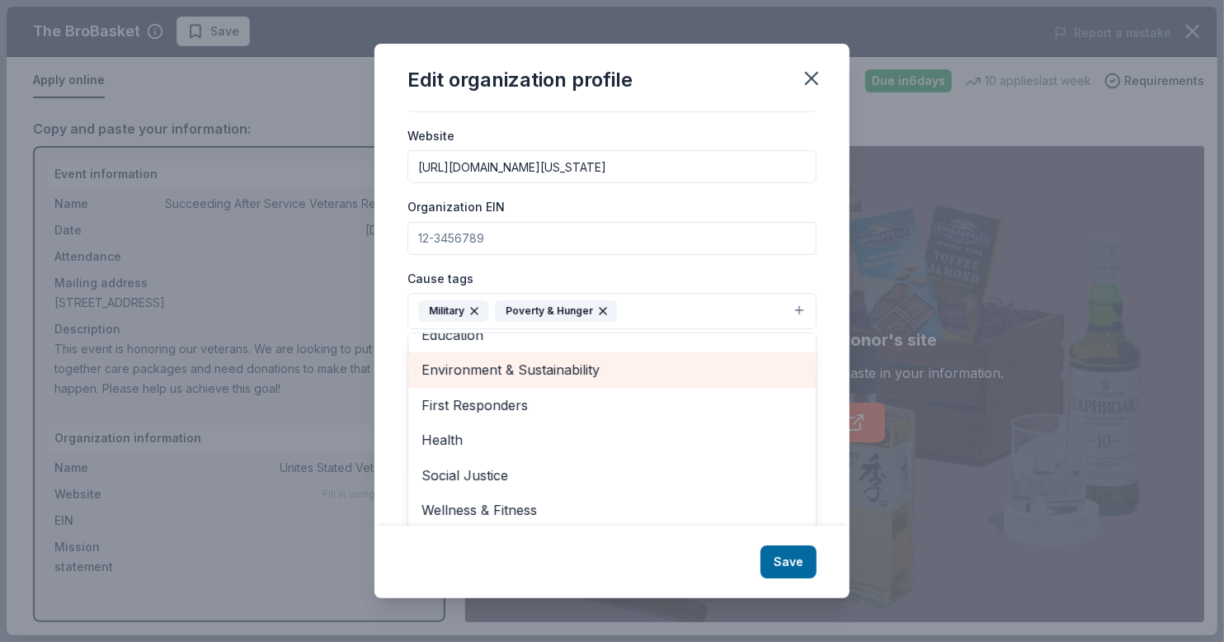
click at [562, 366] on span "Environment & Sustainability" at bounding box center [611, 369] width 381 height 21
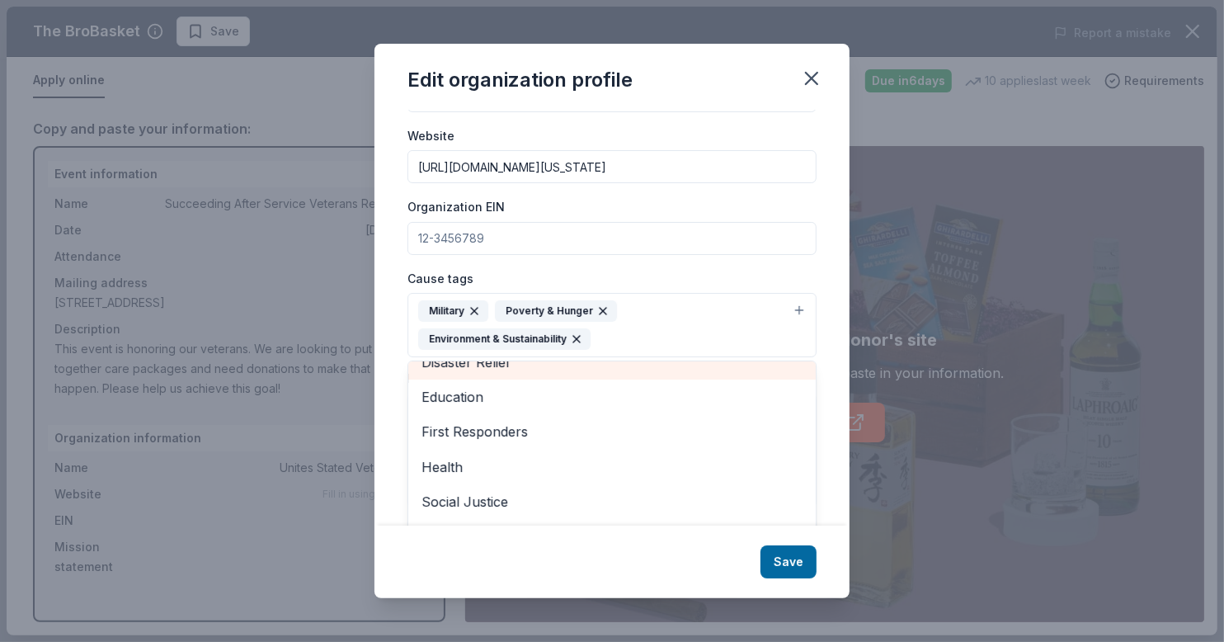
scroll to position [124, 0]
click at [576, 336] on icon "button" at bounding box center [576, 339] width 7 height 7
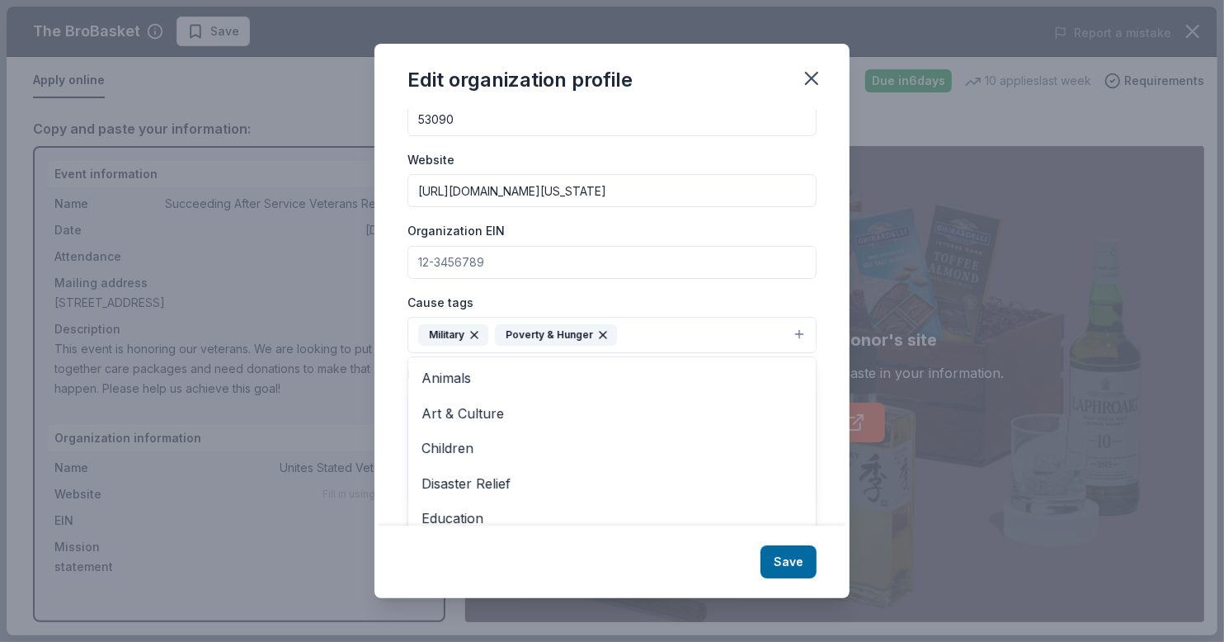
scroll to position [148, 0]
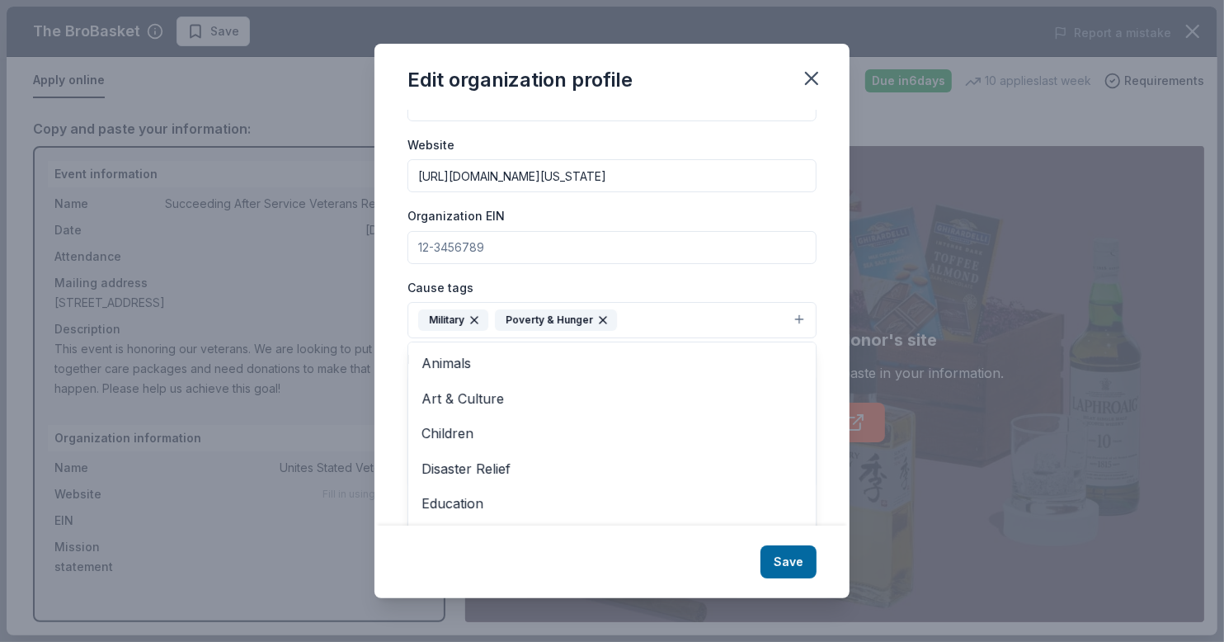
click at [677, 326] on button "Military Poverty & Hunger" at bounding box center [611, 320] width 409 height 36
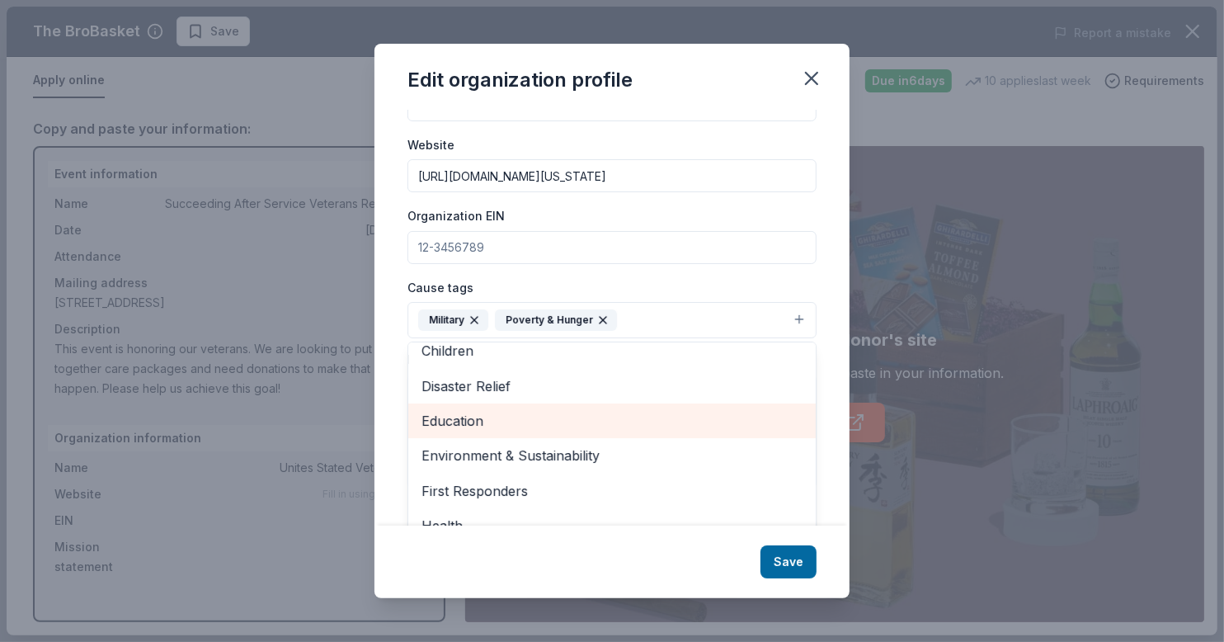
scroll to position [159, 0]
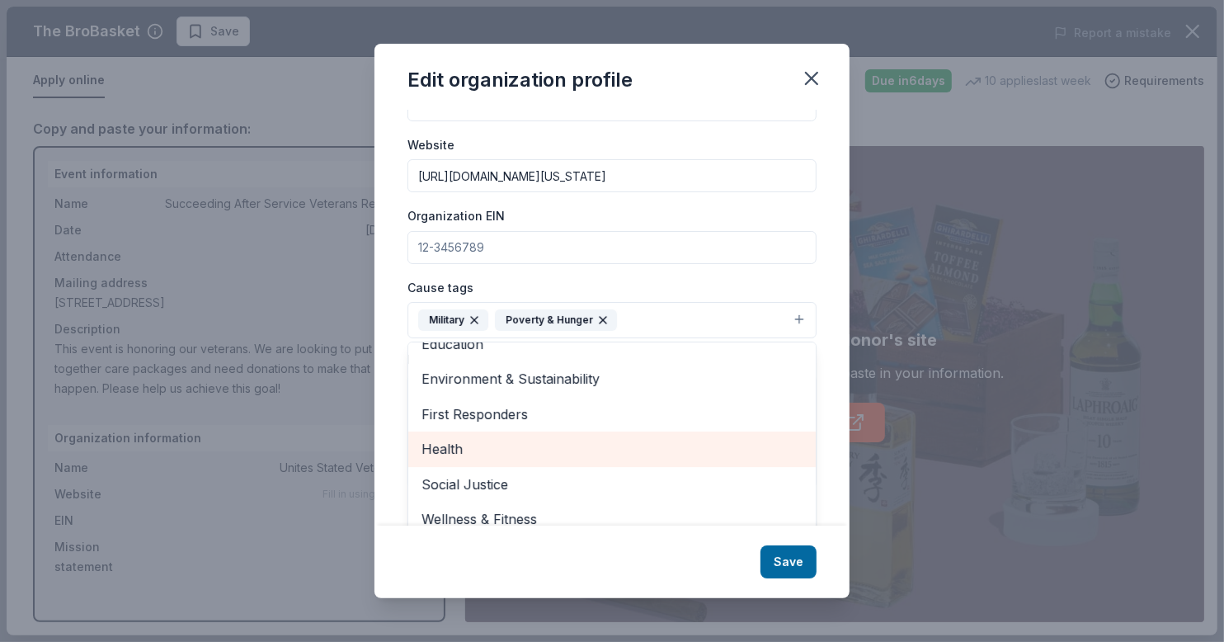
click at [604, 438] on span "Health" at bounding box center [611, 448] width 381 height 21
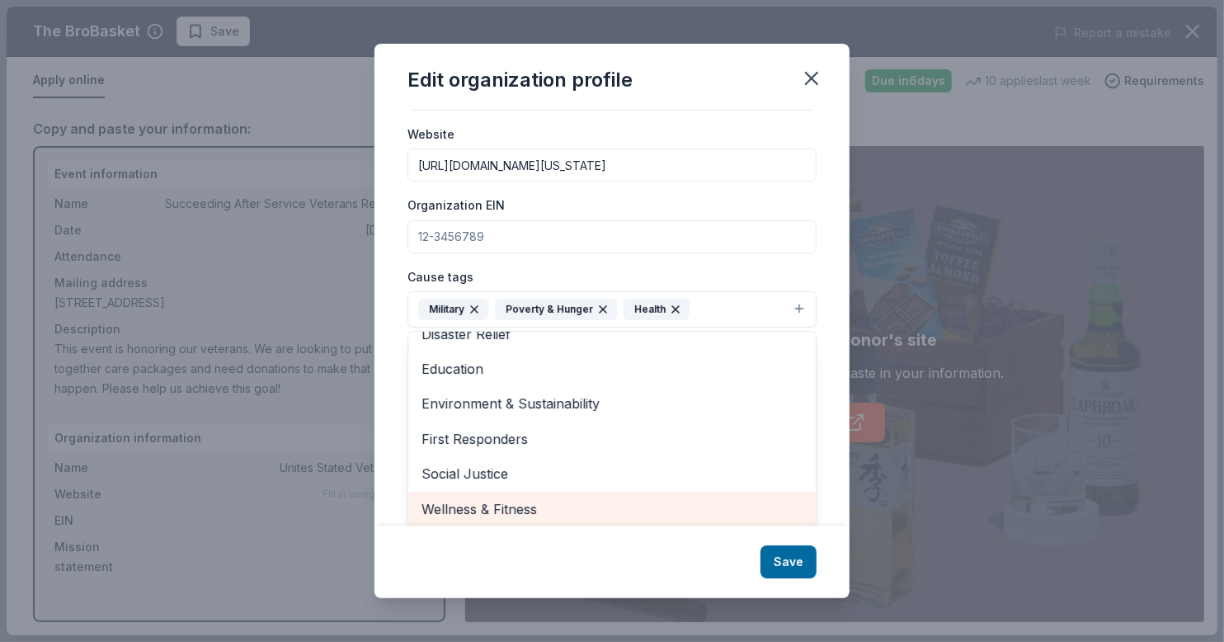
click at [614, 498] on span "Wellness & Fitness" at bounding box center [611, 508] width 381 height 21
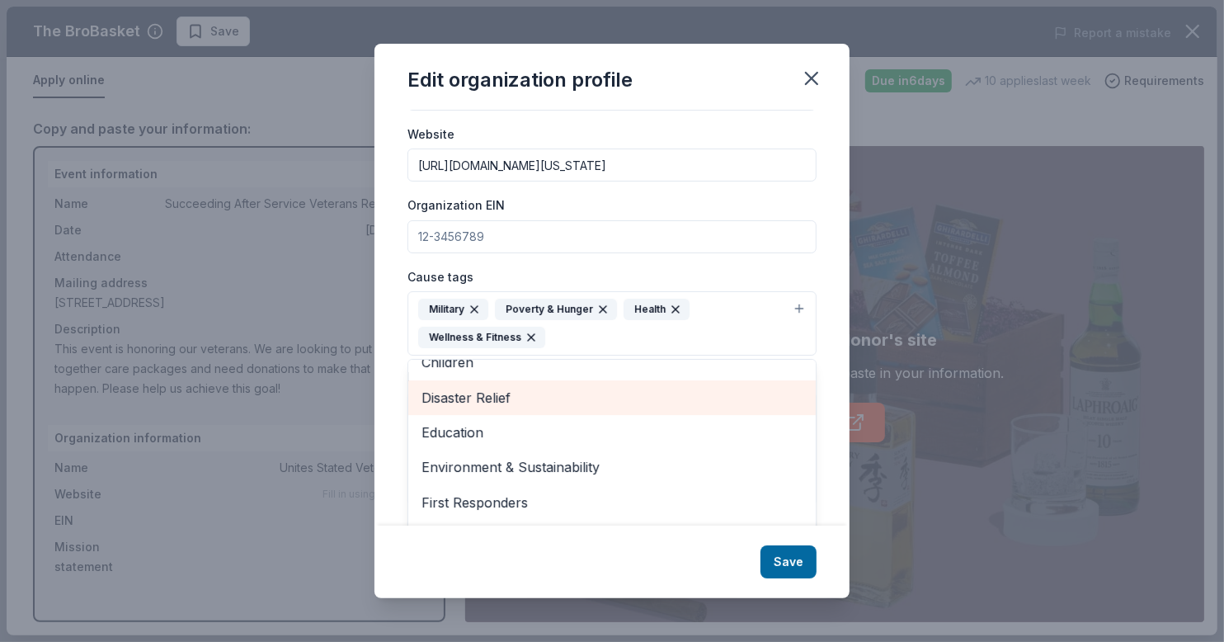
scroll to position [89, 0]
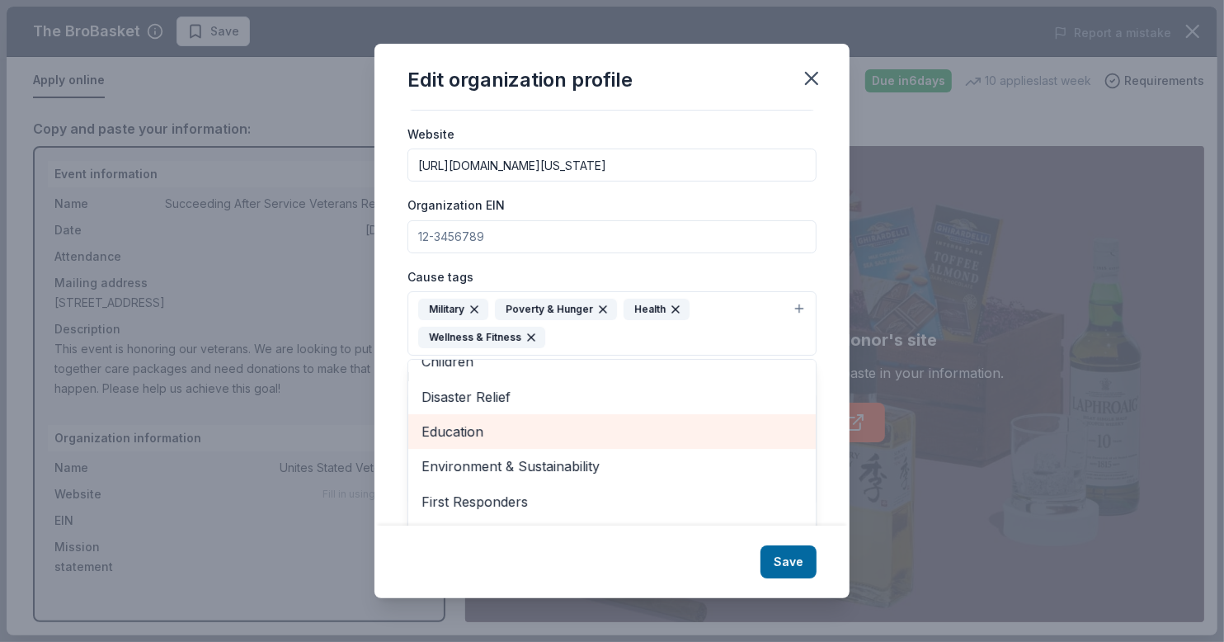
click at [608, 421] on span "Education" at bounding box center [611, 431] width 381 height 21
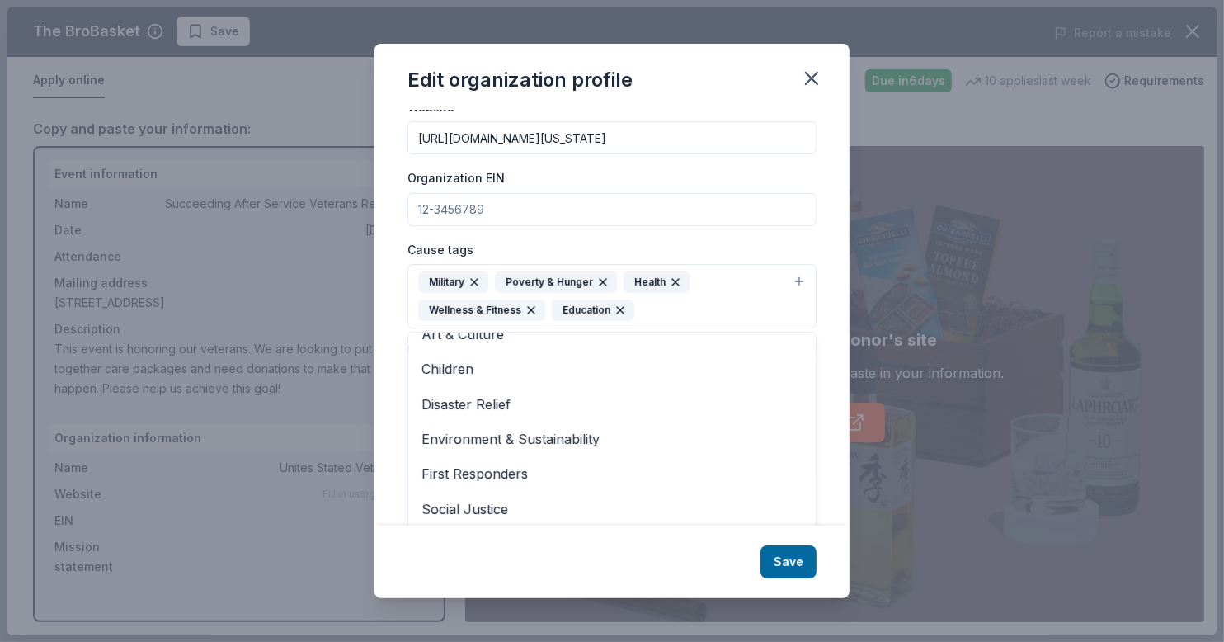
click at [788, 562] on div "Edit organization profile Changes made here will be reflected on your Account. …" at bounding box center [611, 320] width 475 height 553
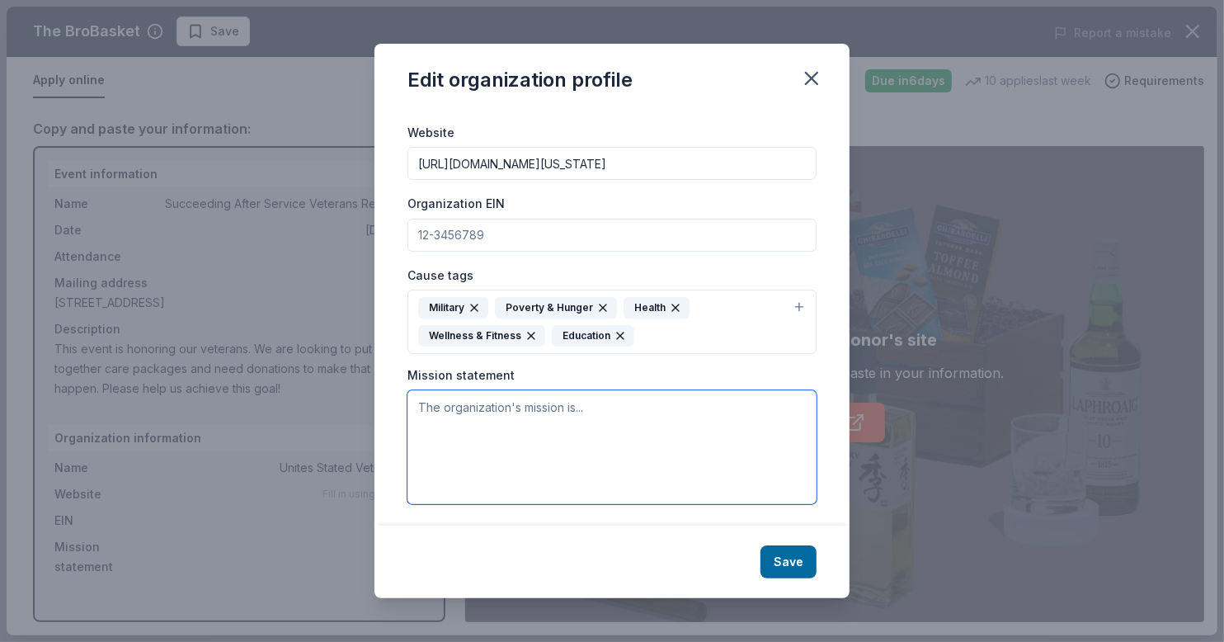
click at [538, 414] on textarea at bounding box center [611, 447] width 409 height 114
paste textarea "."
type textarea "."
paste textarea "The mission of the [US_STATE] Department of Workforce Development (DWD) is to e…"
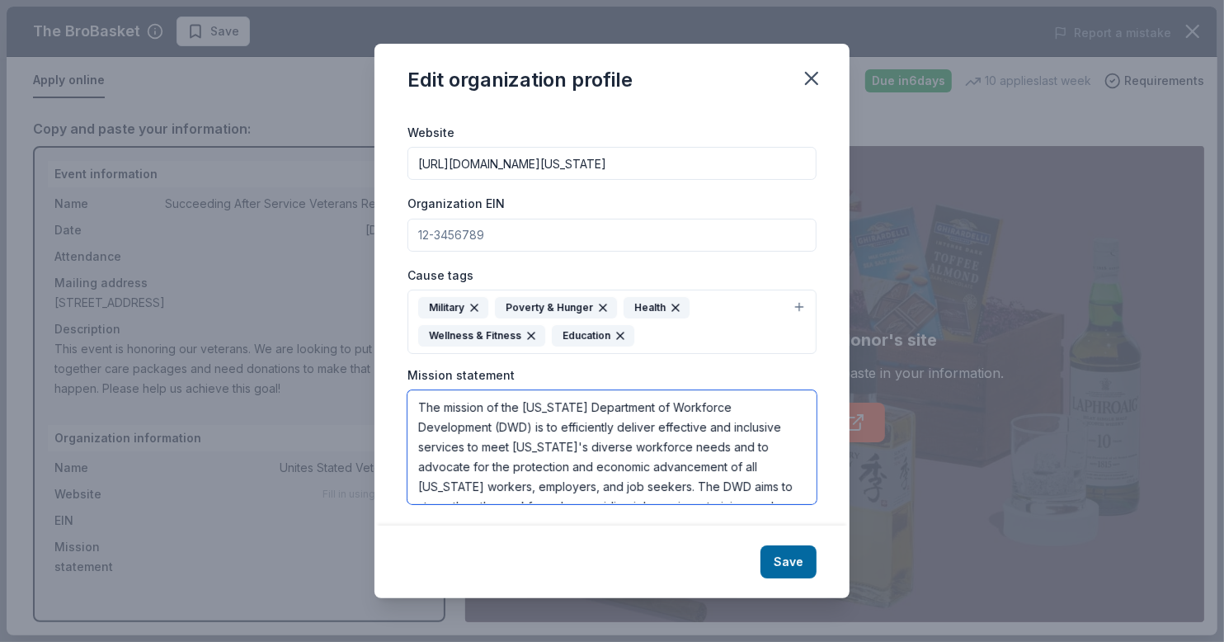
scroll to position [49, 0]
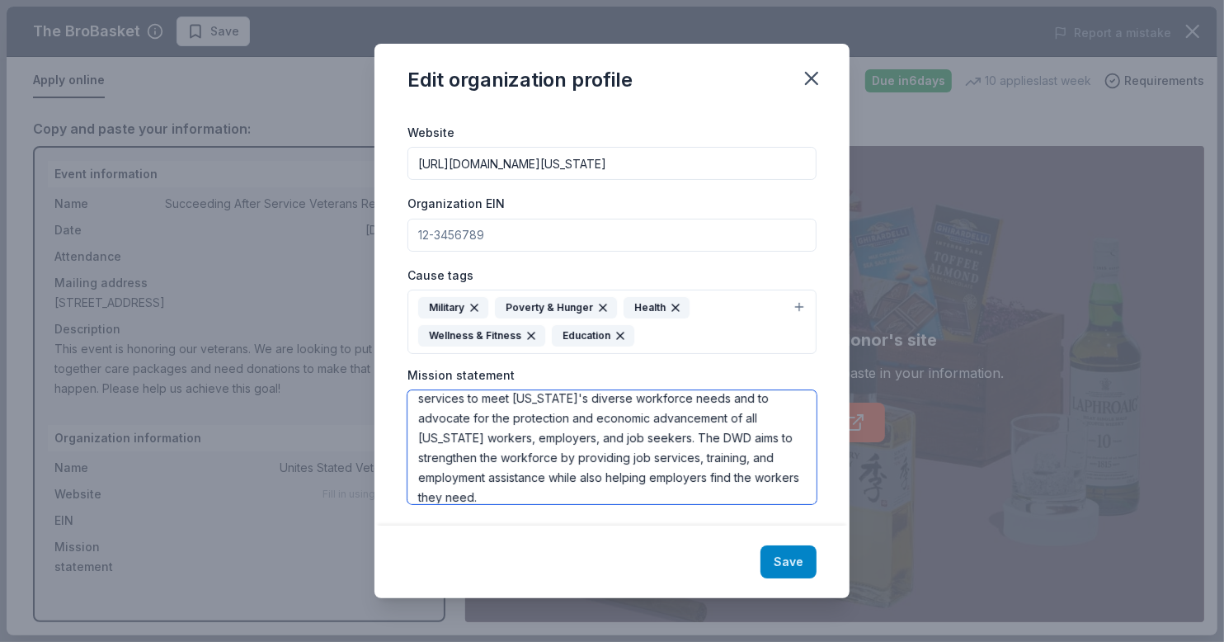
type textarea "The mission of the [US_STATE] Department of Workforce Development (DWD) is to e…"
click at [786, 558] on button "Save" at bounding box center [788, 561] width 56 height 33
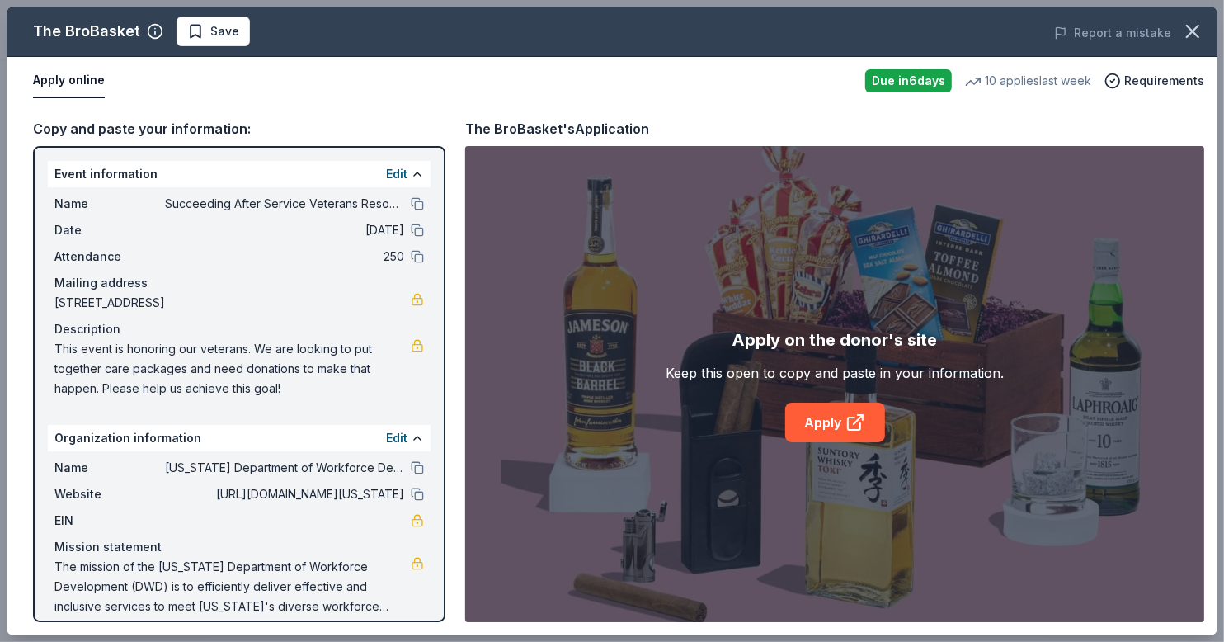
scroll to position [14, 0]
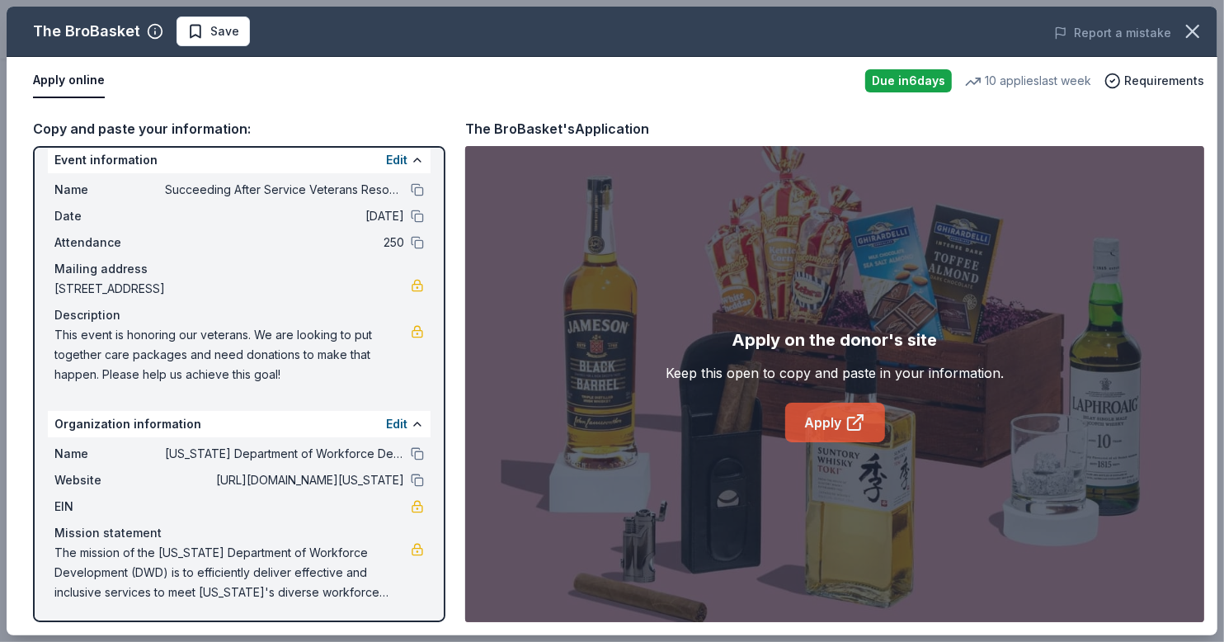
click at [837, 413] on link "Apply" at bounding box center [835, 422] width 100 height 40
click at [828, 407] on link "Apply" at bounding box center [835, 422] width 100 height 40
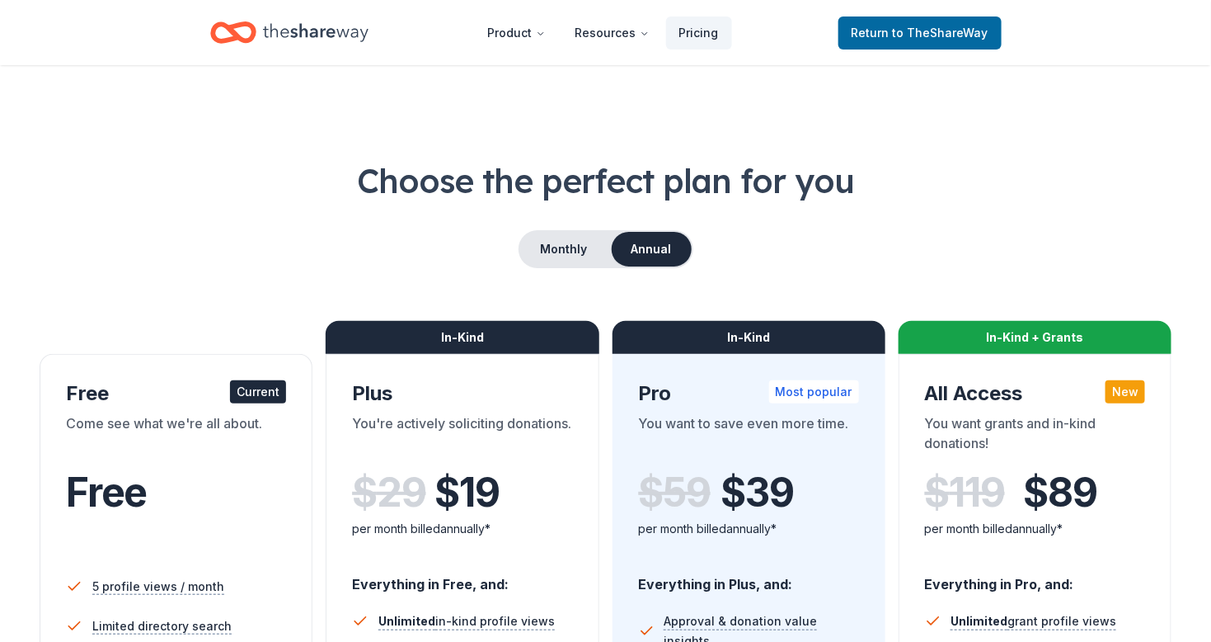
click at [240, 397] on div "Current" at bounding box center [258, 391] width 56 height 23
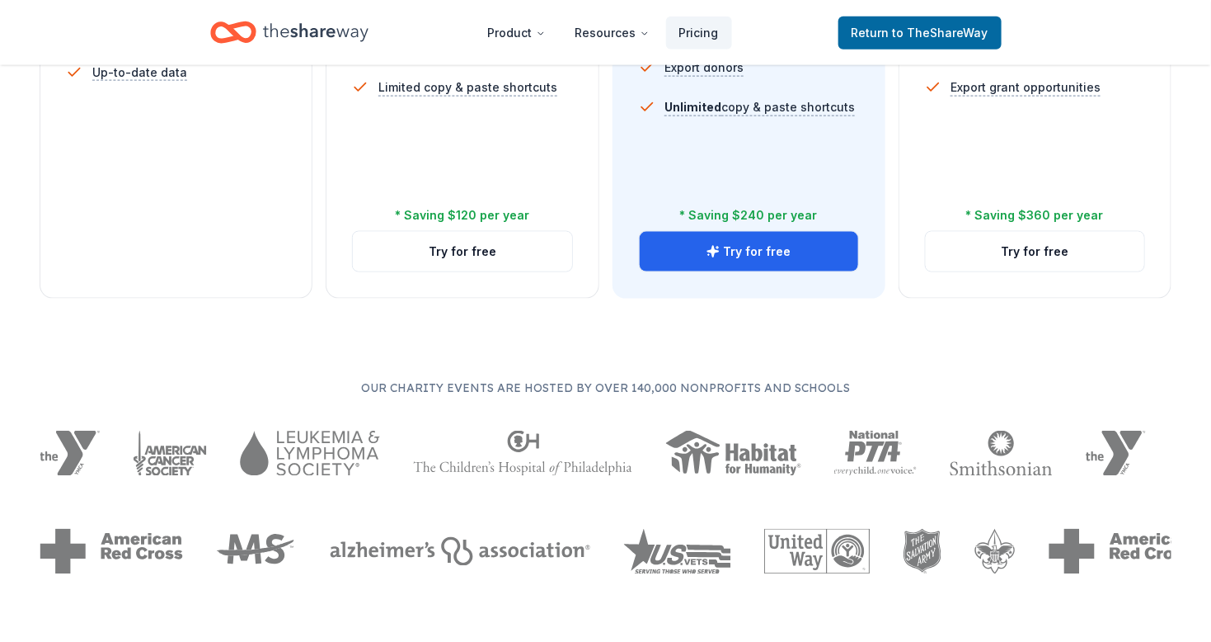
scroll to position [576, 0]
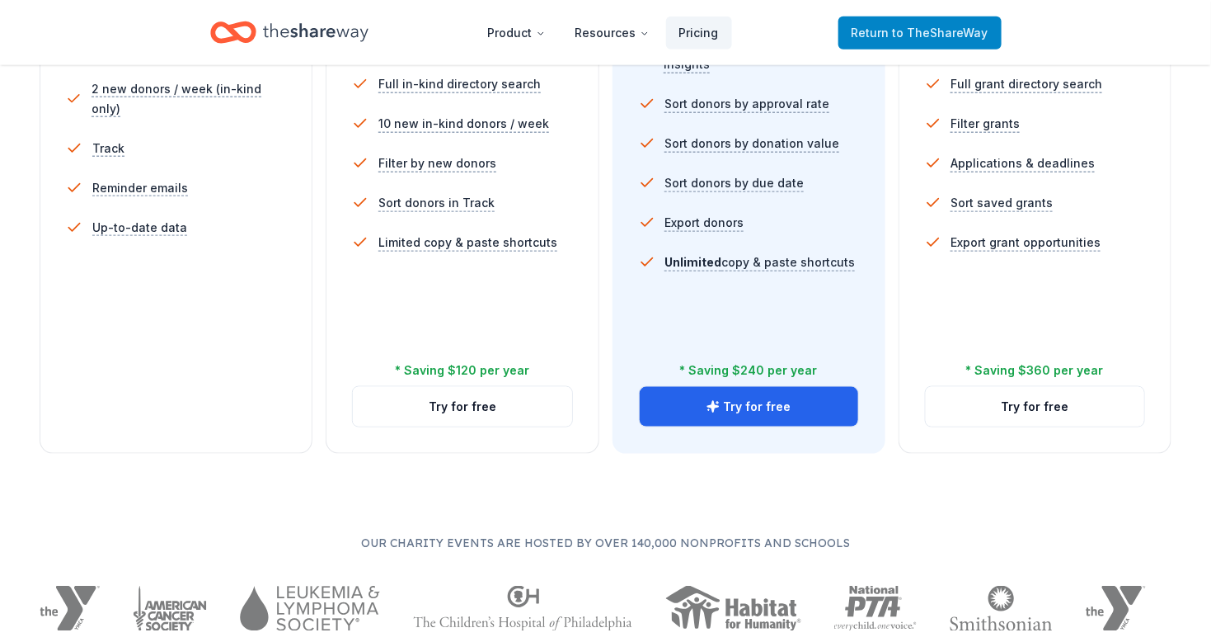
click at [955, 35] on span "to TheShareWay" at bounding box center [941, 33] width 96 height 14
click at [902, 29] on span "to TheShareWay" at bounding box center [941, 33] width 96 height 14
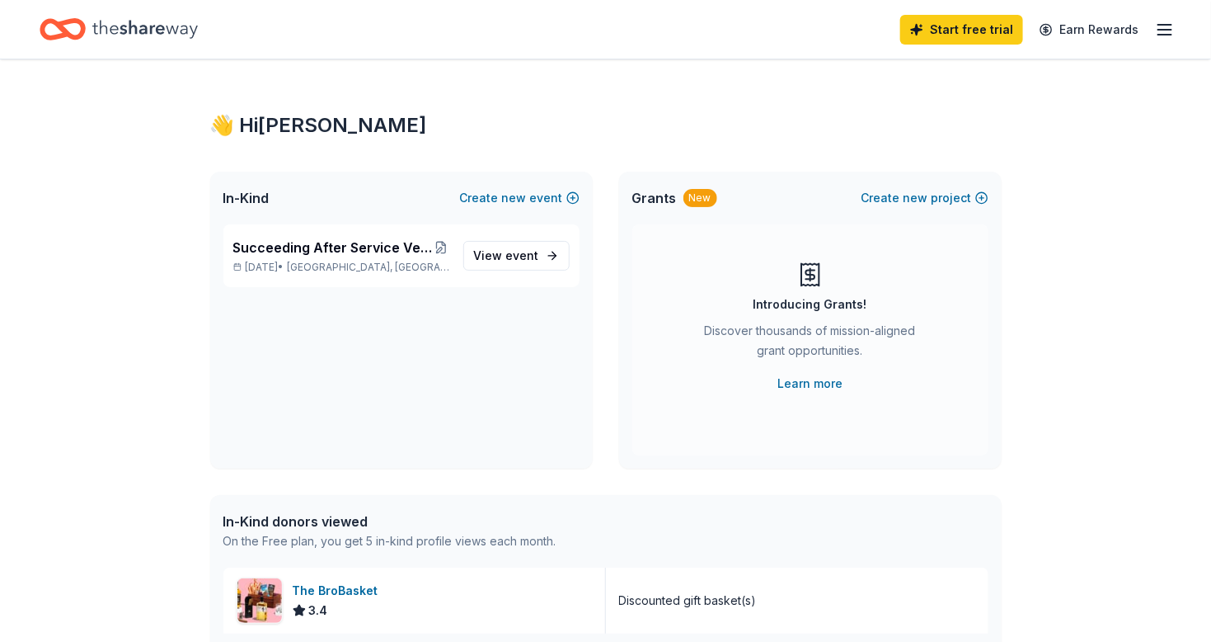
click at [902, 29] on div "Start free trial Earn Rewards" at bounding box center [606, 29] width 1132 height 39
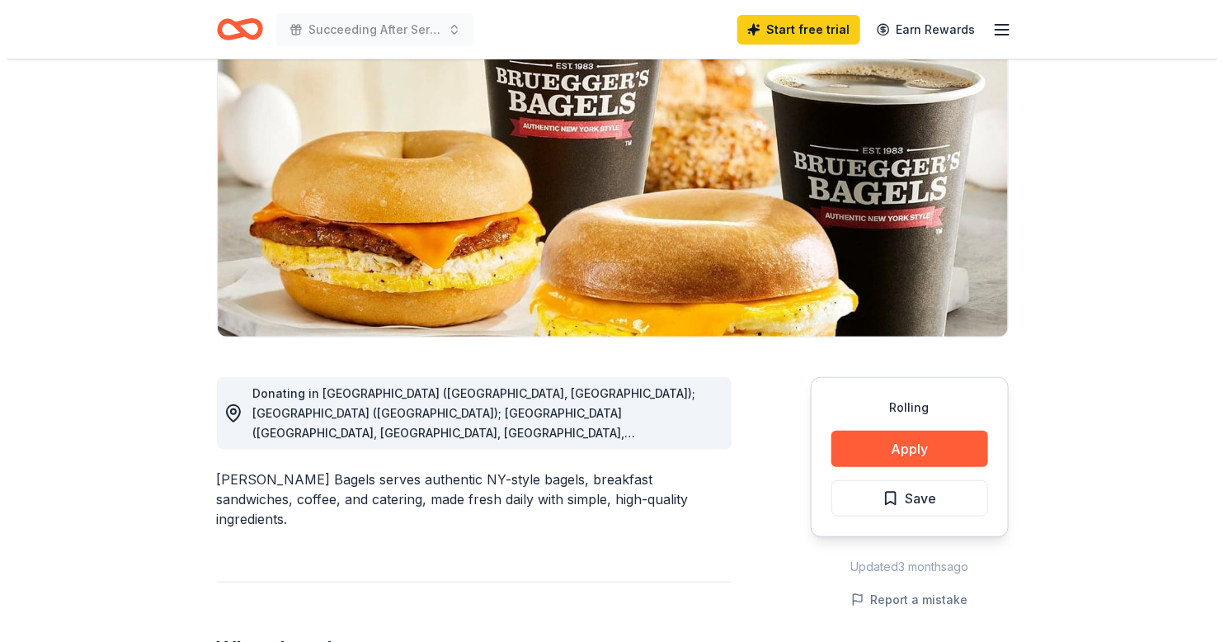
scroll to position [247, 0]
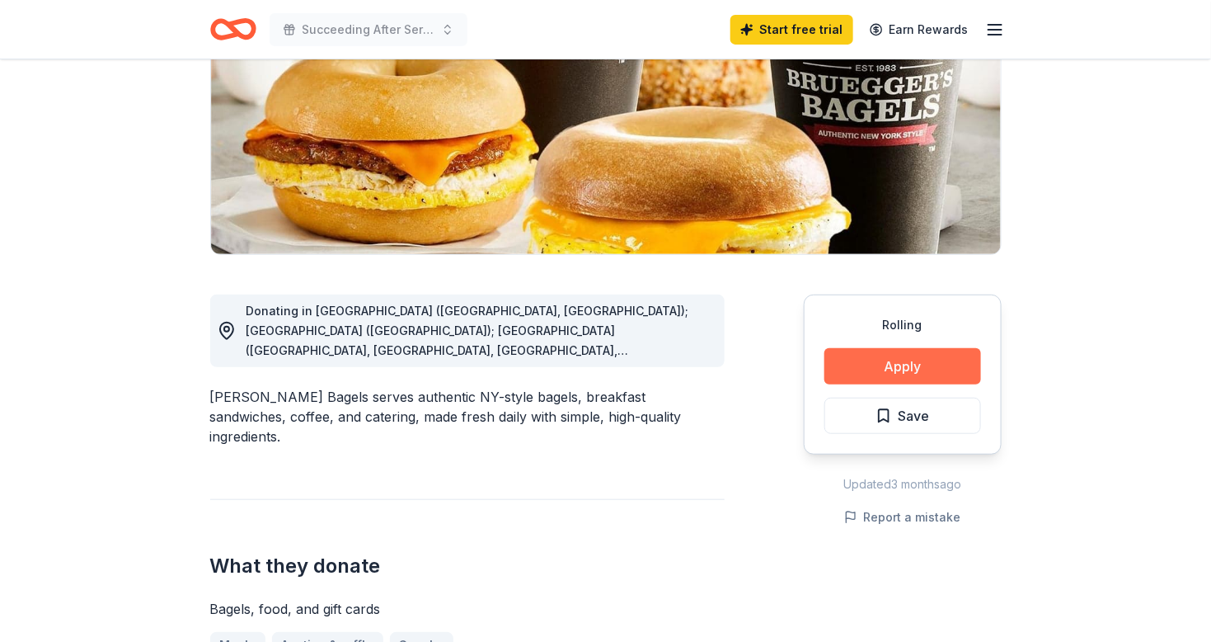
click at [919, 370] on button "Apply" at bounding box center [903, 366] width 157 height 36
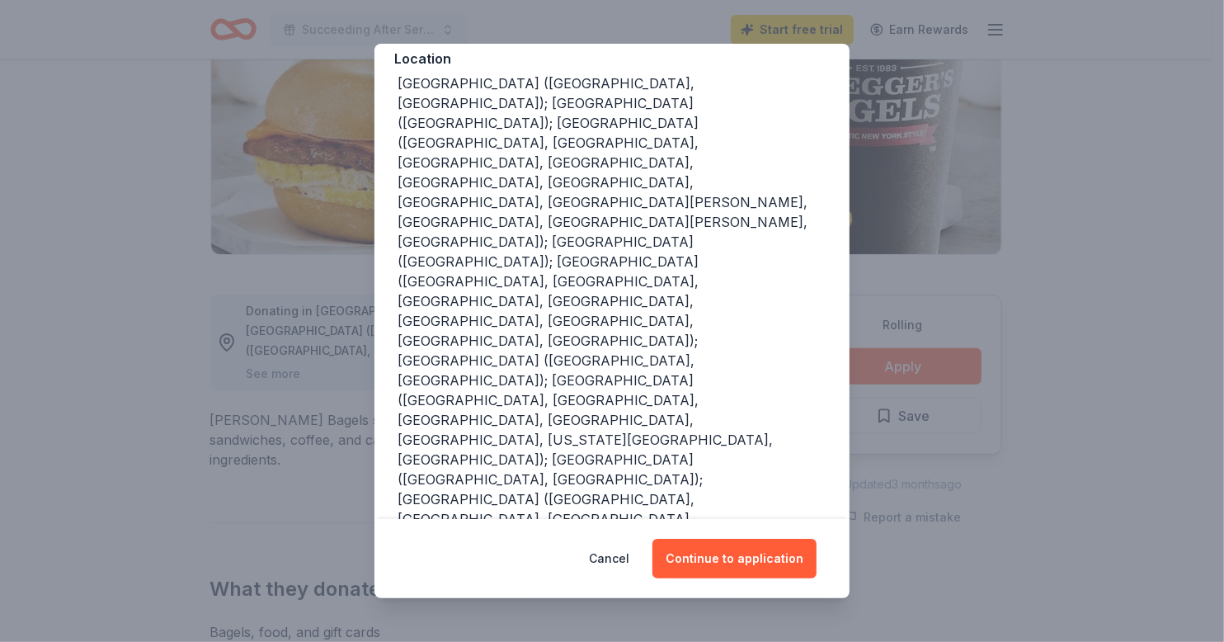
scroll to position [200, 0]
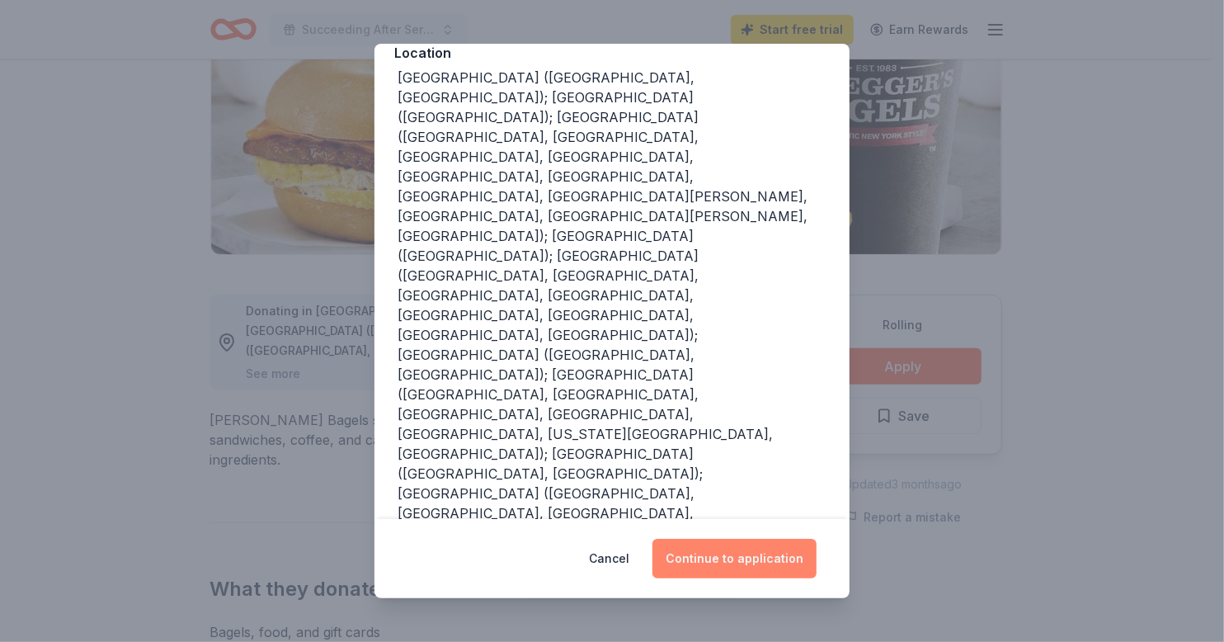
click at [776, 543] on button "Continue to application" at bounding box center [734, 558] width 164 height 40
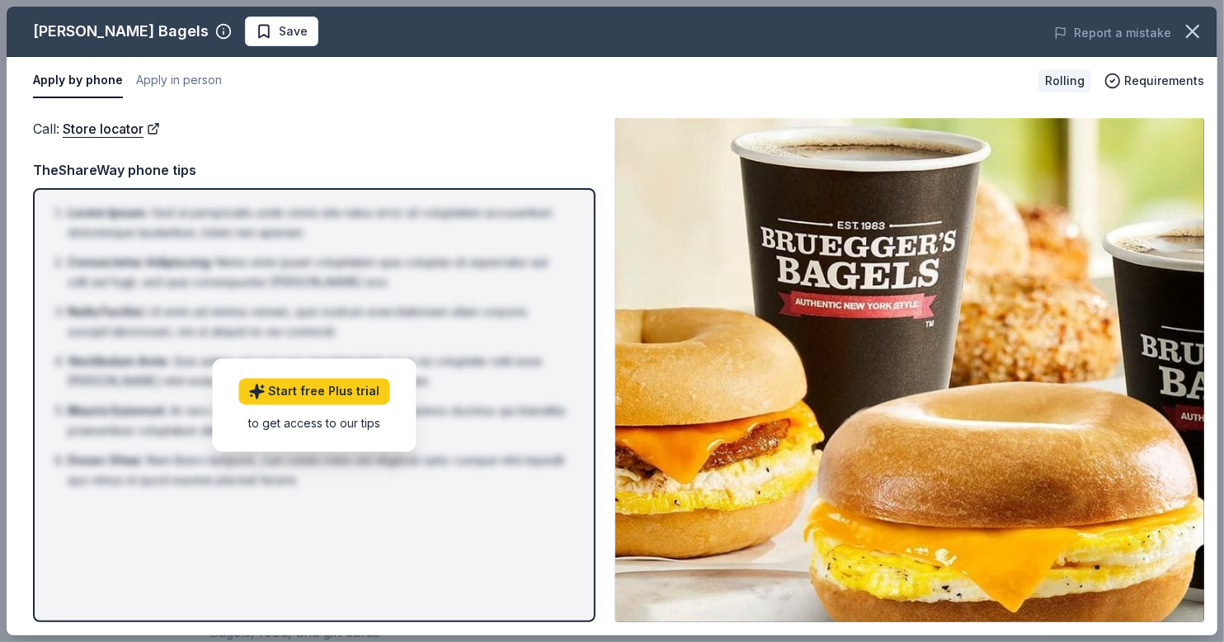
click at [441, 403] on li "Mauris Euismod : At vero eos et accusamus et iusto odio dignissimos ducimus qui…" at bounding box center [319, 421] width 503 height 40
click at [200, 235] on li "Lorem Ipsum : Sed ut perspiciatis unde omnis iste natus error sit voluptatem ac…" at bounding box center [319, 223] width 503 height 40
click at [79, 78] on button "Apply by phone" at bounding box center [78, 80] width 90 height 35
click at [125, 129] on link "Store locator" at bounding box center [111, 128] width 97 height 21
click at [486, 411] on li "Mauris Euismod : At vero eos et accusamus et iusto odio dignissimos ducimus qui…" at bounding box center [319, 421] width 503 height 40
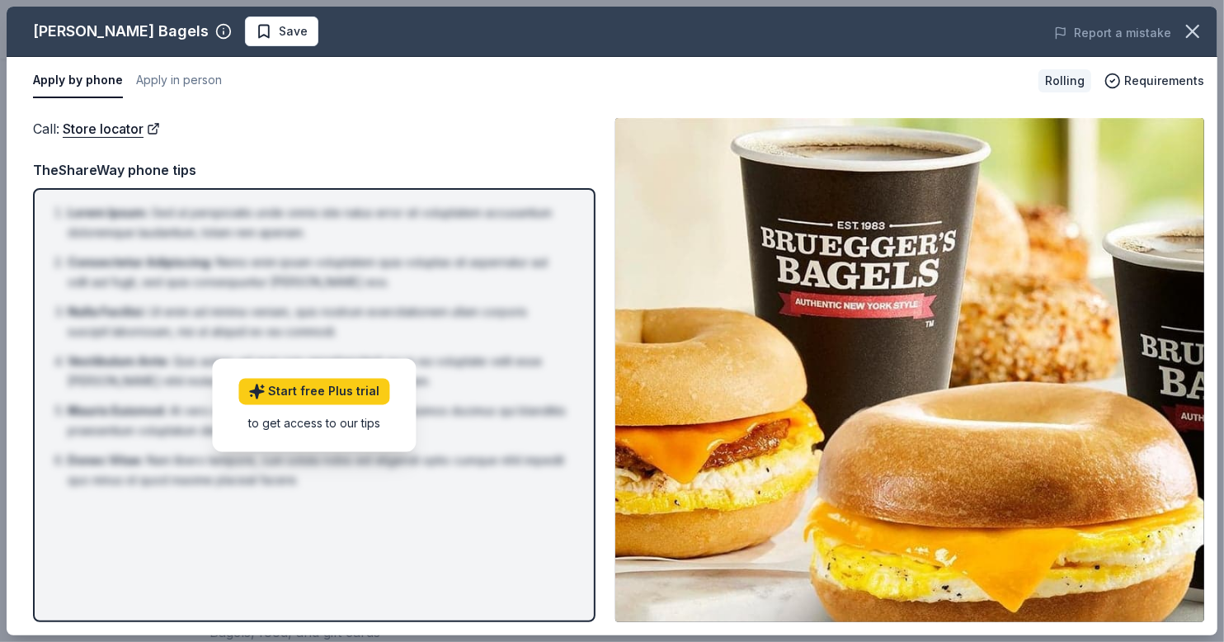
click at [228, 235] on li "Lorem Ipsum : Sed ut perspiciatis unde omnis iste natus error sit voluptatem ac…" at bounding box center [319, 223] width 503 height 40
click at [91, 81] on button "Apply by phone" at bounding box center [78, 80] width 90 height 35
click at [180, 69] on button "Apply in person" at bounding box center [179, 80] width 86 height 35
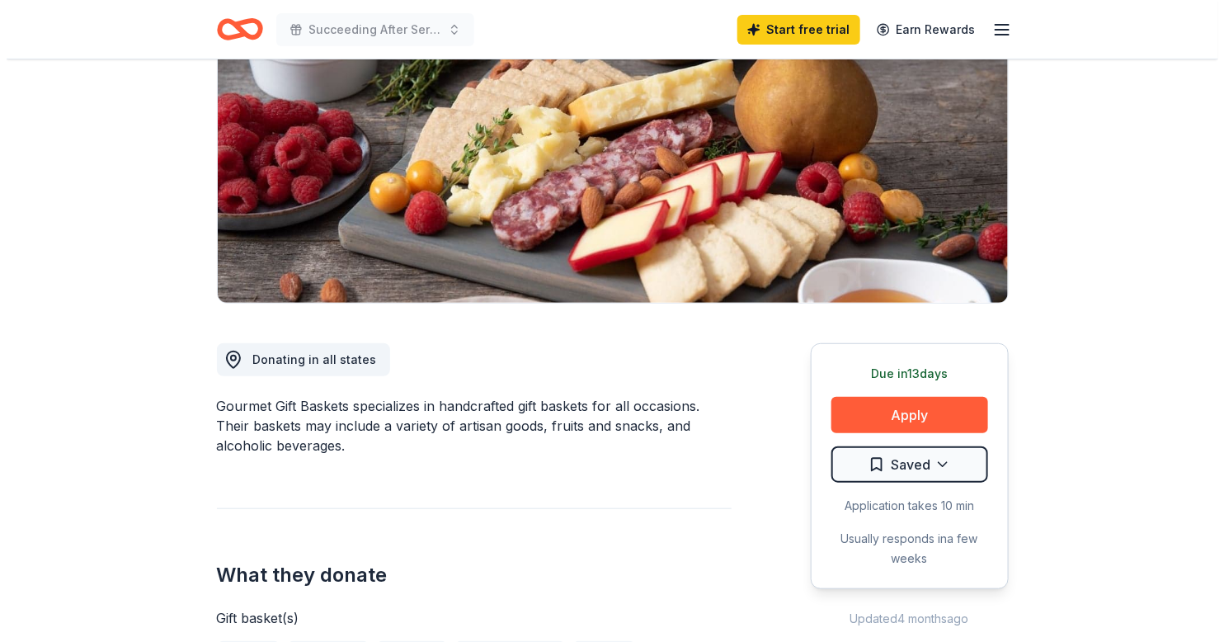
scroll to position [330, 0]
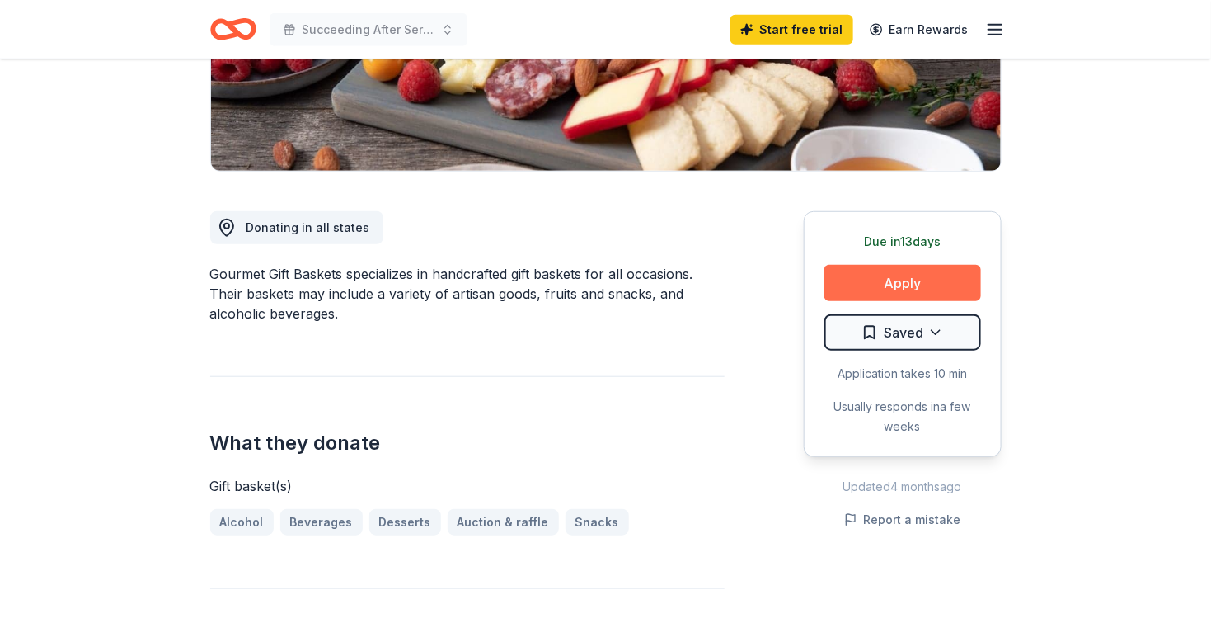
click at [941, 281] on button "Apply" at bounding box center [903, 283] width 157 height 36
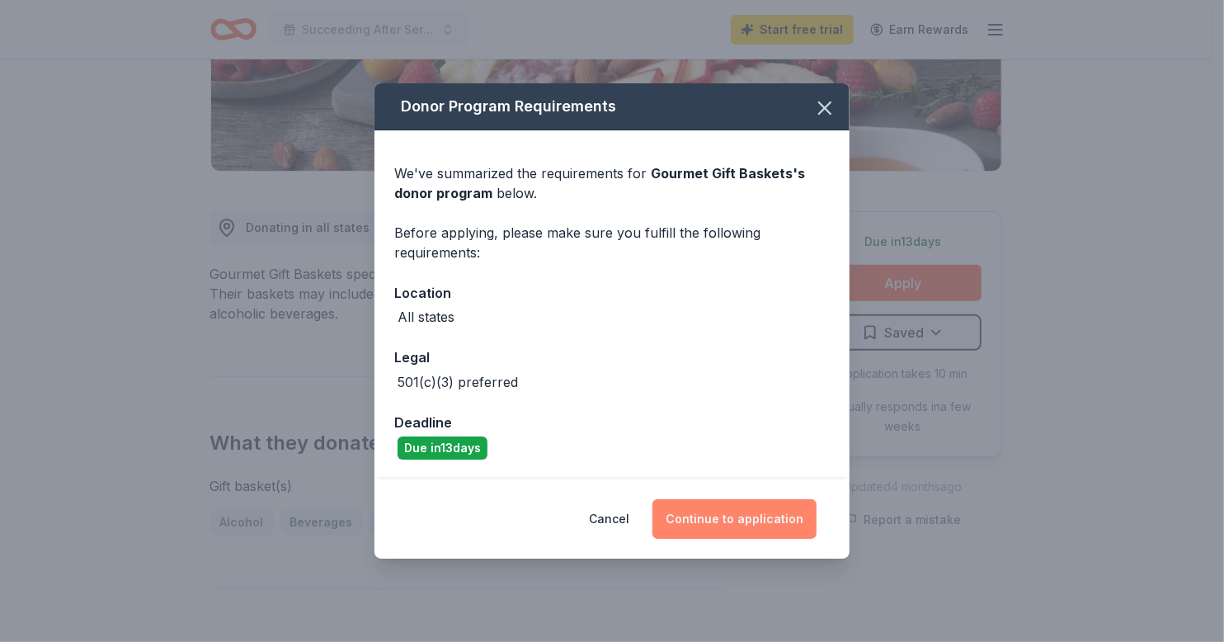
click at [708, 516] on button "Continue to application" at bounding box center [734, 519] width 164 height 40
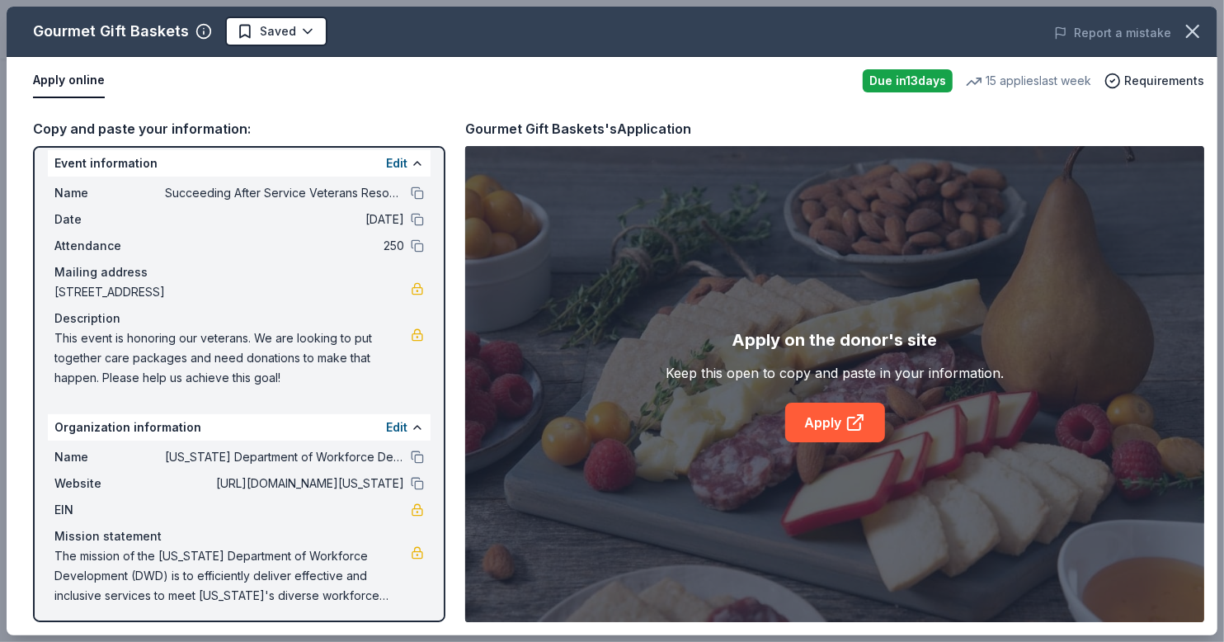
scroll to position [14, 0]
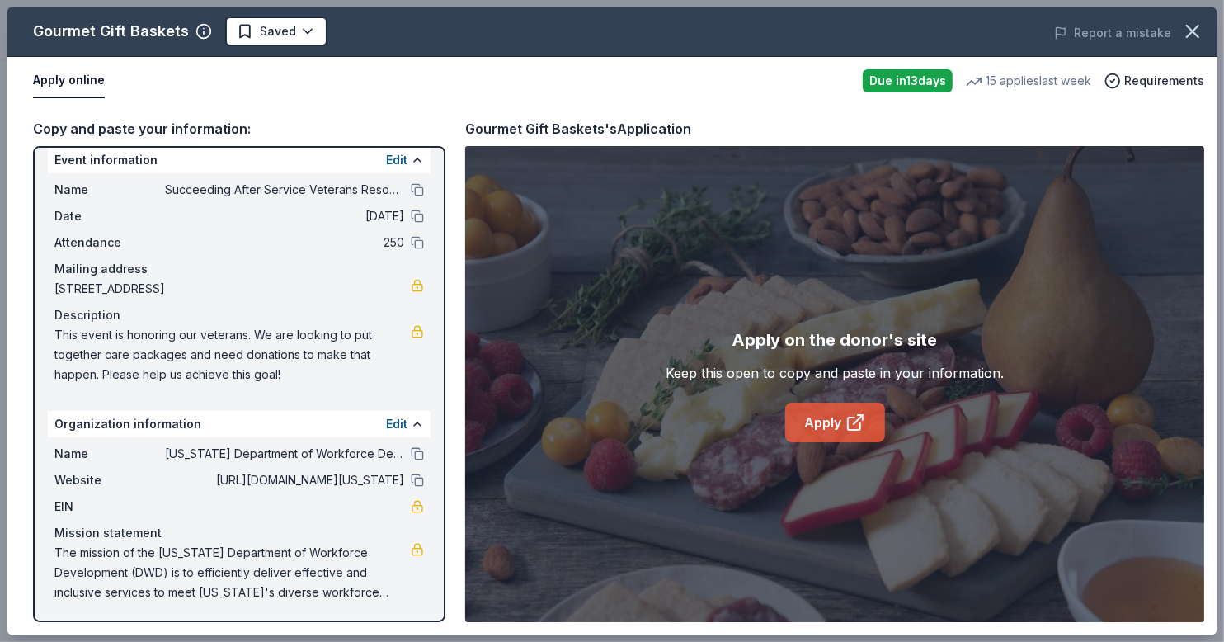
click at [848, 424] on icon at bounding box center [854, 423] width 12 height 12
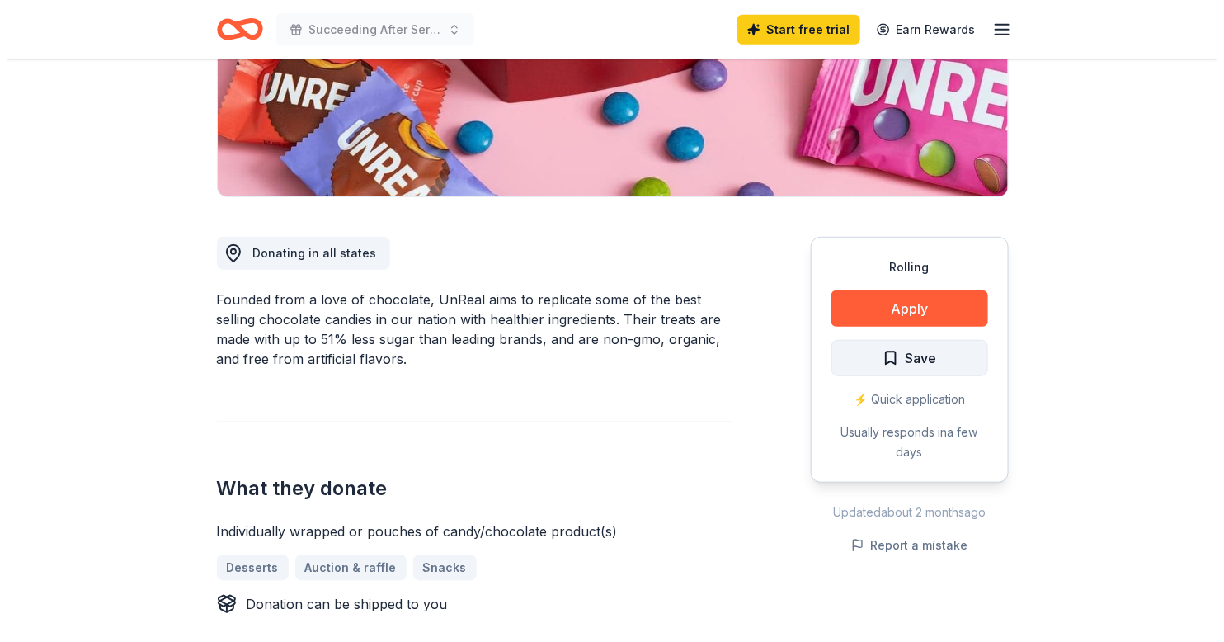
scroll to position [330, 0]
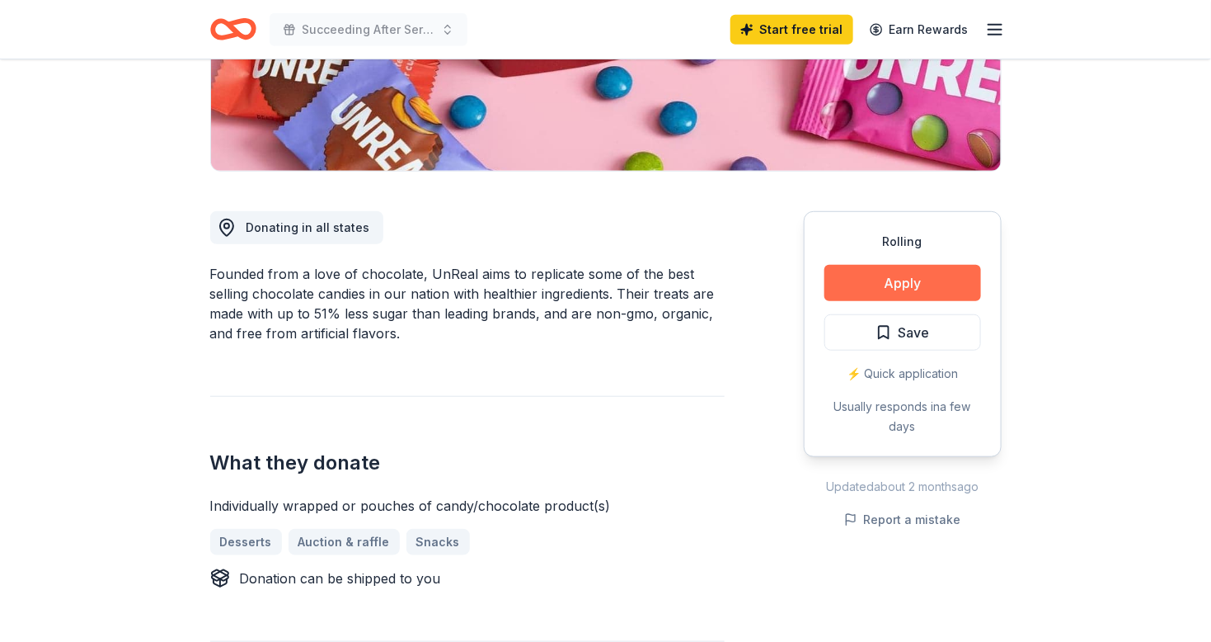
click at [871, 278] on button "Apply" at bounding box center [903, 283] width 157 height 36
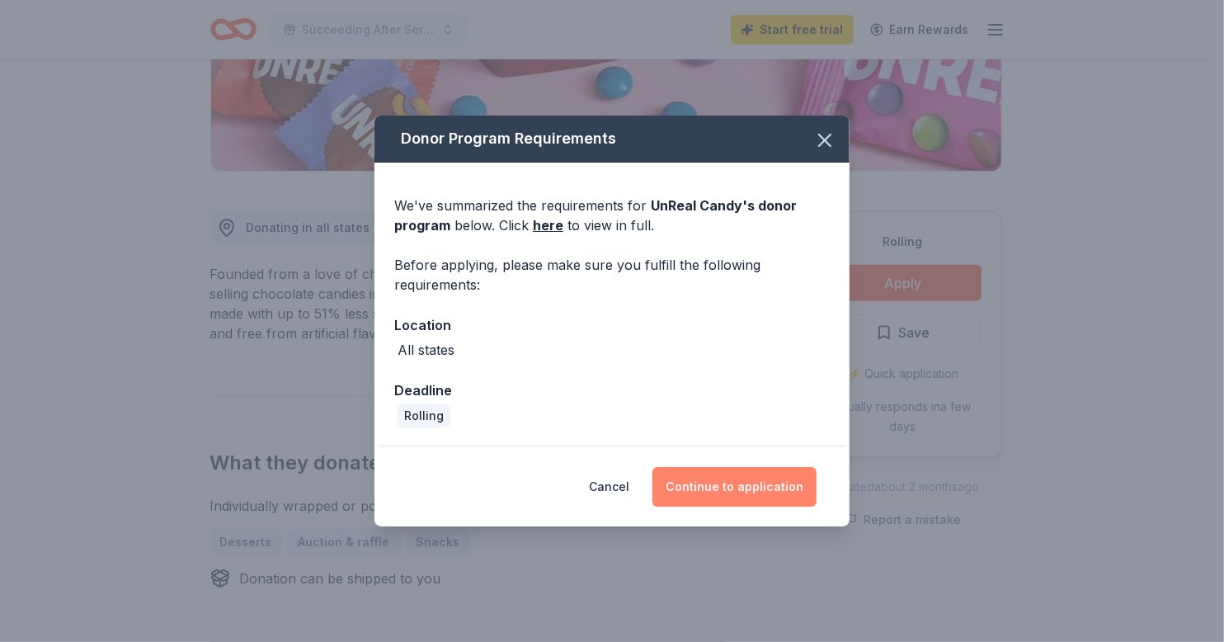
click at [727, 484] on button "Continue to application" at bounding box center [734, 487] width 164 height 40
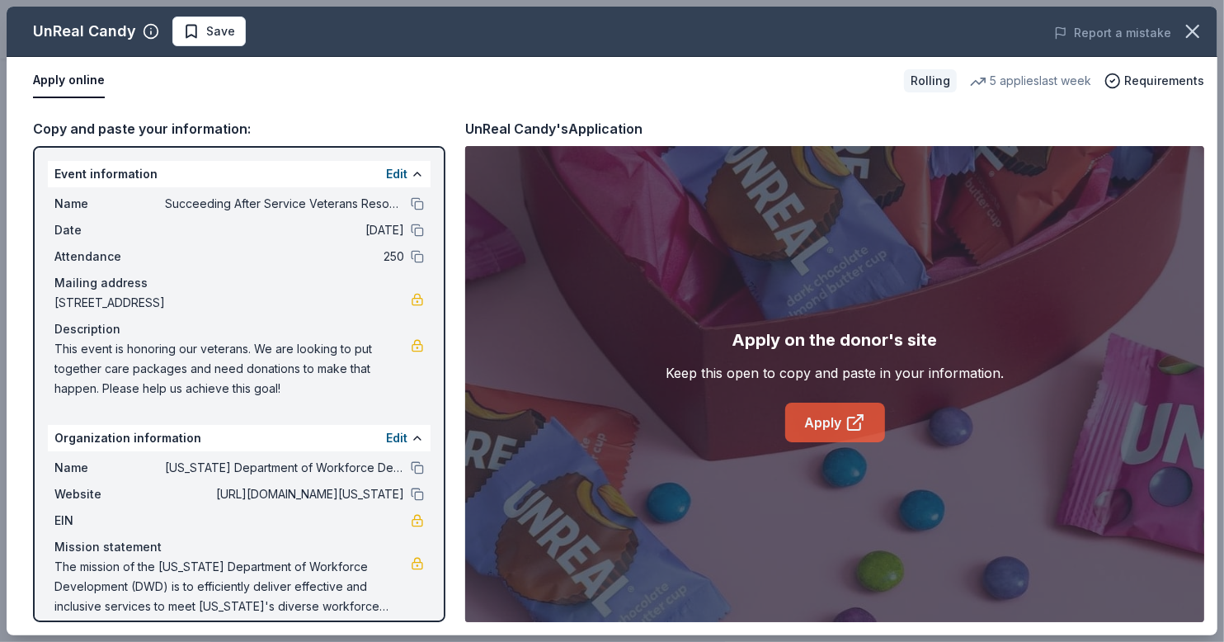
click at [845, 411] on link "Apply" at bounding box center [835, 422] width 100 height 40
